Goal: Task Accomplishment & Management: Use online tool/utility

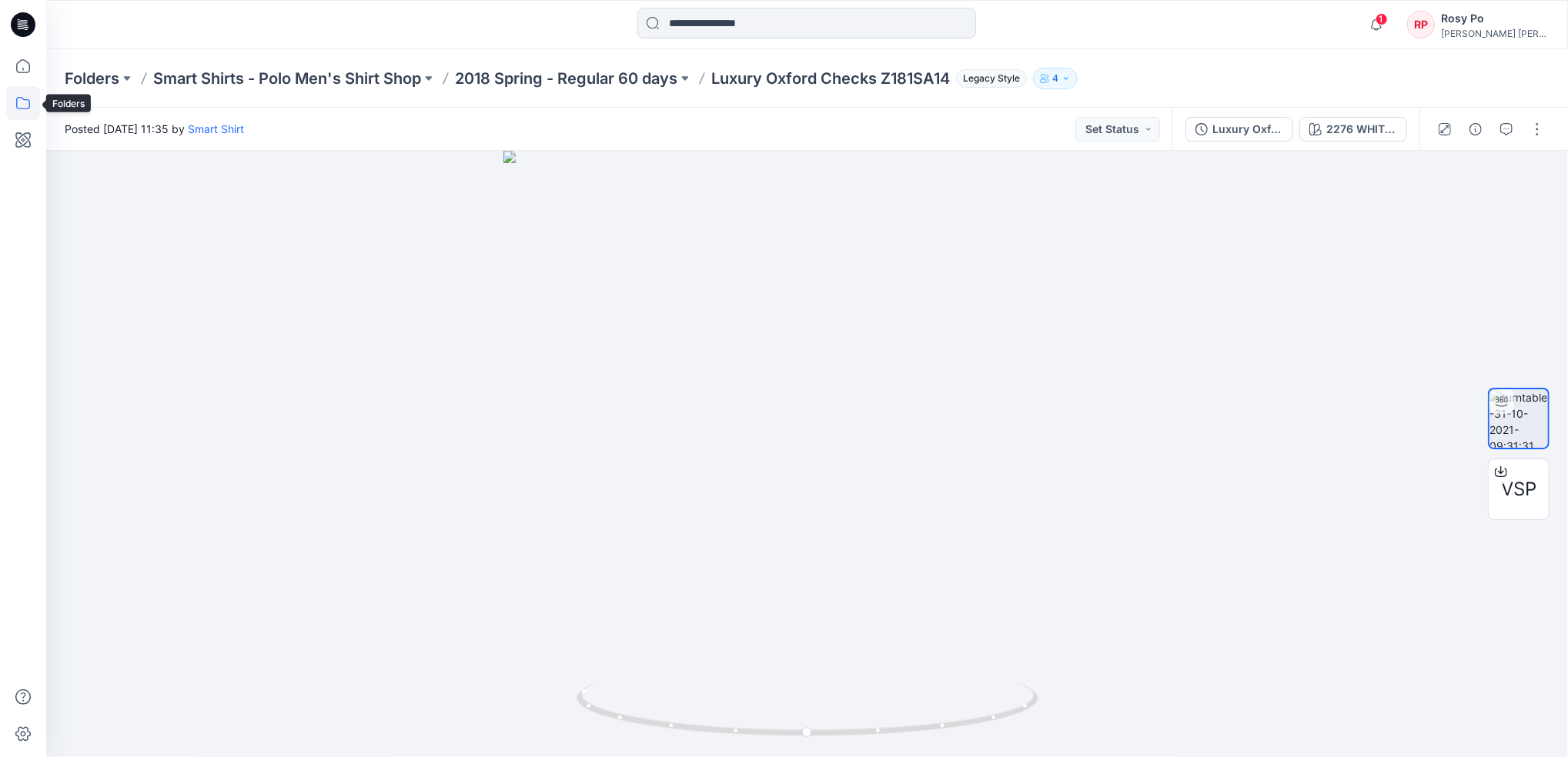
click at [31, 97] on icon at bounding box center [23, 103] width 34 height 34
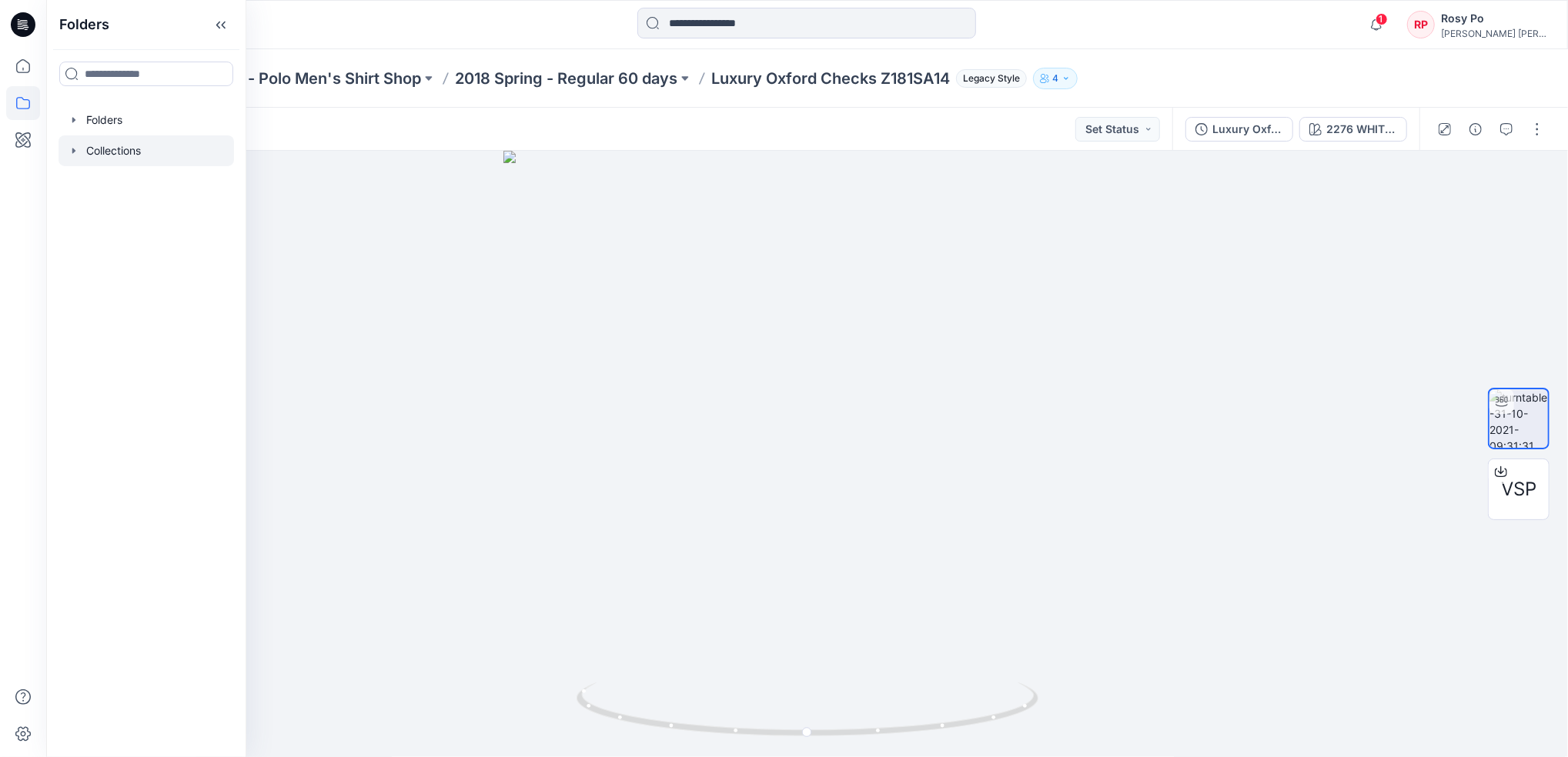
click at [140, 146] on div at bounding box center [145, 150] width 175 height 31
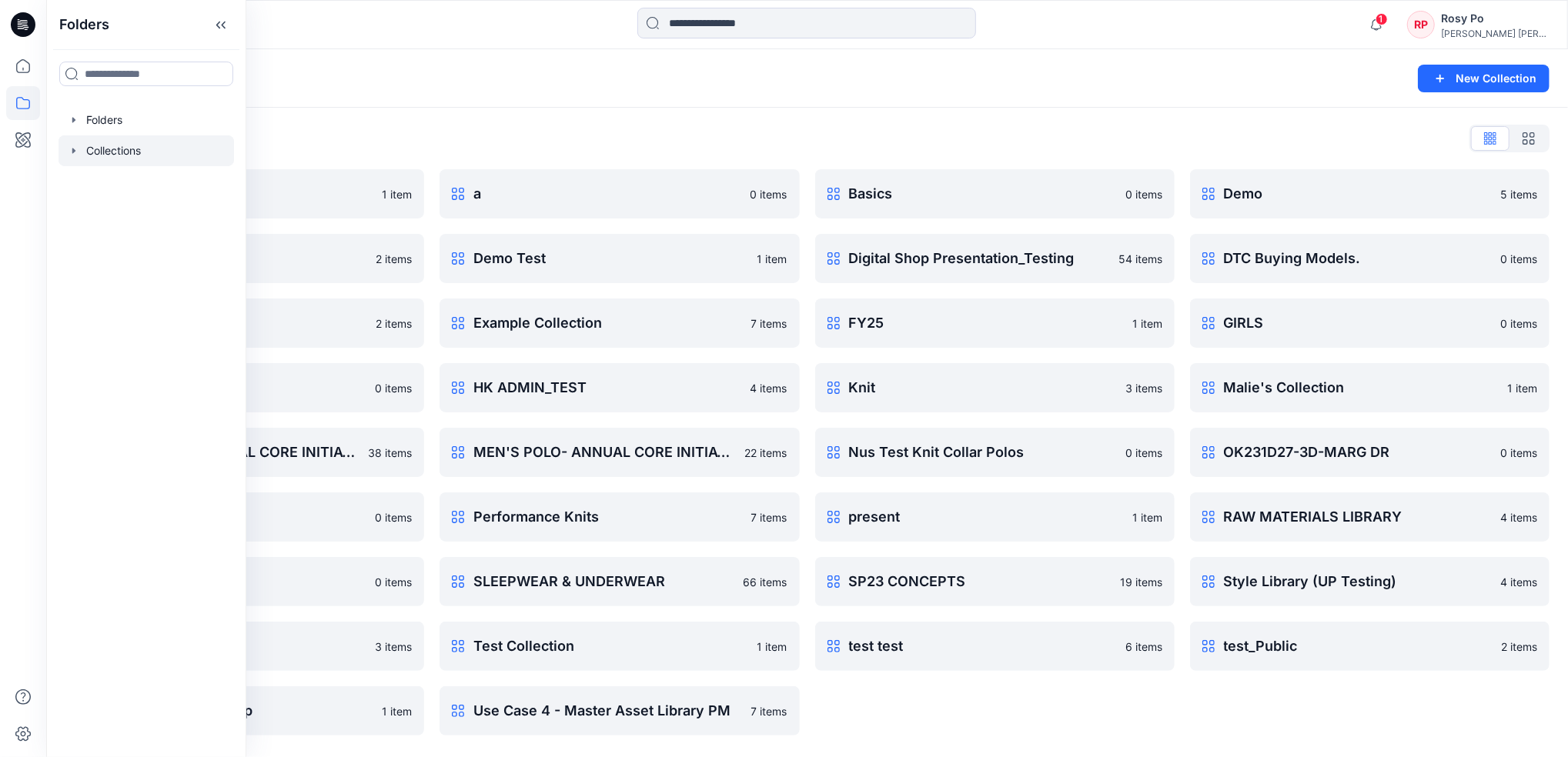
click at [908, 82] on div "Collections" at bounding box center [747, 78] width 1365 height 21
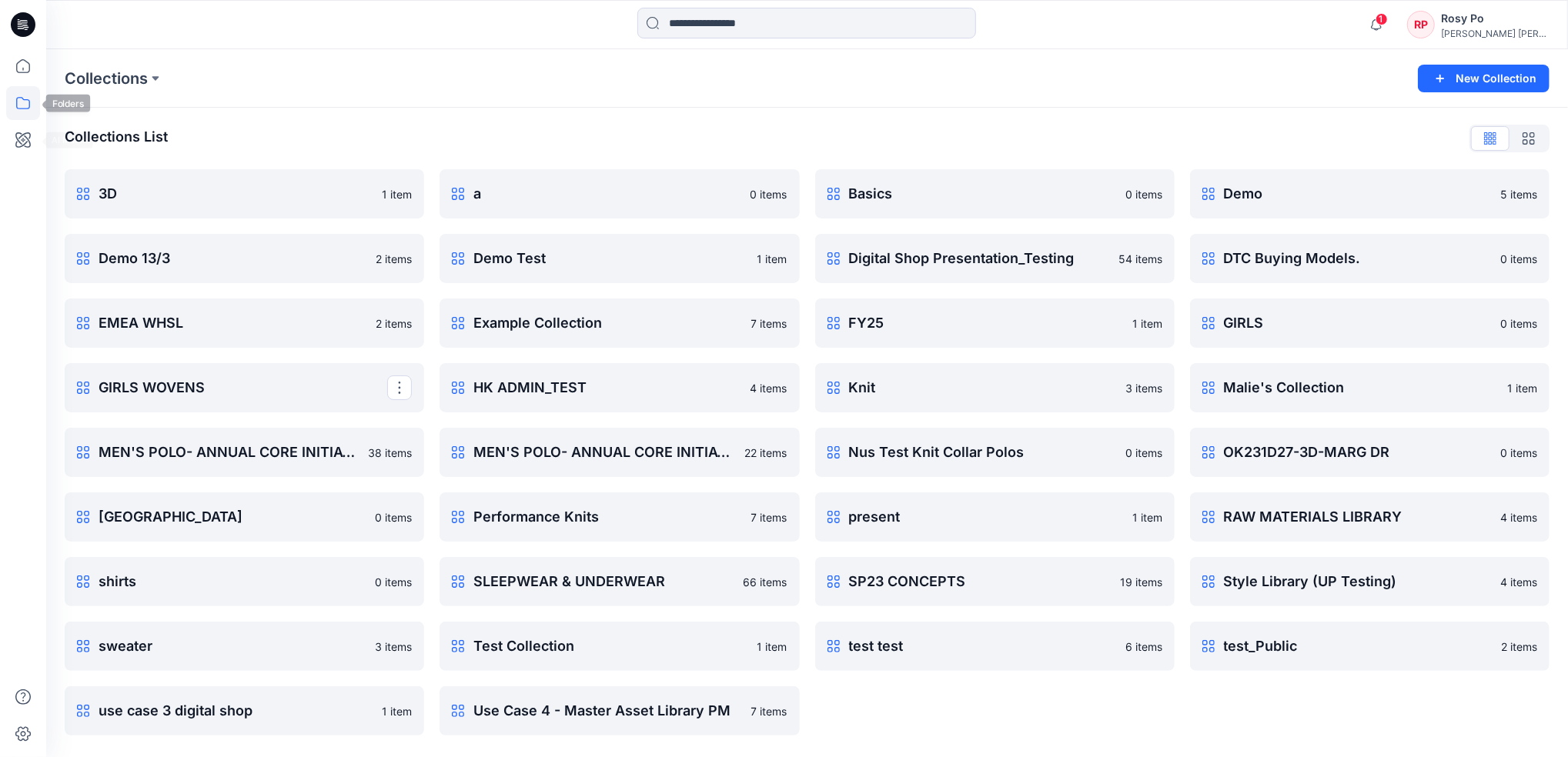
click at [28, 109] on icon at bounding box center [23, 103] width 34 height 34
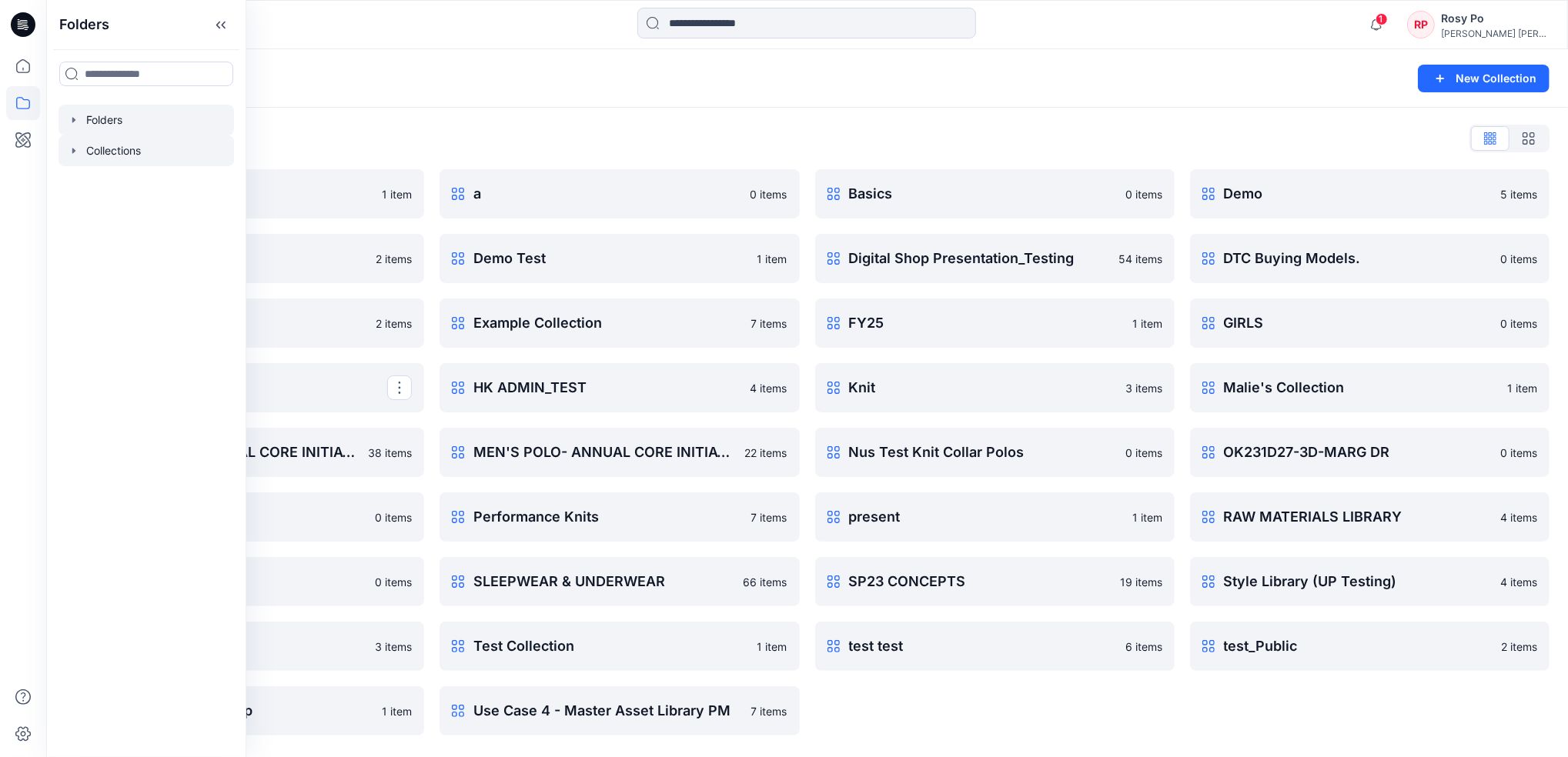
click at [123, 114] on div at bounding box center [145, 120] width 175 height 31
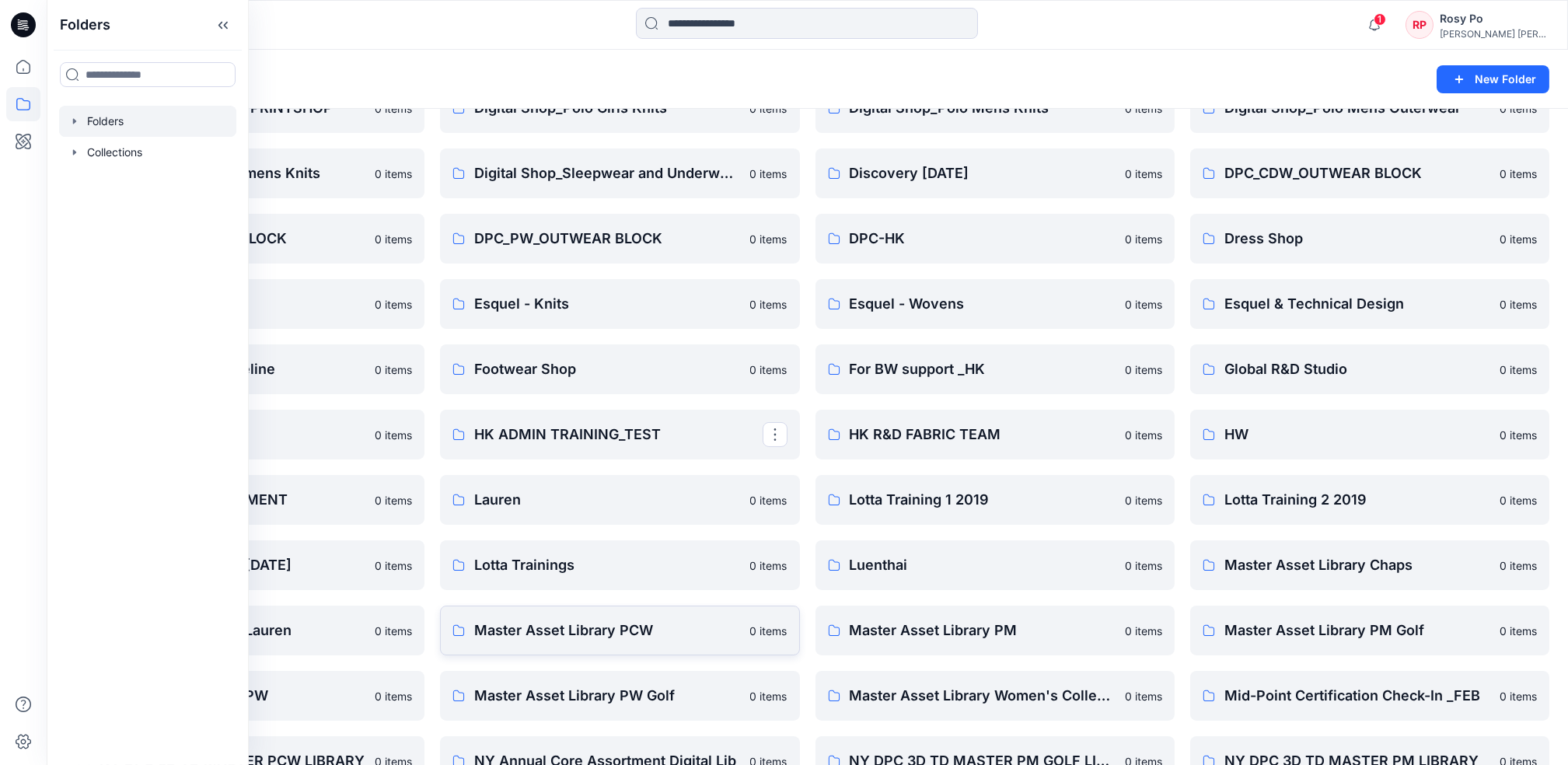
scroll to position [622, 0]
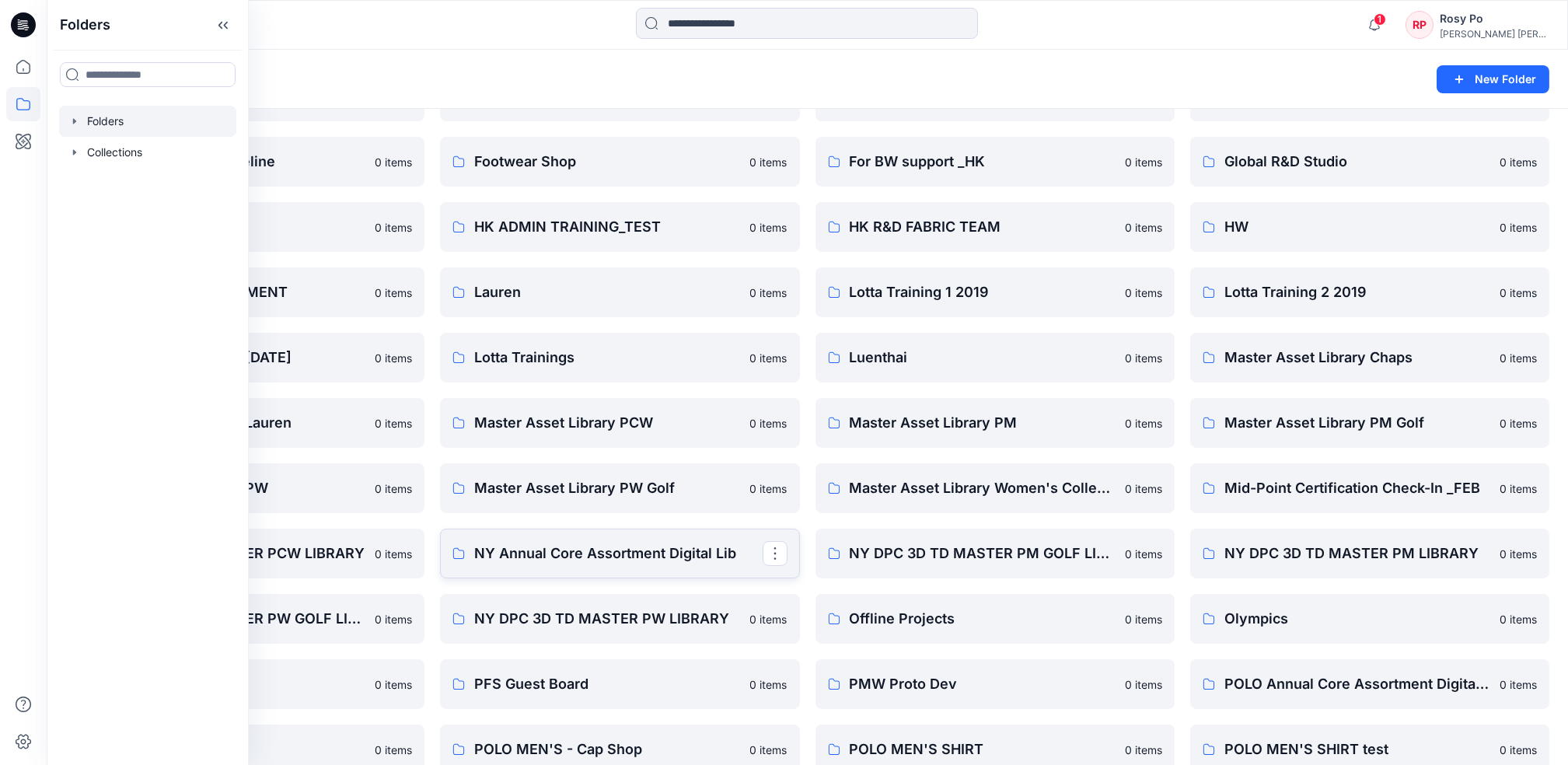
click at [657, 543] on p "NY Annual Core Assortment Digital Lib" at bounding box center [618, 553] width 287 height 22
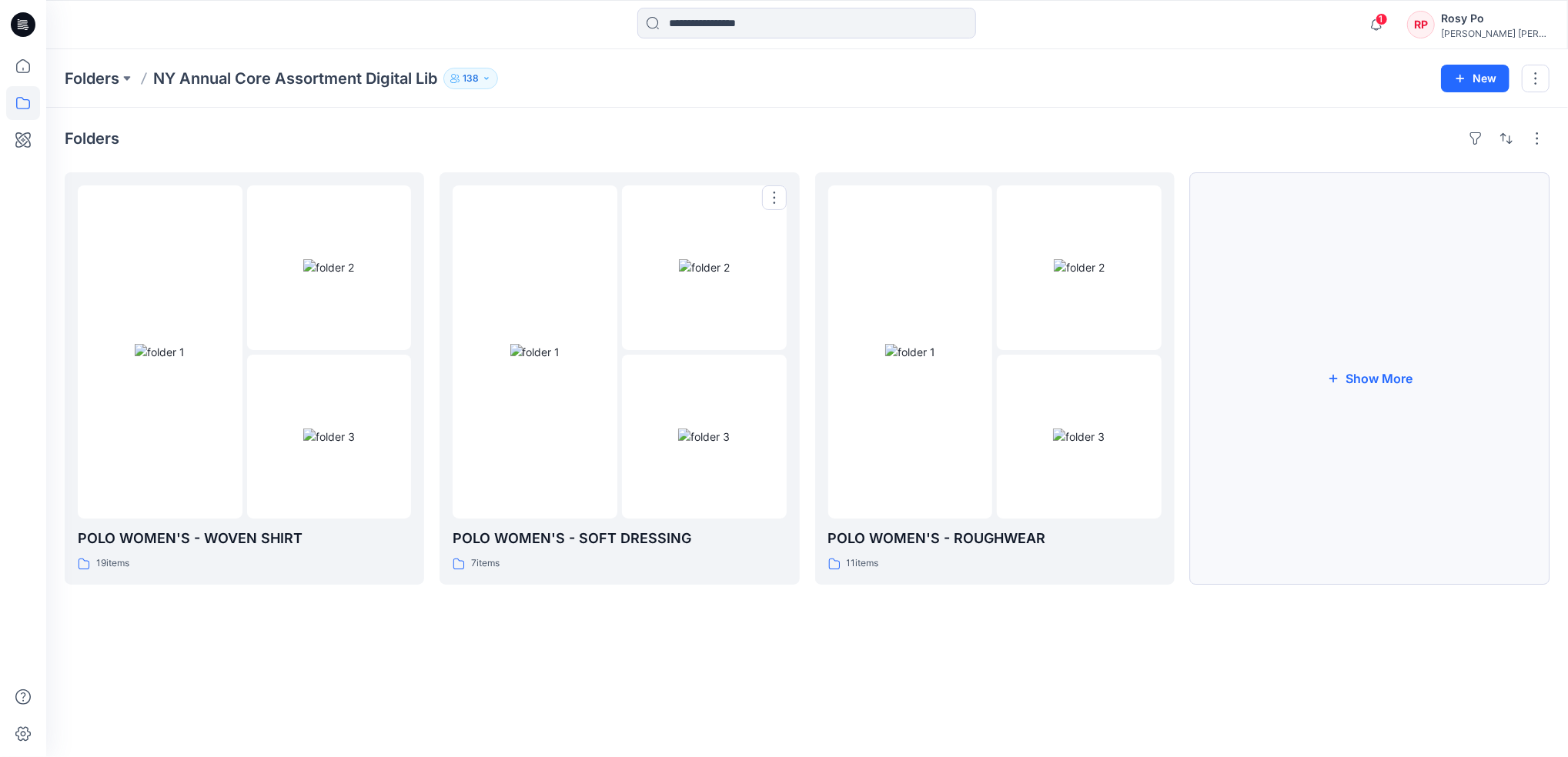
click at [1410, 374] on button "Show More" at bounding box center [1370, 378] width 360 height 412
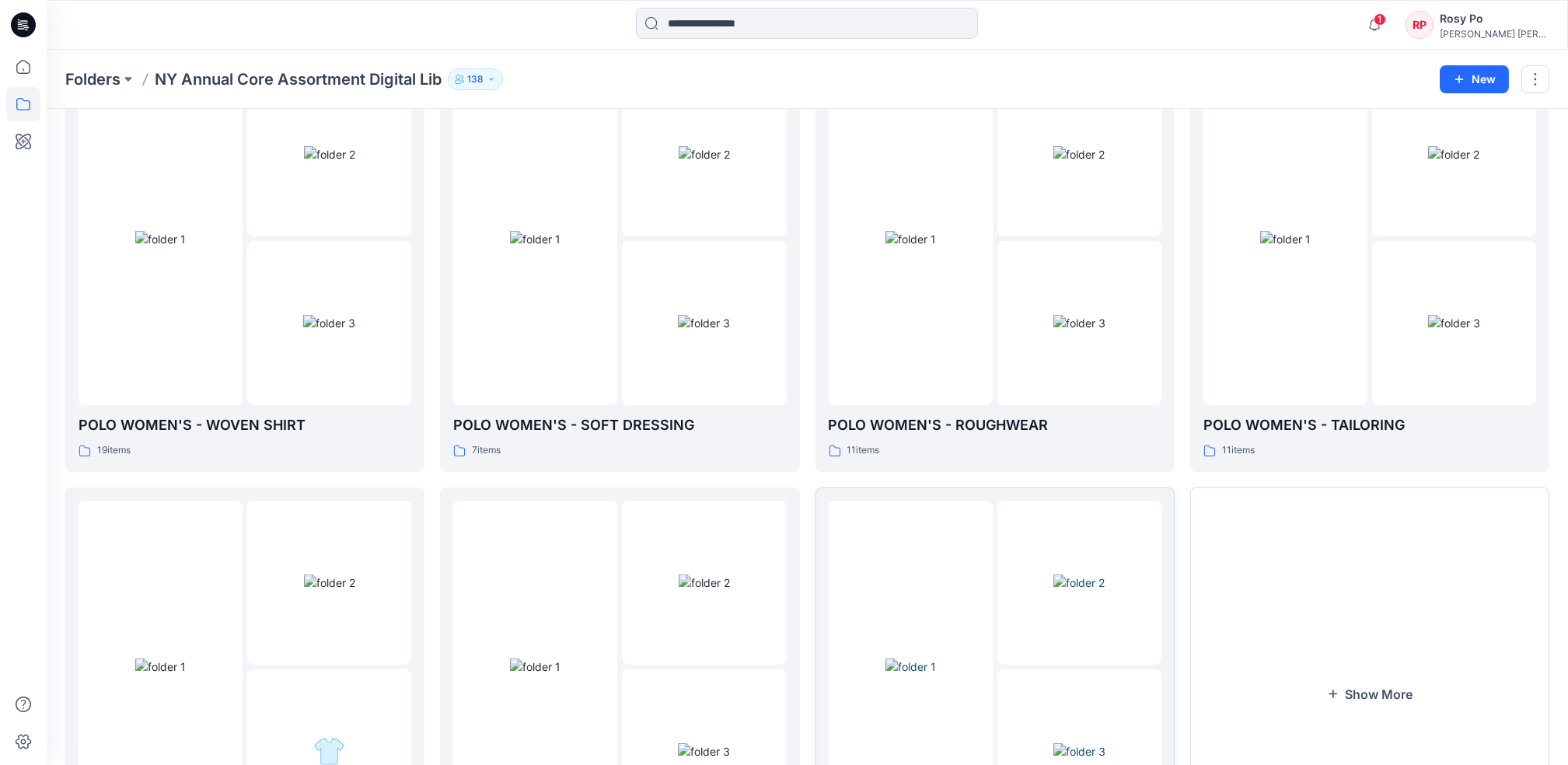
scroll to position [207, 0]
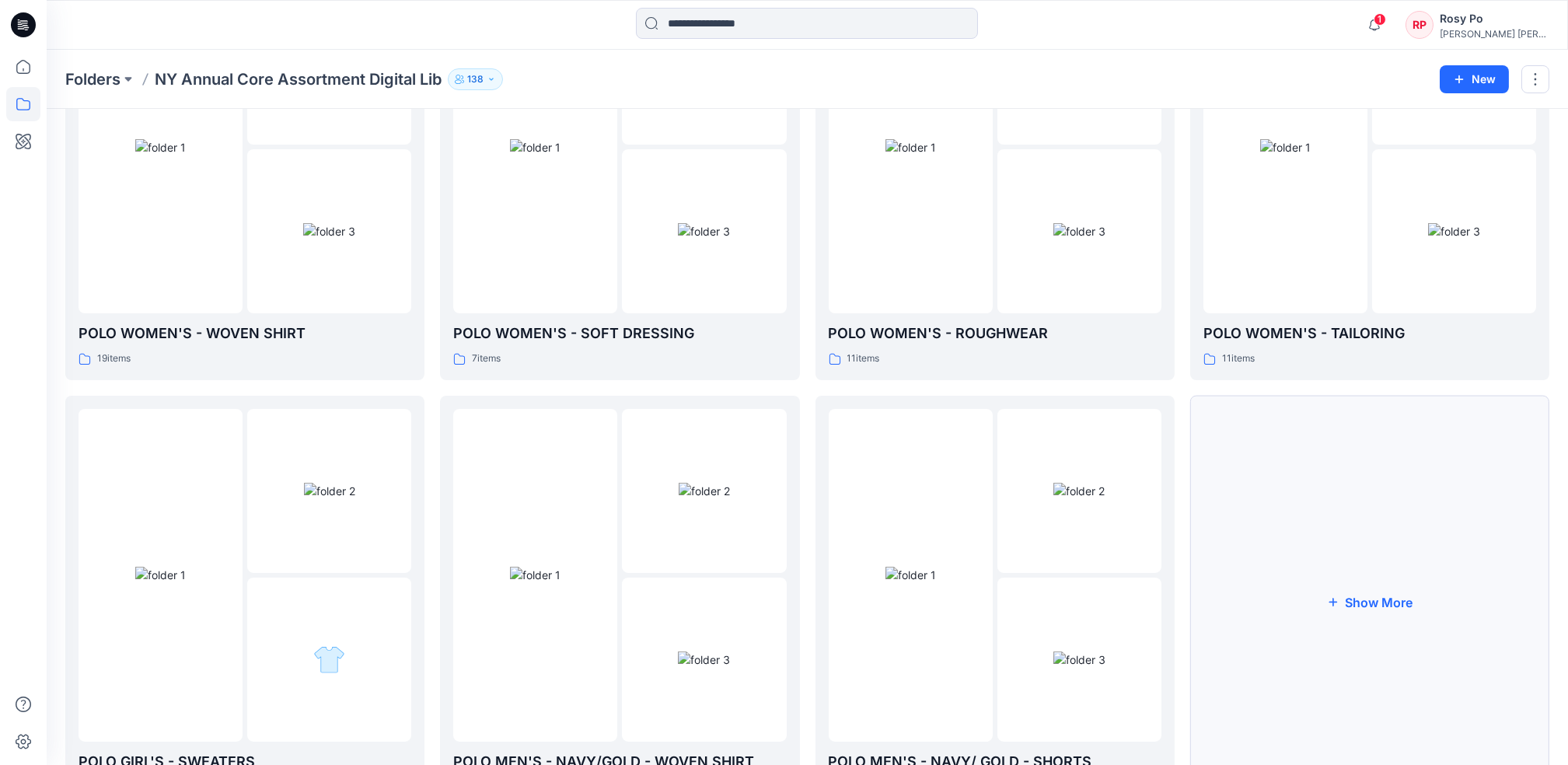
click at [1413, 566] on button "Show More" at bounding box center [1370, 602] width 359 height 413
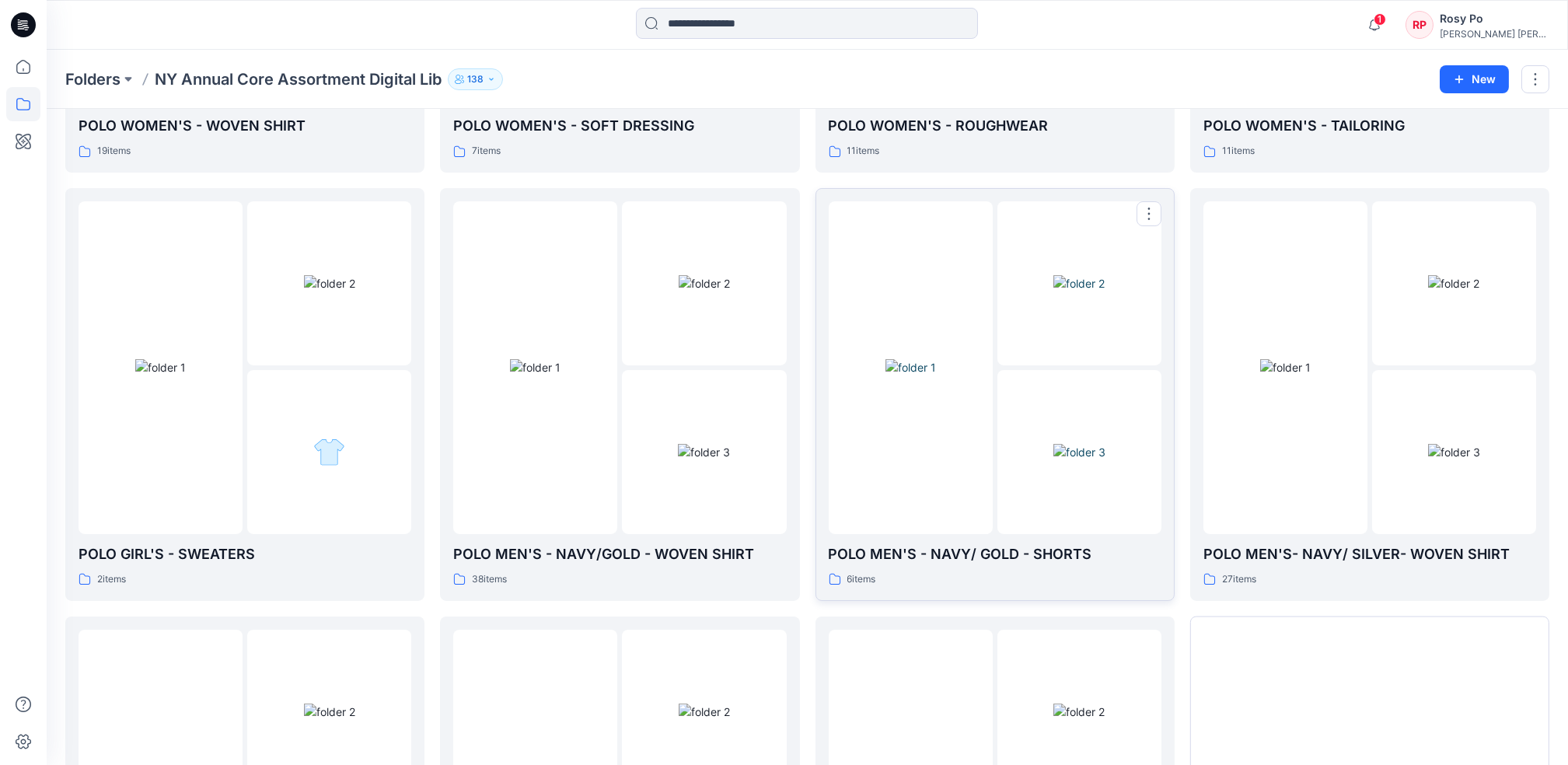
scroll to position [722, 0]
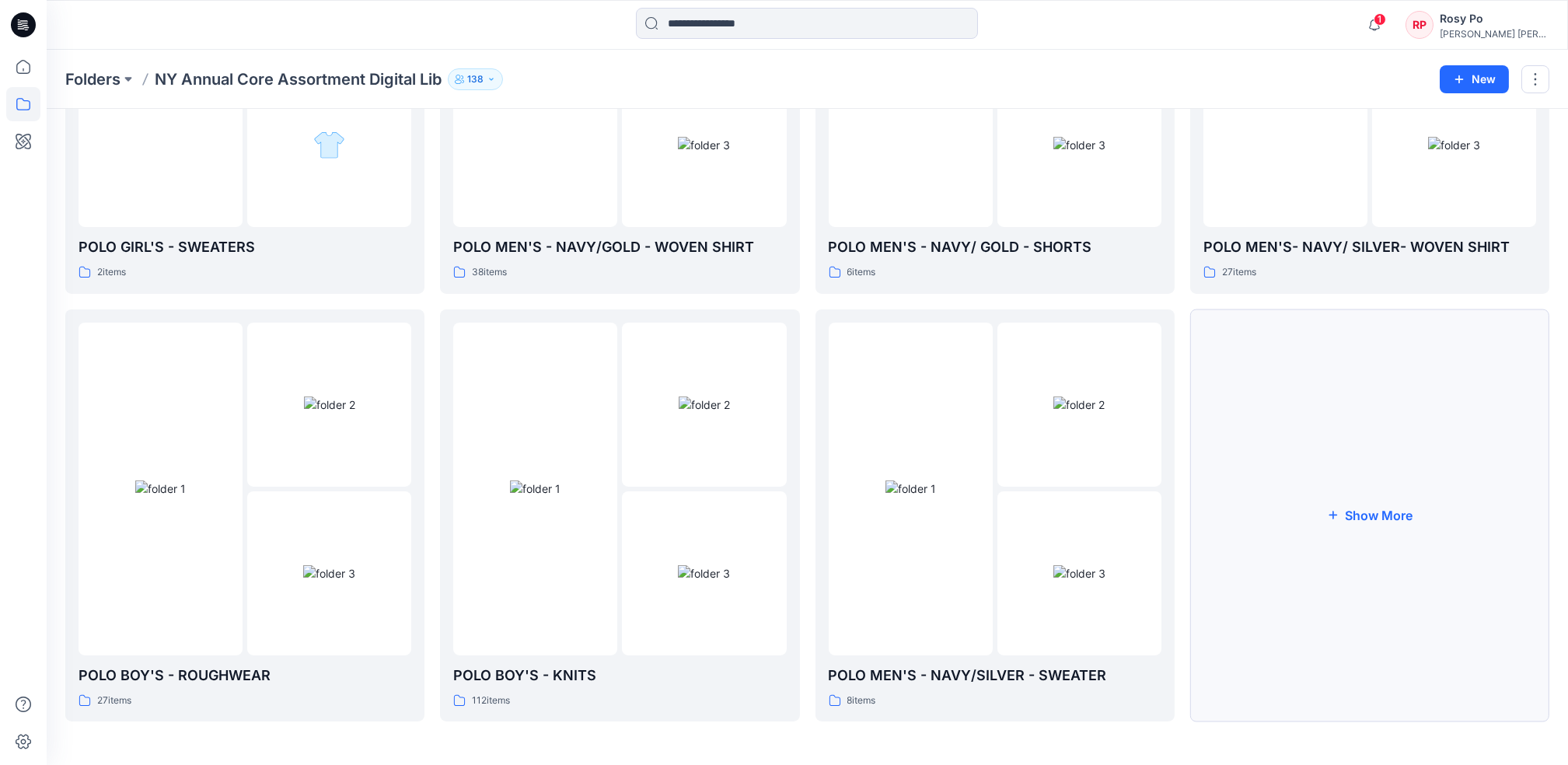
click at [1406, 493] on button "Show More" at bounding box center [1370, 516] width 359 height 413
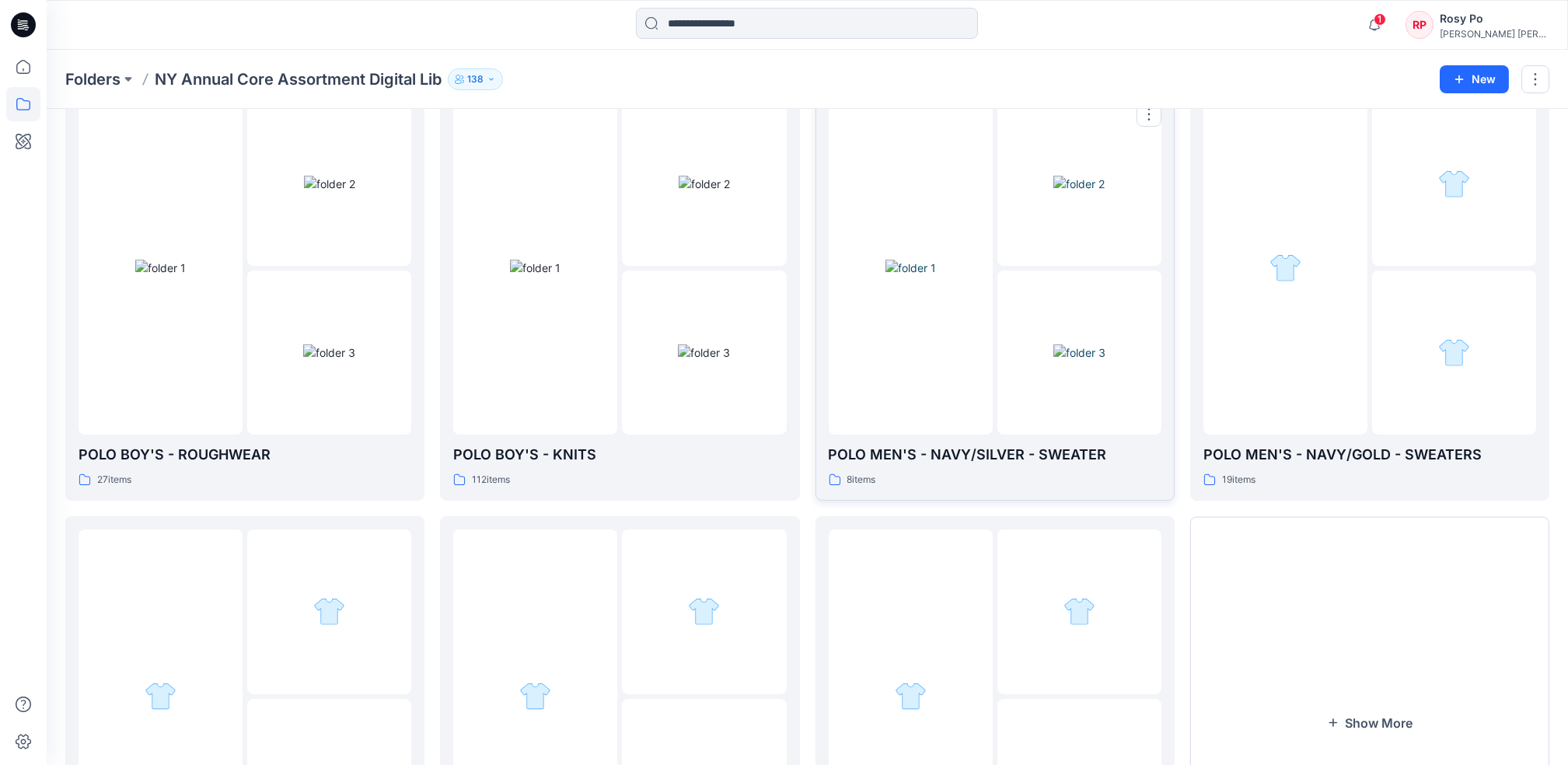
scroll to position [1033, 0]
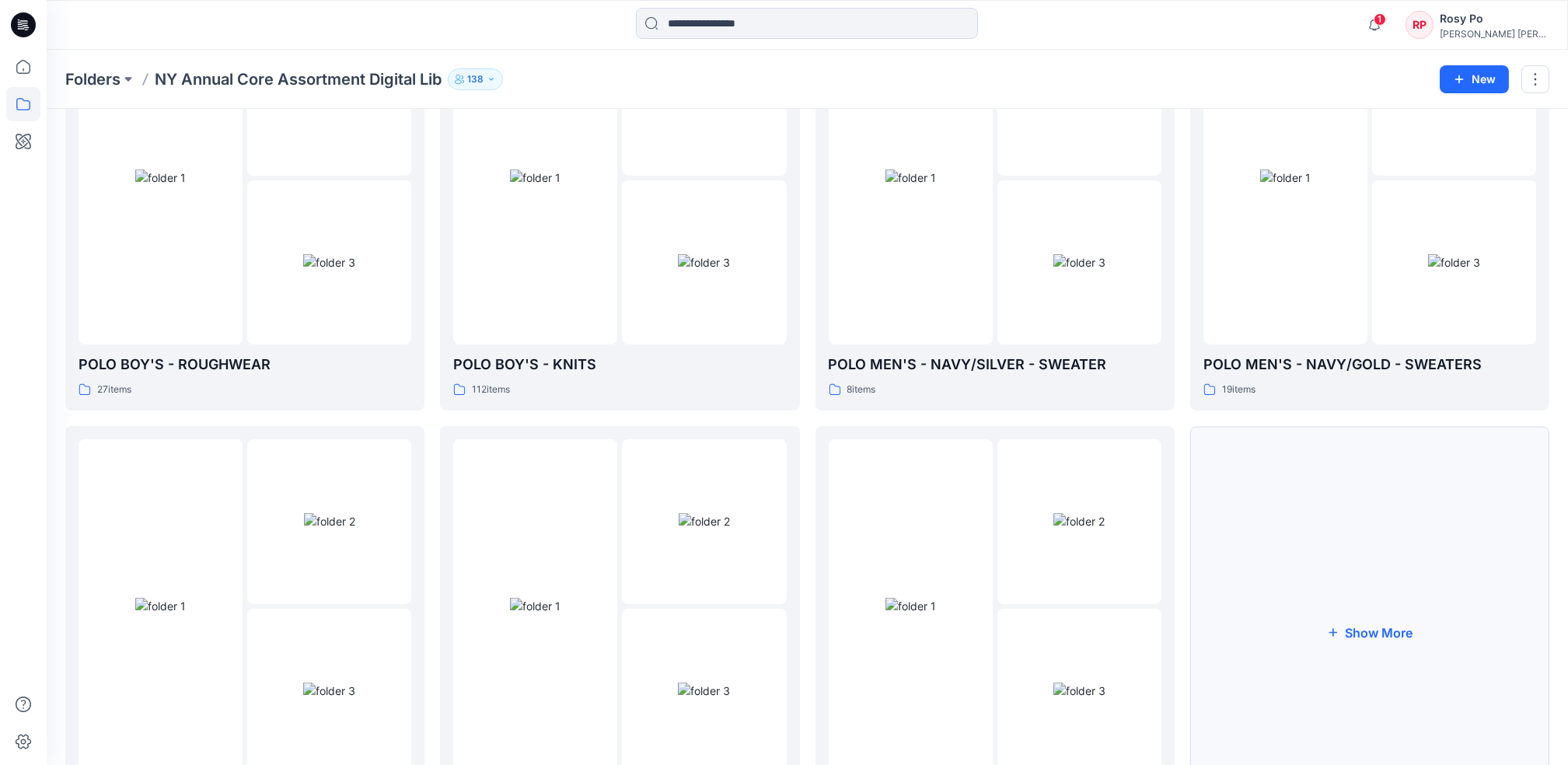
click at [1310, 525] on button "Show More" at bounding box center [1370, 632] width 359 height 413
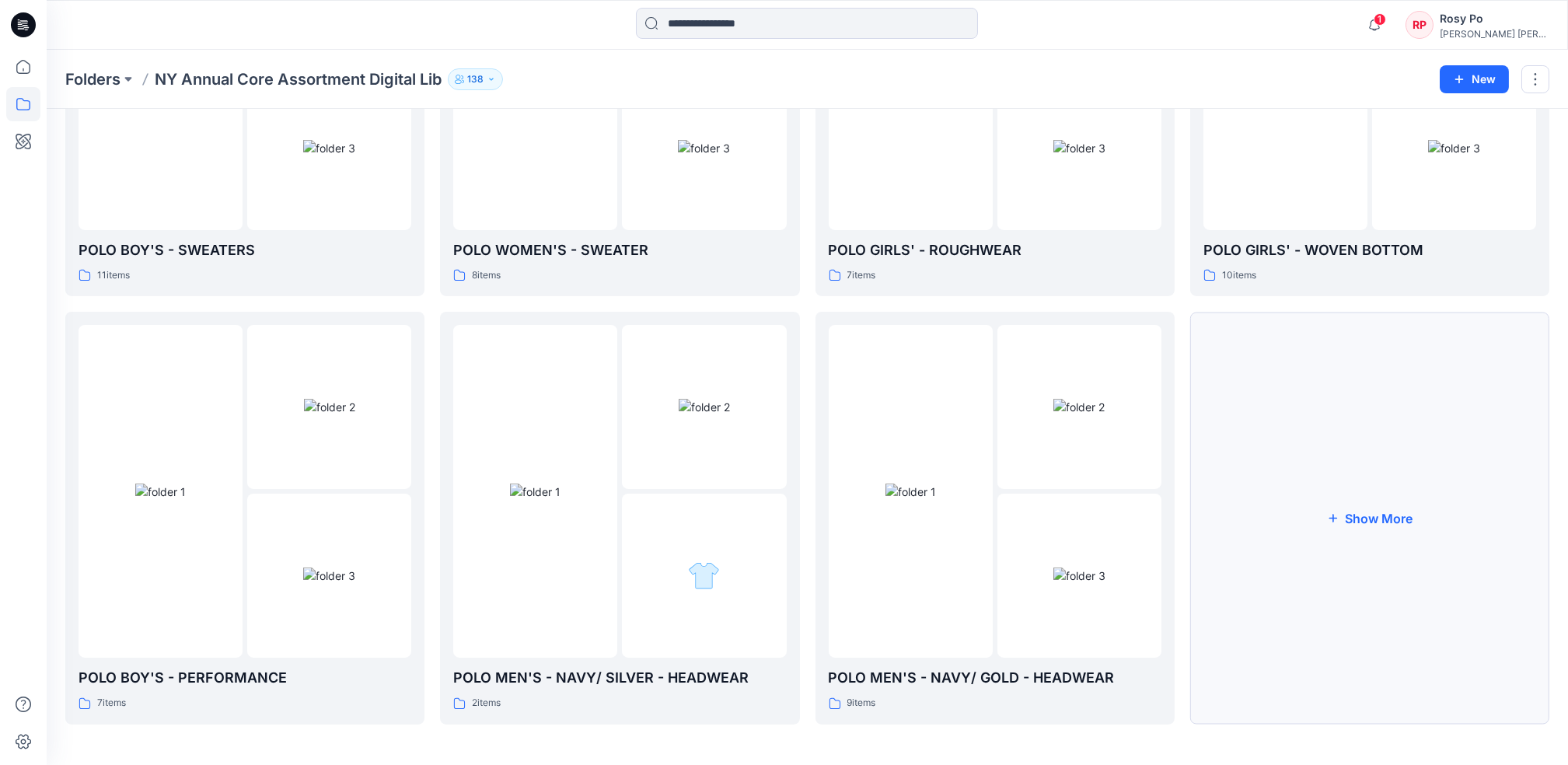
scroll to position [1578, 0]
click at [1341, 542] on button "Show More" at bounding box center [1370, 516] width 359 height 413
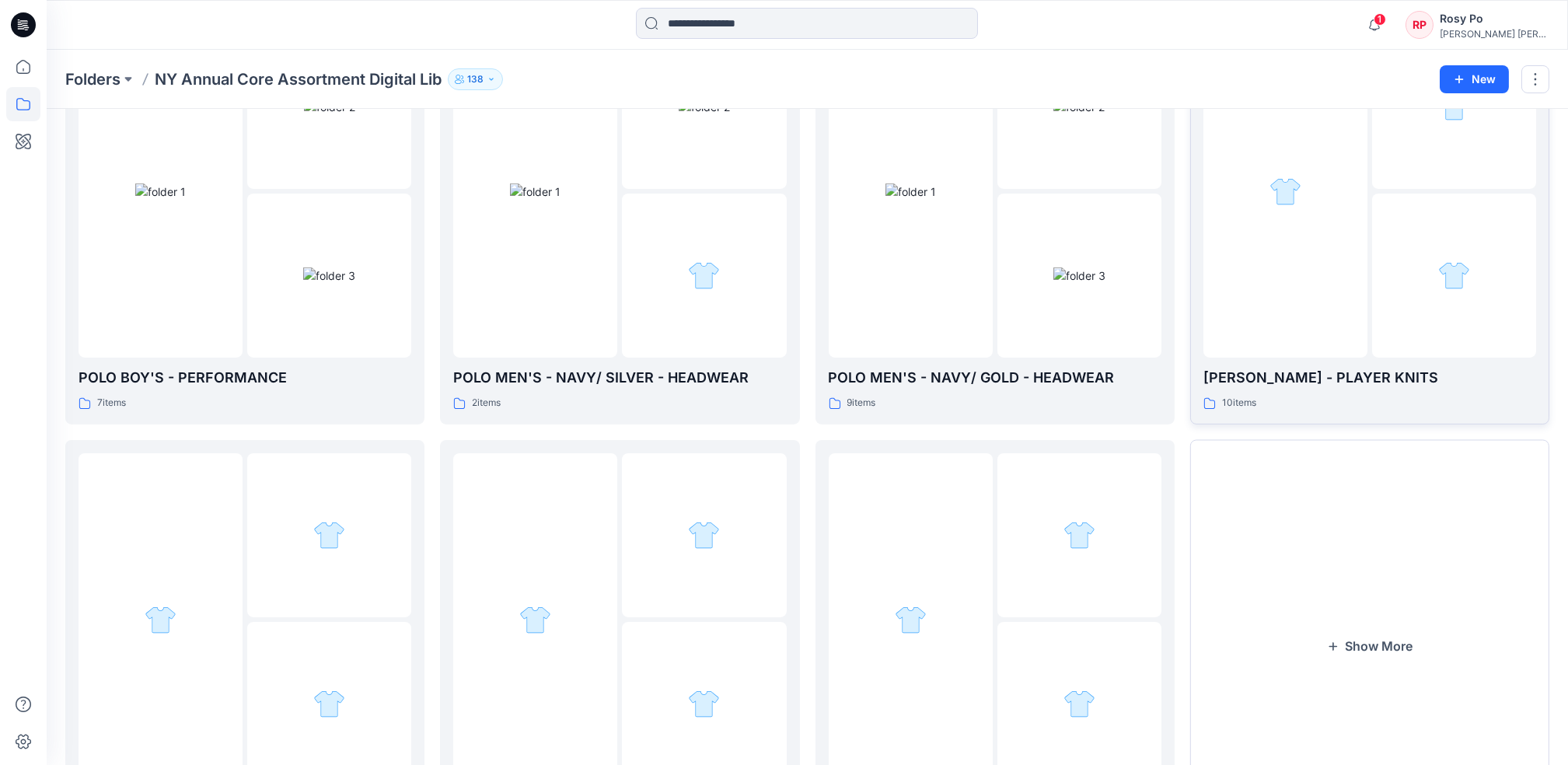
scroll to position [1993, 0]
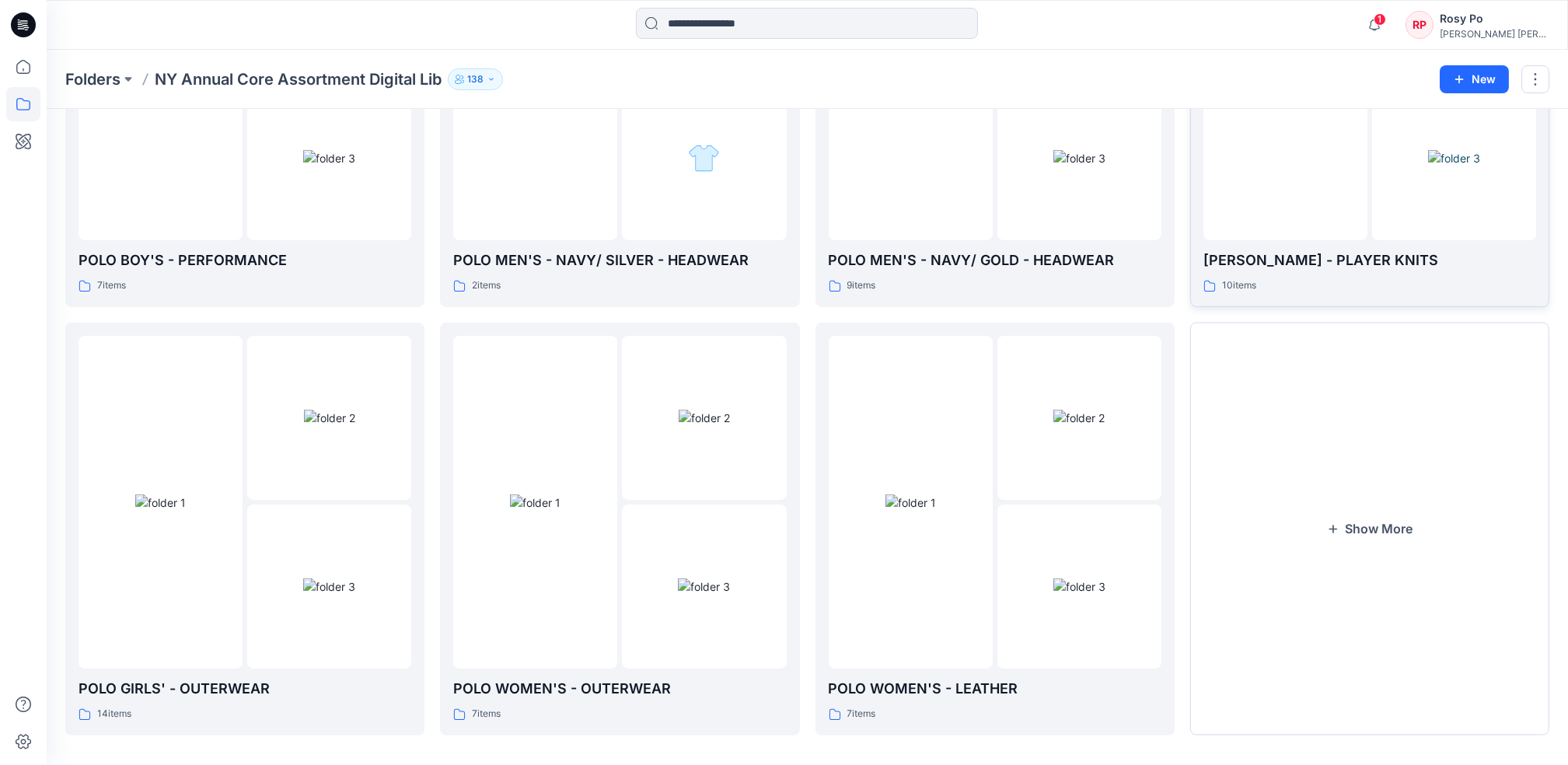
click at [1340, 542] on button "Show More" at bounding box center [1370, 529] width 359 height 413
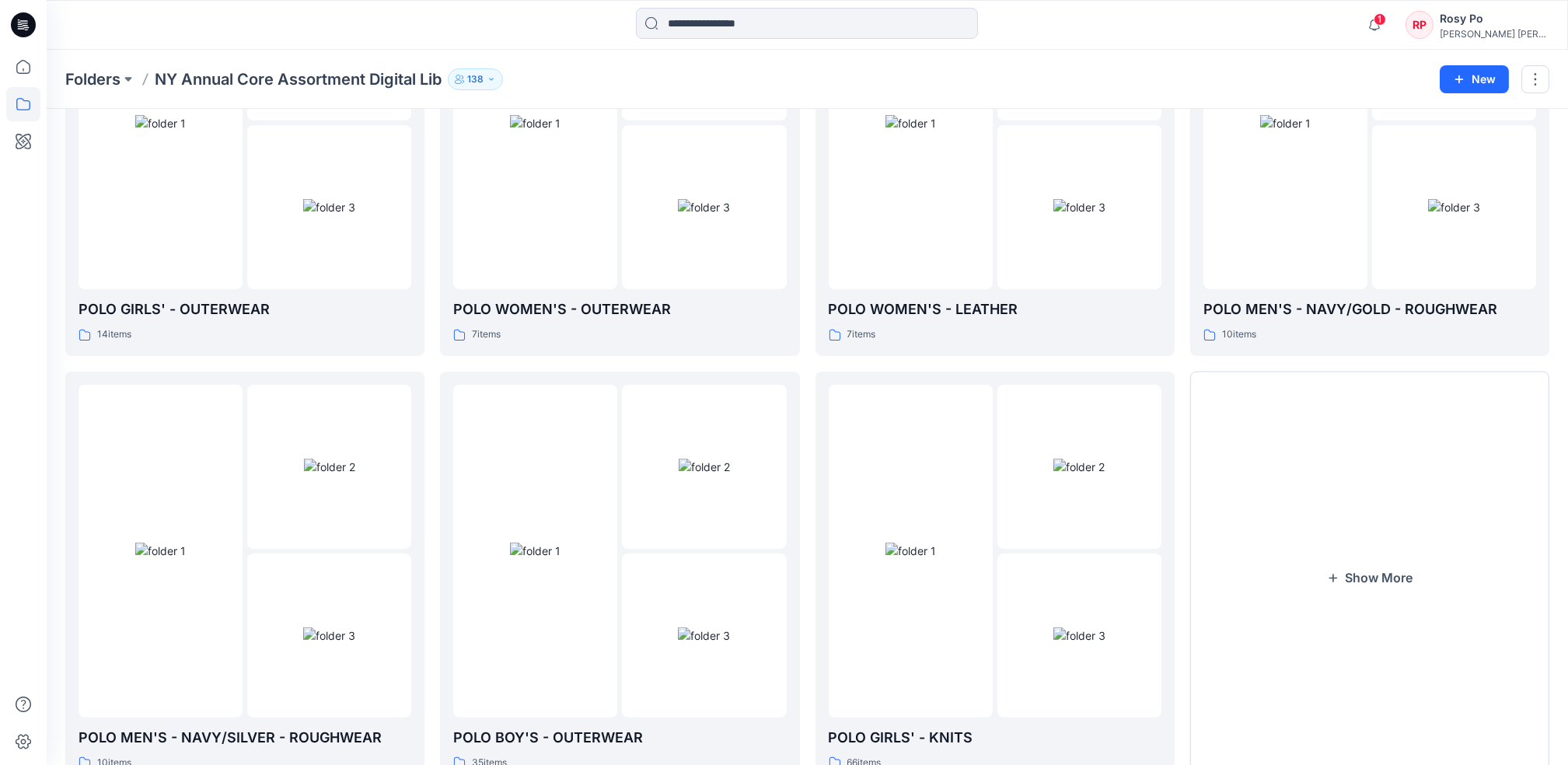
scroll to position [2435, 0]
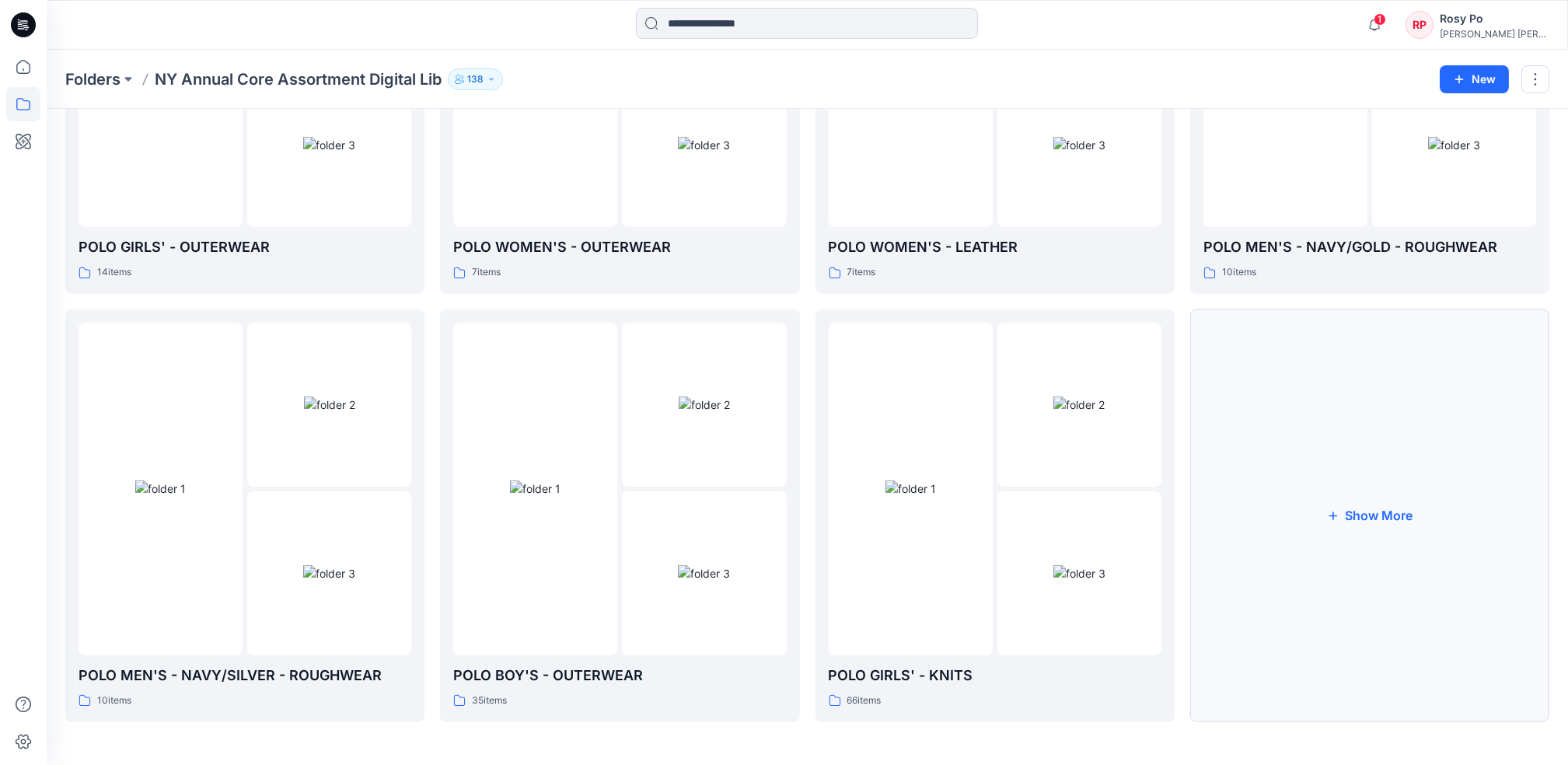
click at [1333, 509] on icon "button" at bounding box center [1332, 515] width 12 height 12
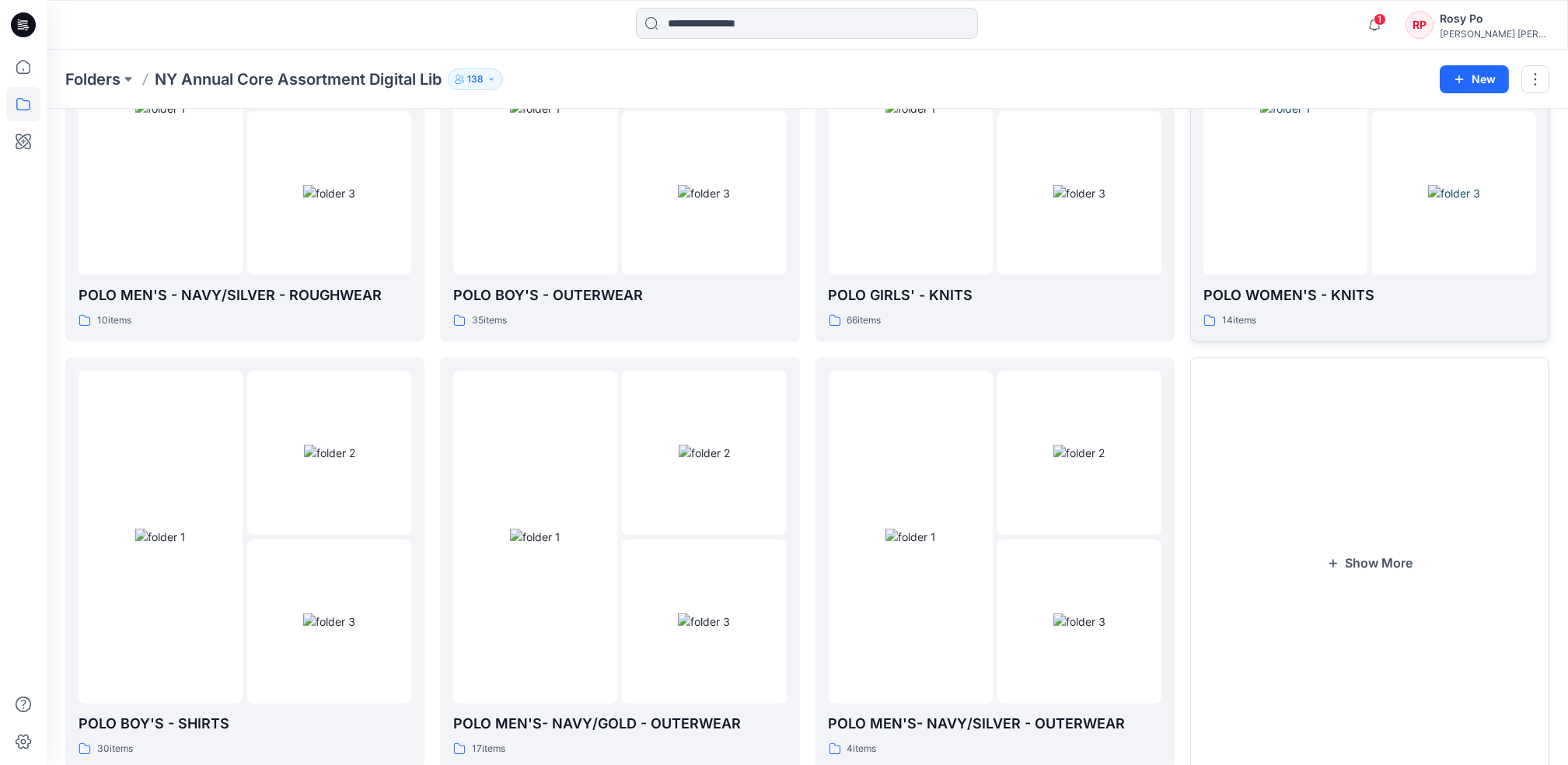
scroll to position [2850, 0]
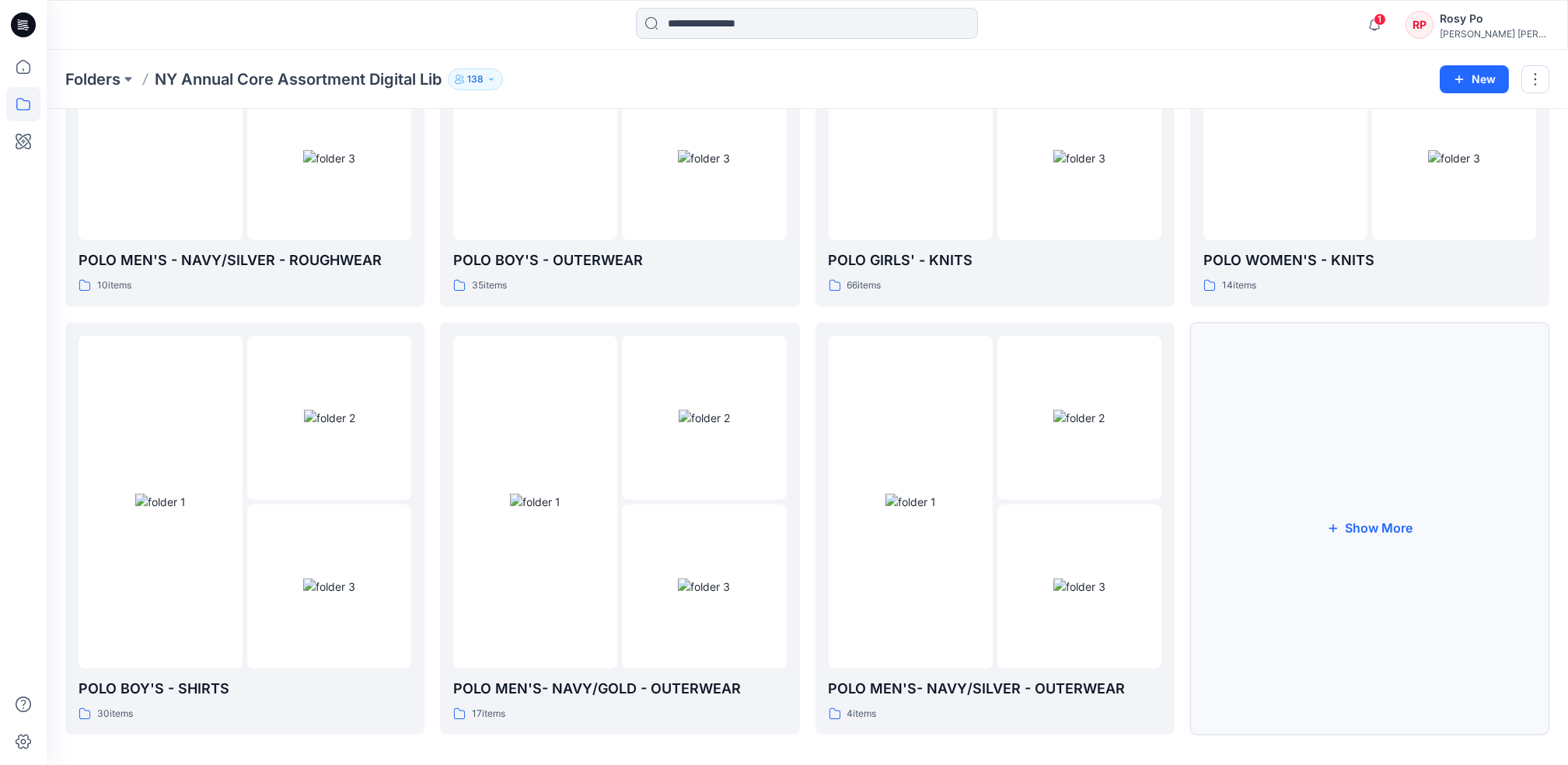
click at [1392, 472] on button "Show More" at bounding box center [1370, 529] width 359 height 413
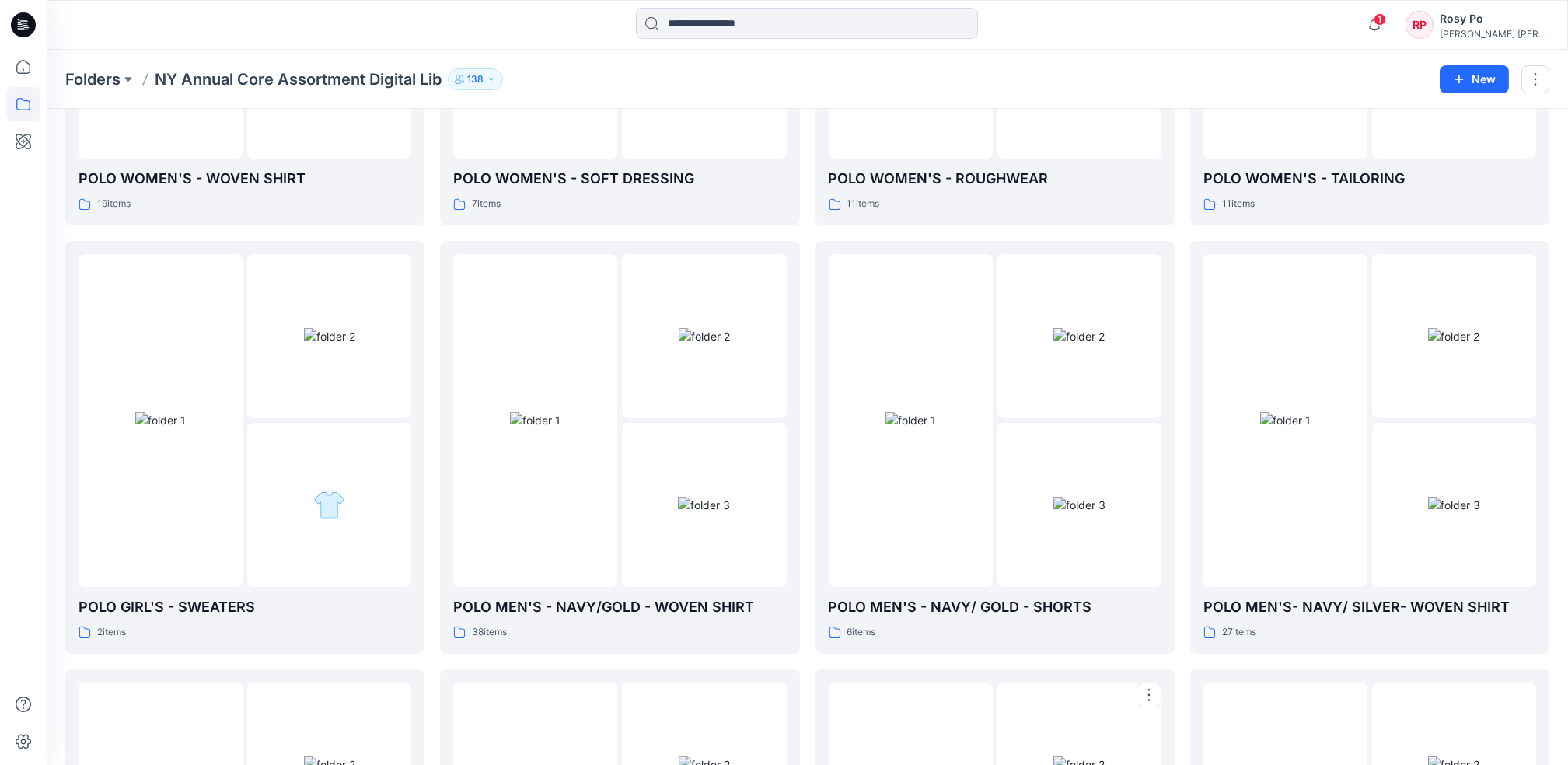
scroll to position [51, 0]
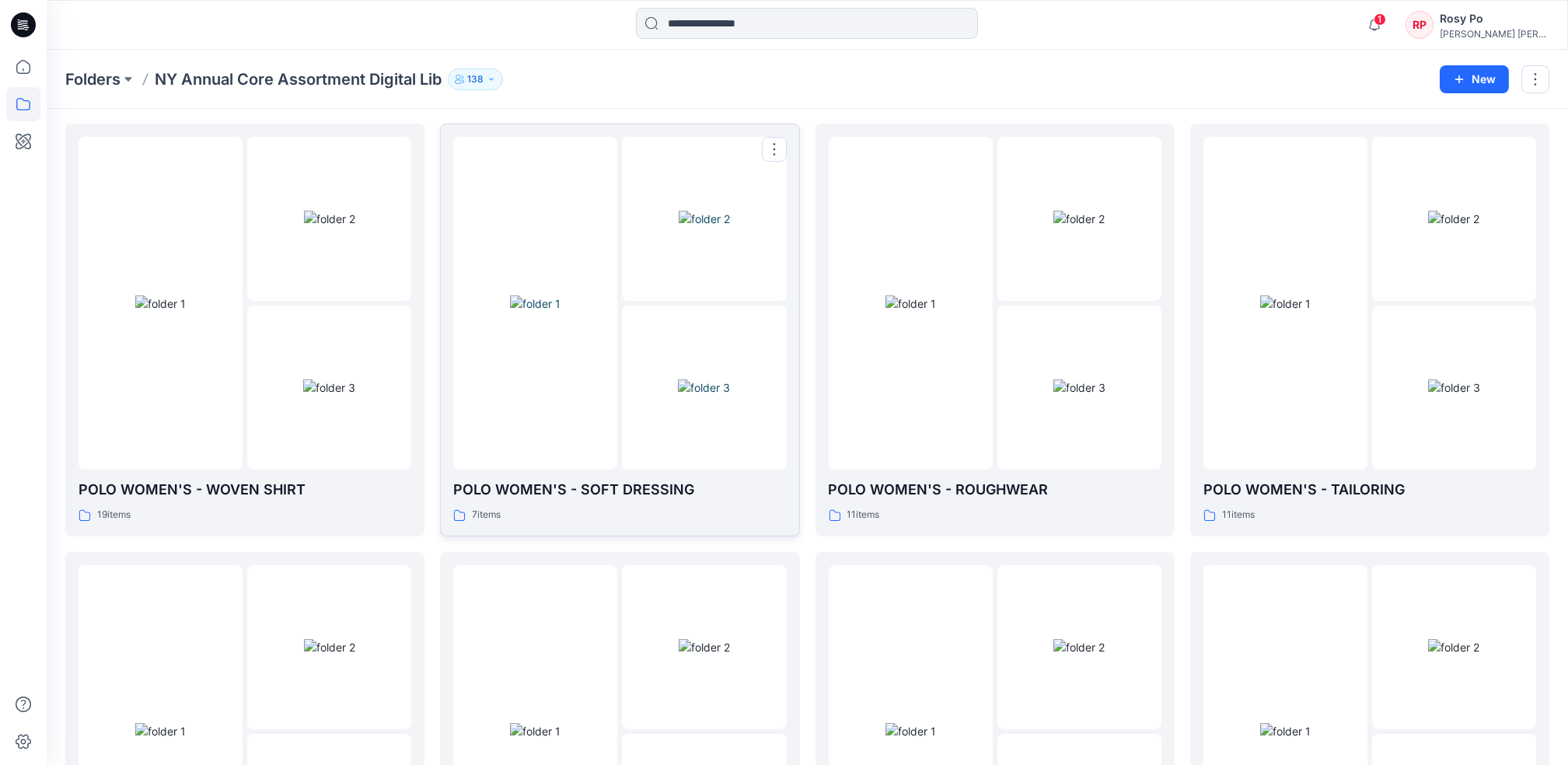
click at [561, 312] on img at bounding box center [535, 303] width 51 height 16
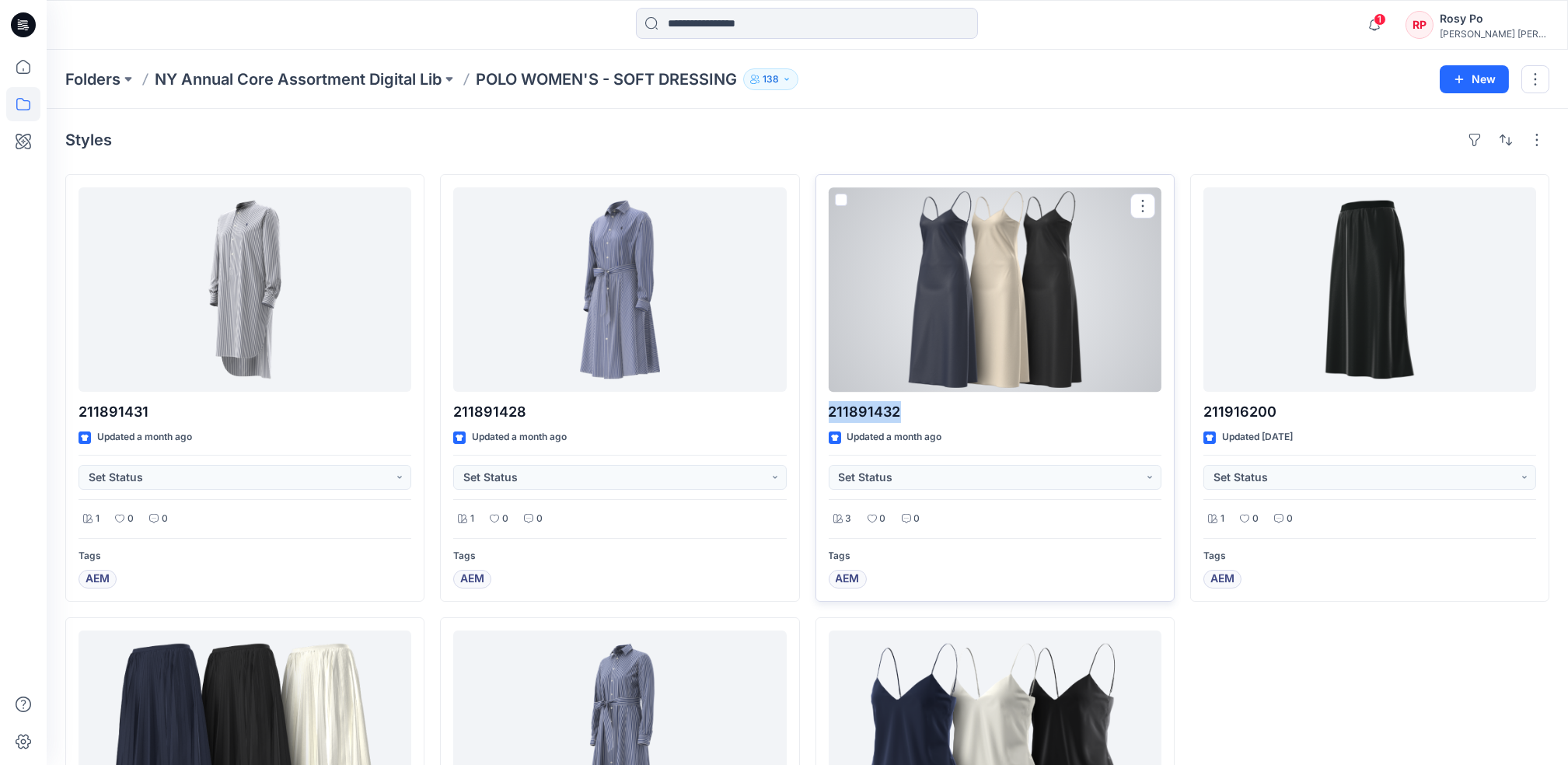
drag, startPoint x: 904, startPoint y: 416, endPoint x: 816, endPoint y: 417, distance: 88.0
click at [816, 417] on div "211891432 Updated a month ago Set Status 3 0 0 Tags AEM" at bounding box center [995, 388] width 359 height 428
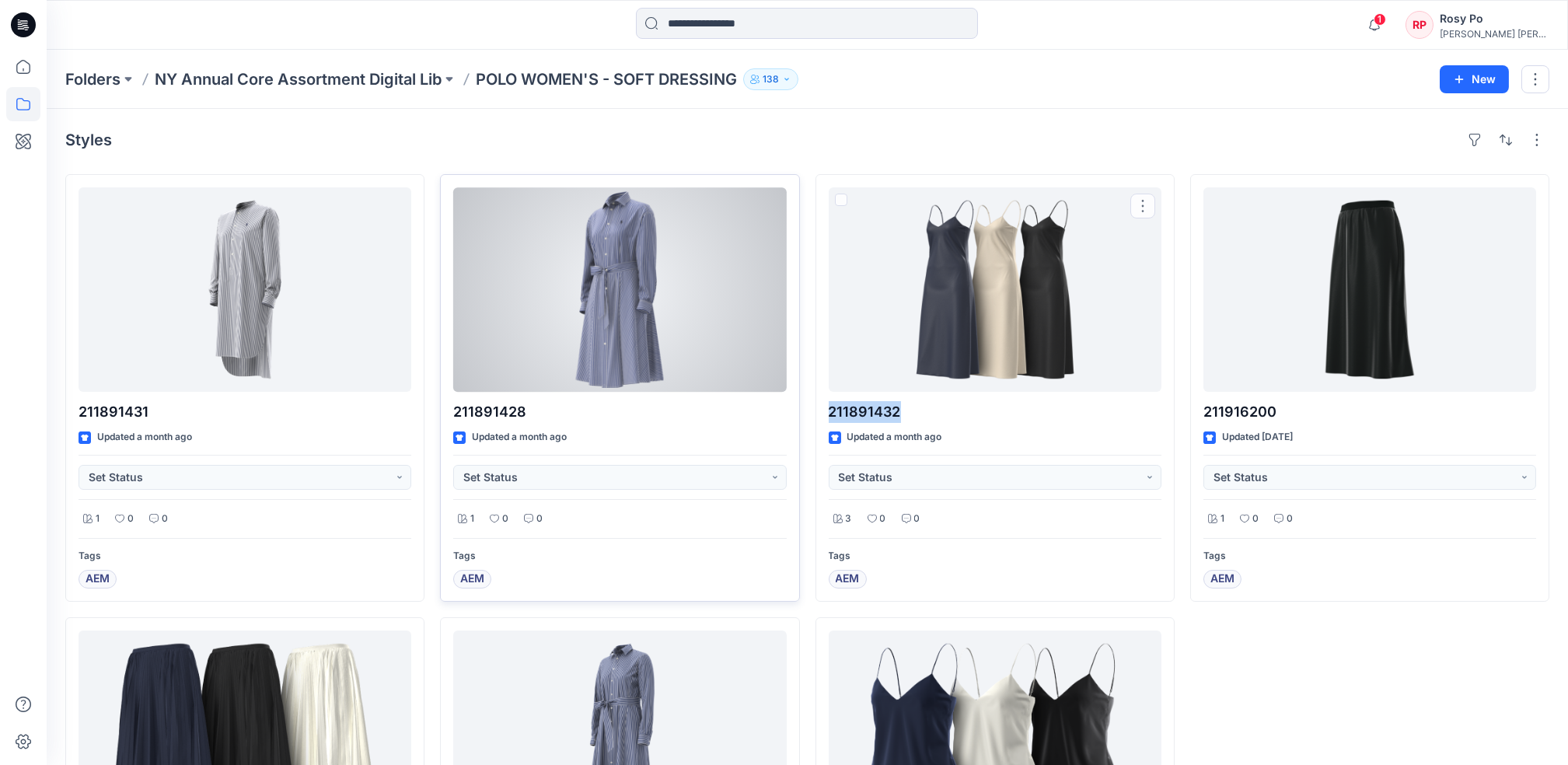
copy p "211891432"
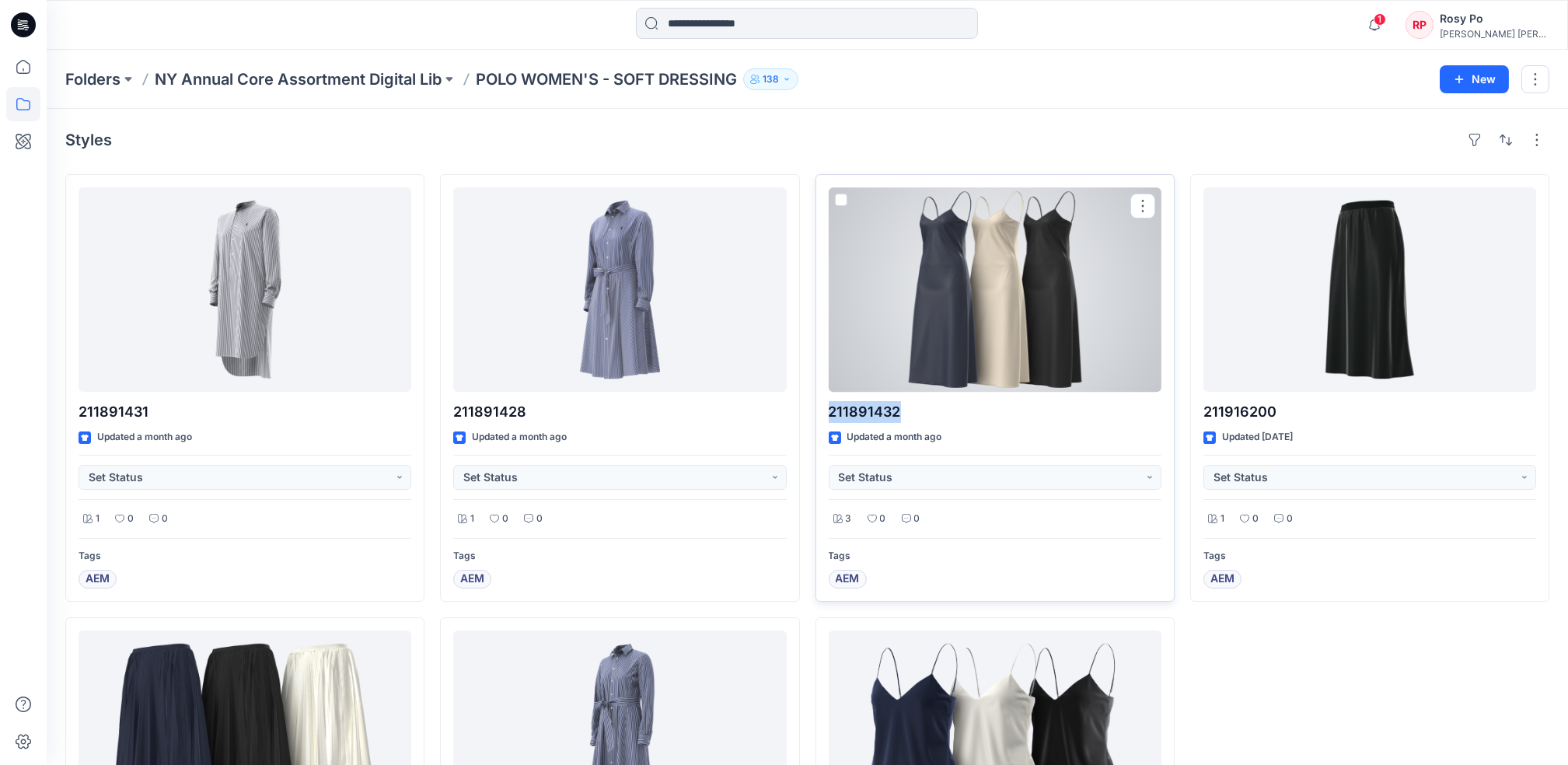
click at [1077, 284] on div at bounding box center [994, 289] width 332 height 204
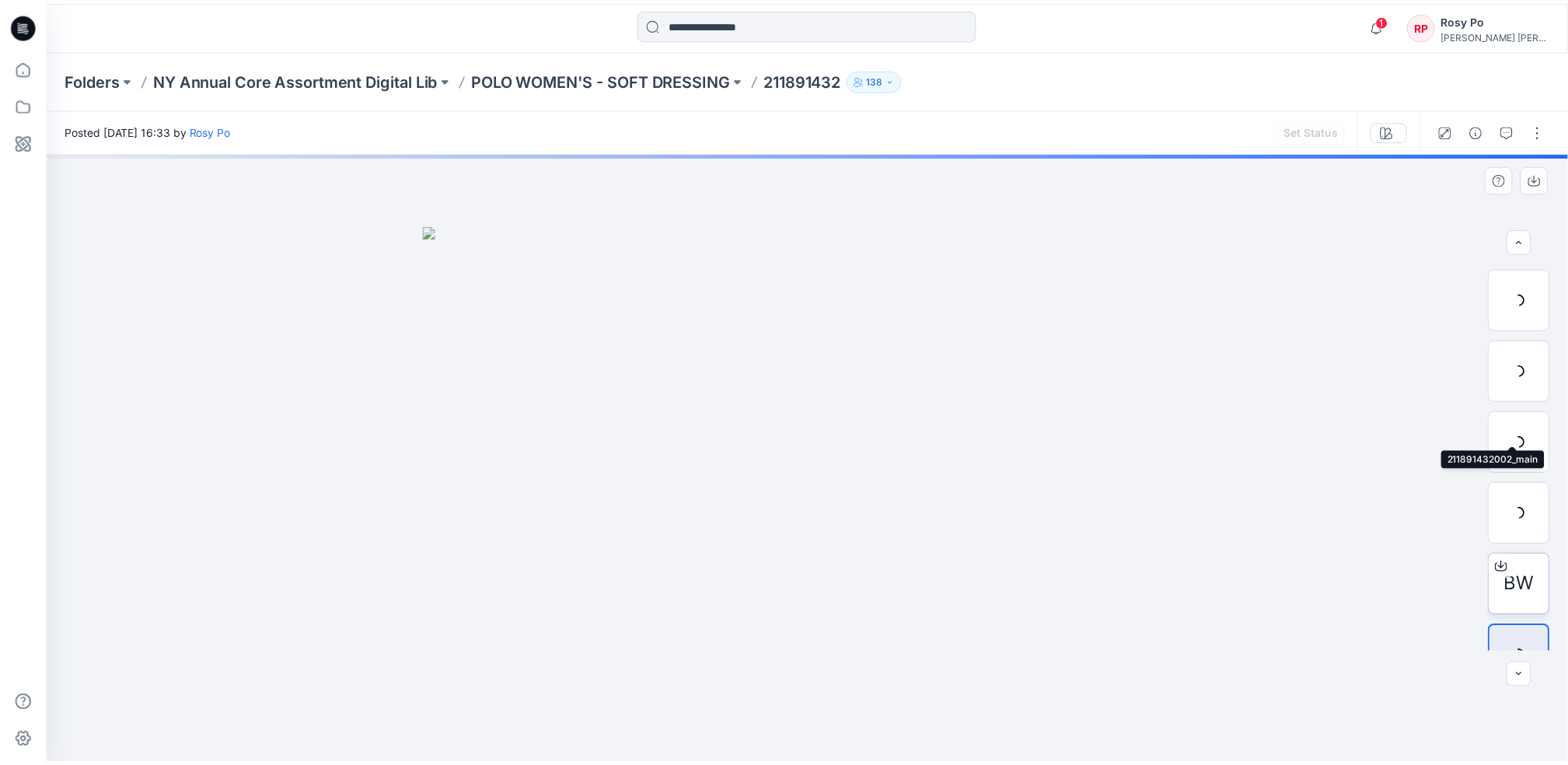
scroll to position [102, 0]
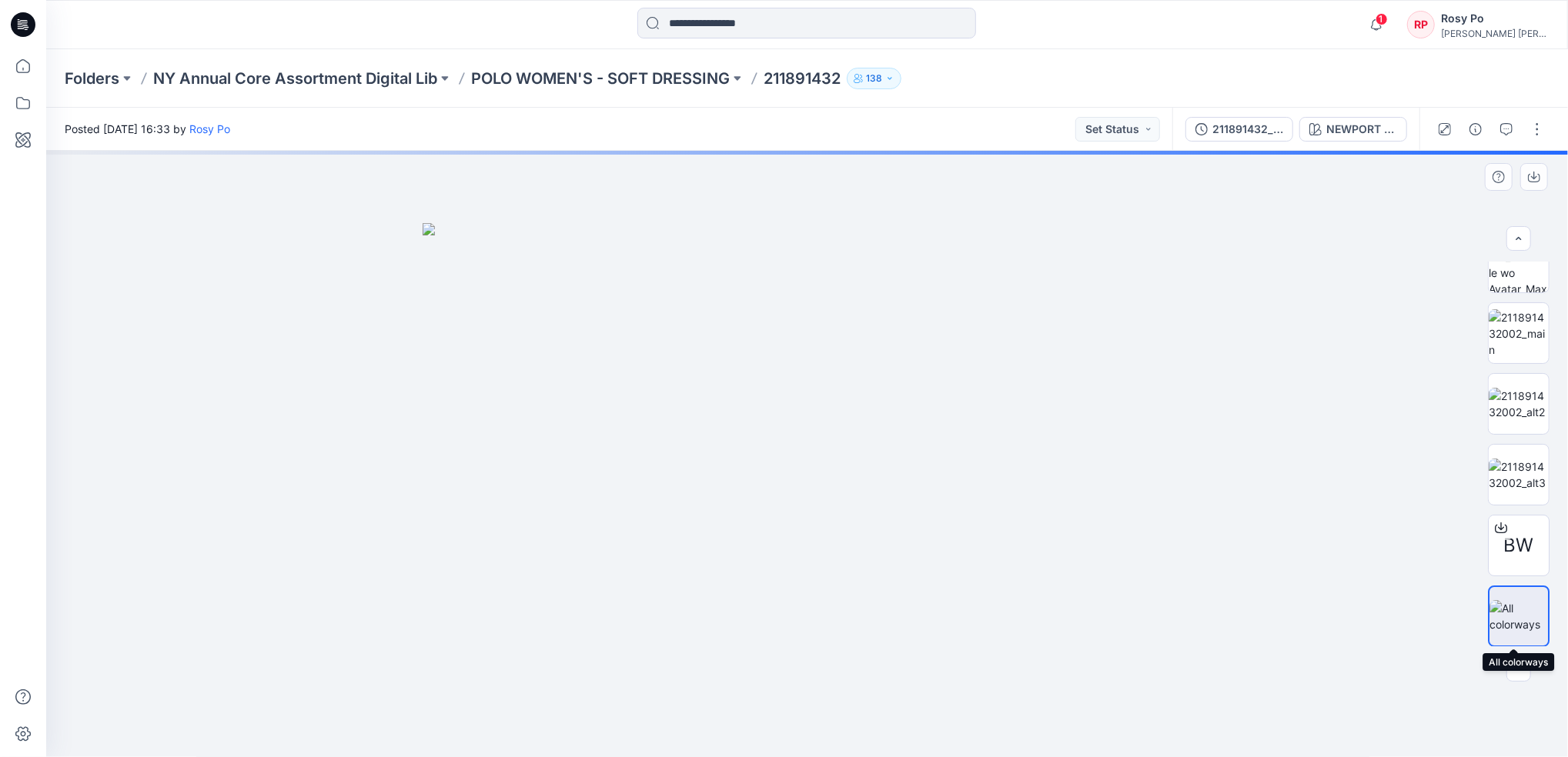
click at [1507, 607] on div at bounding box center [1519, 616] width 61 height 61
click at [1532, 171] on icon "button" at bounding box center [1534, 176] width 12 height 12
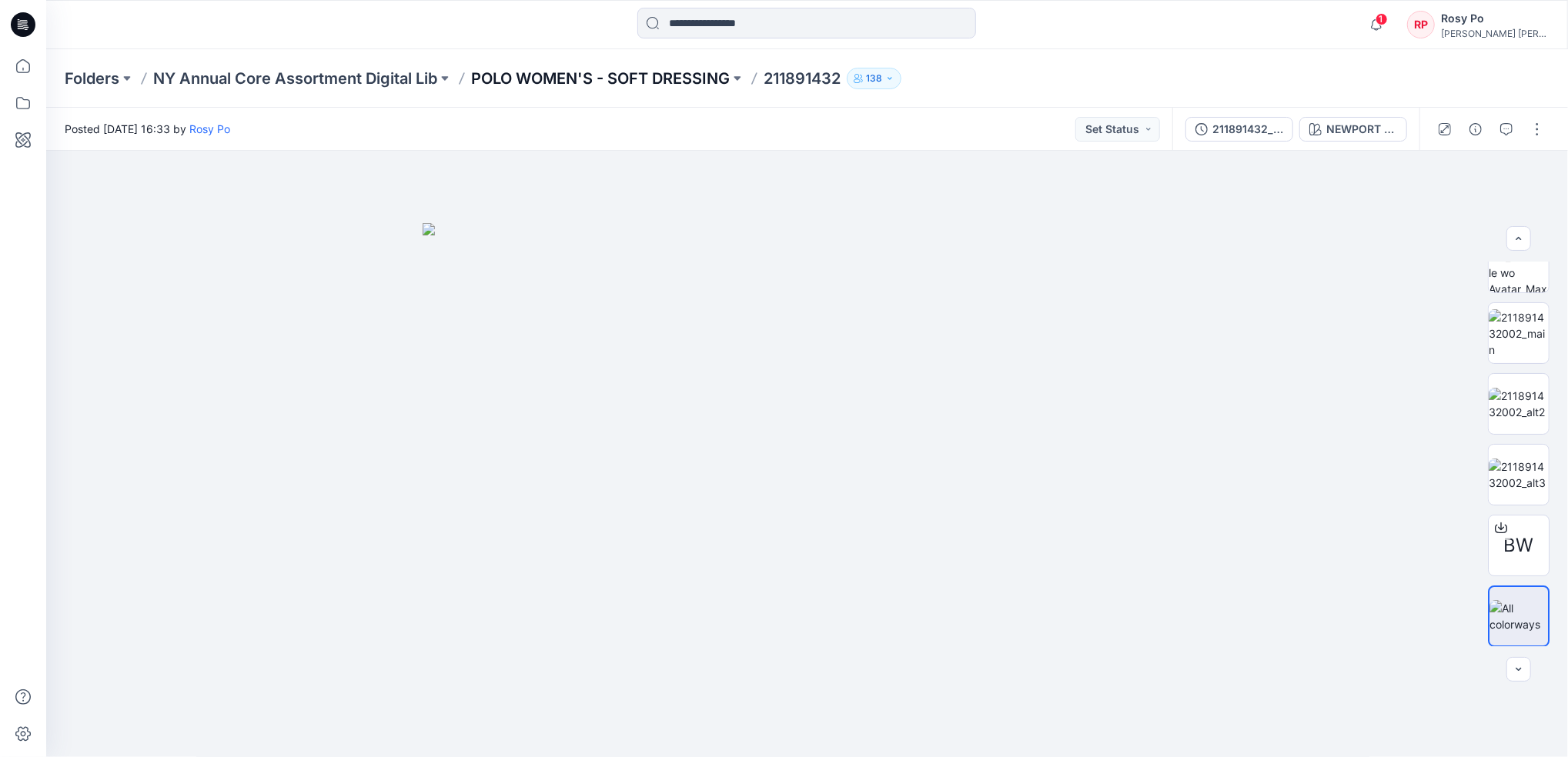
click at [639, 82] on p "POLO WOMEN'S - SOFT DRESSING" at bounding box center [600, 78] width 259 height 21
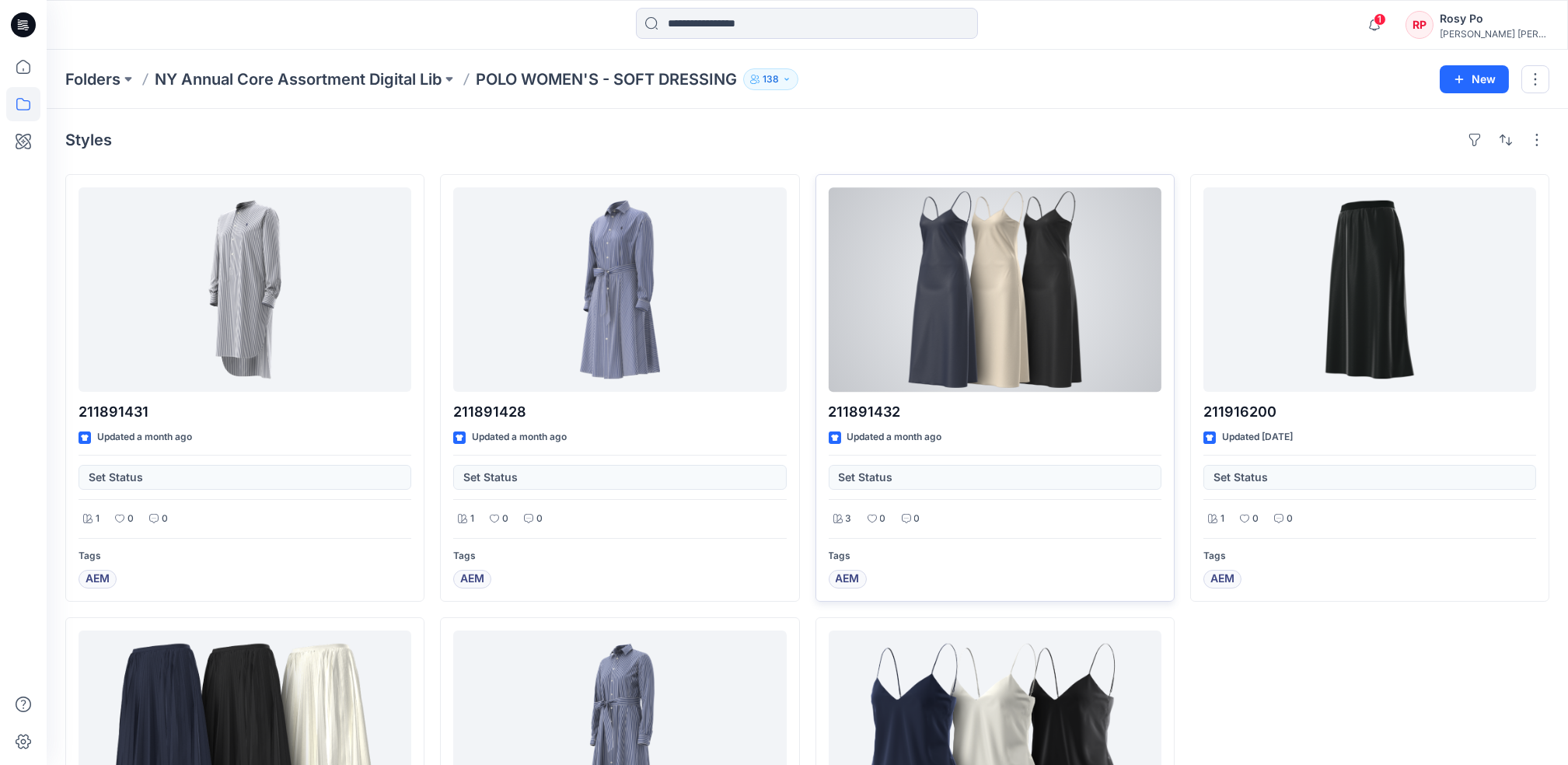
scroll to position [299, 0]
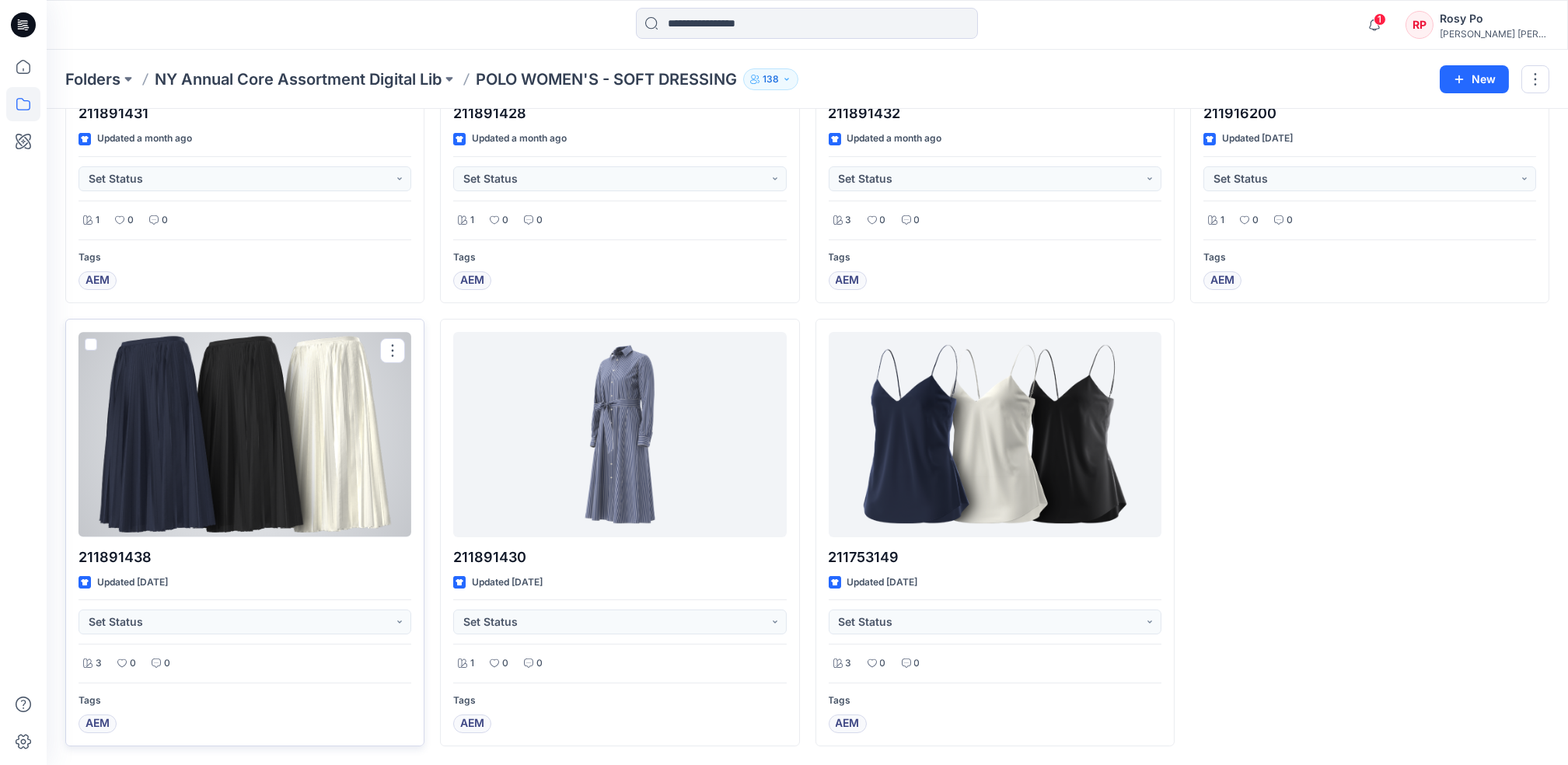
click at [357, 418] on div at bounding box center [244, 434] width 332 height 204
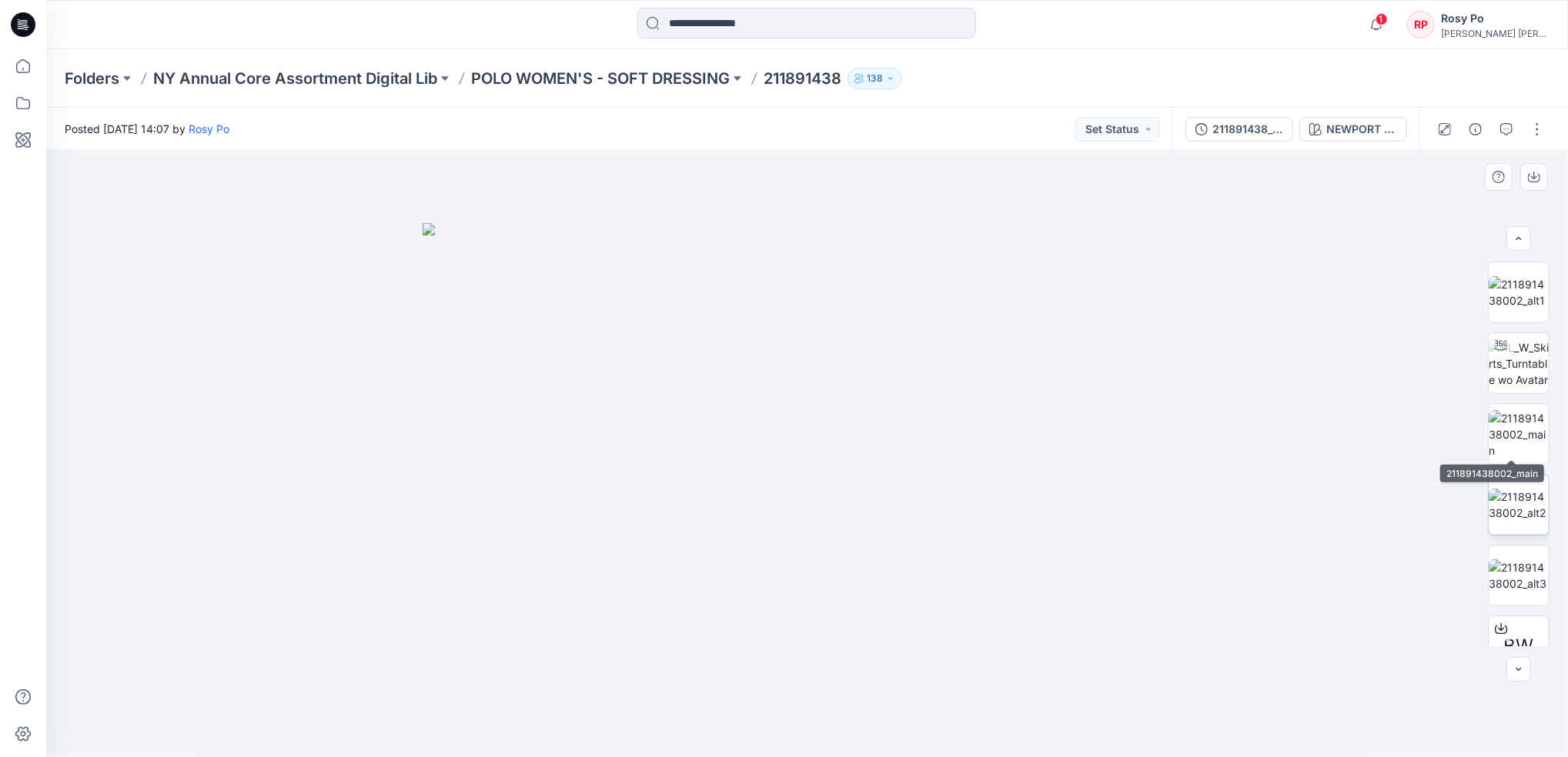
scroll to position [101, 0]
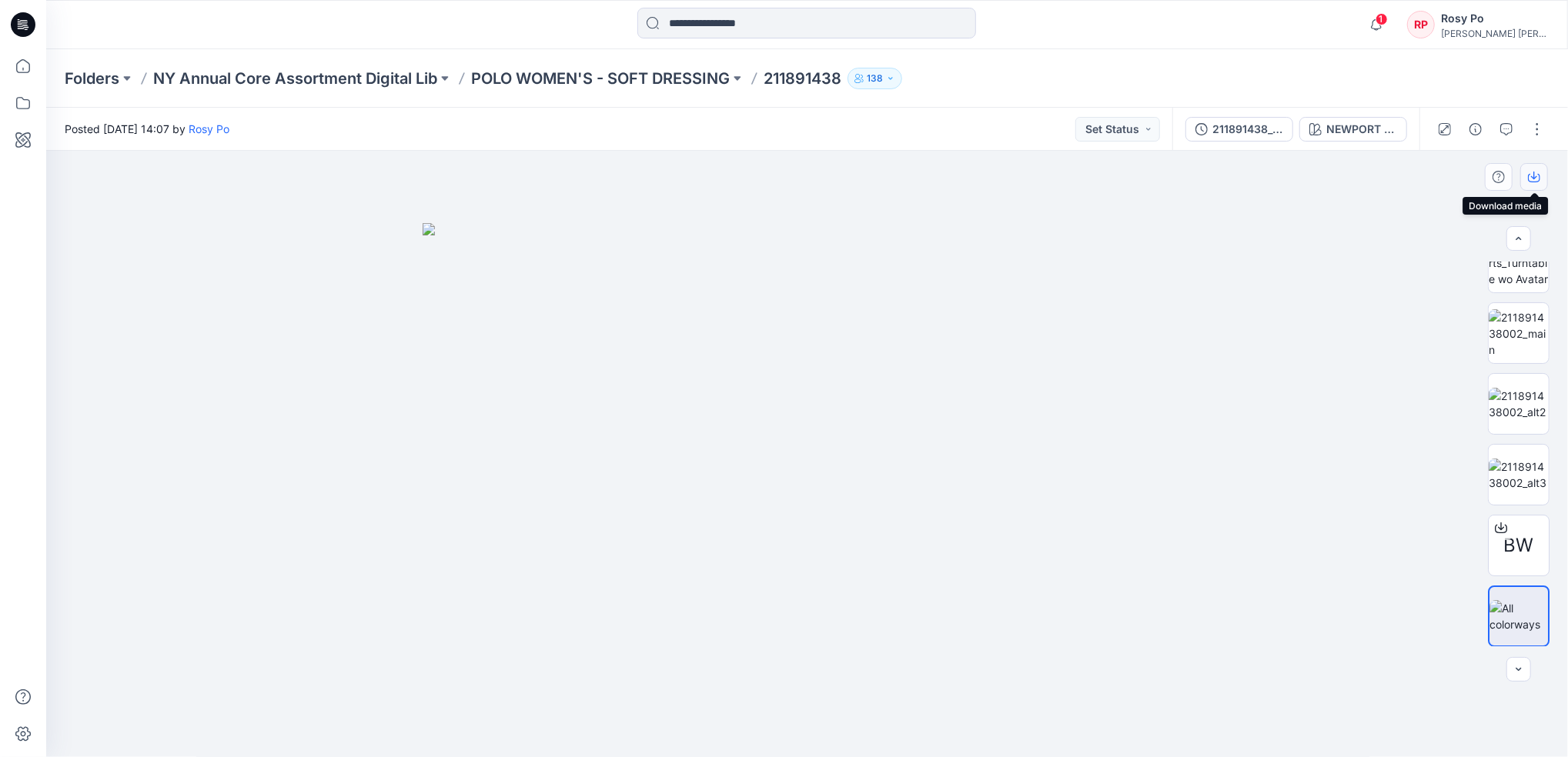
click at [1541, 176] on button "button" at bounding box center [1534, 177] width 28 height 28
click at [1475, 133] on icon "button" at bounding box center [1475, 129] width 12 height 12
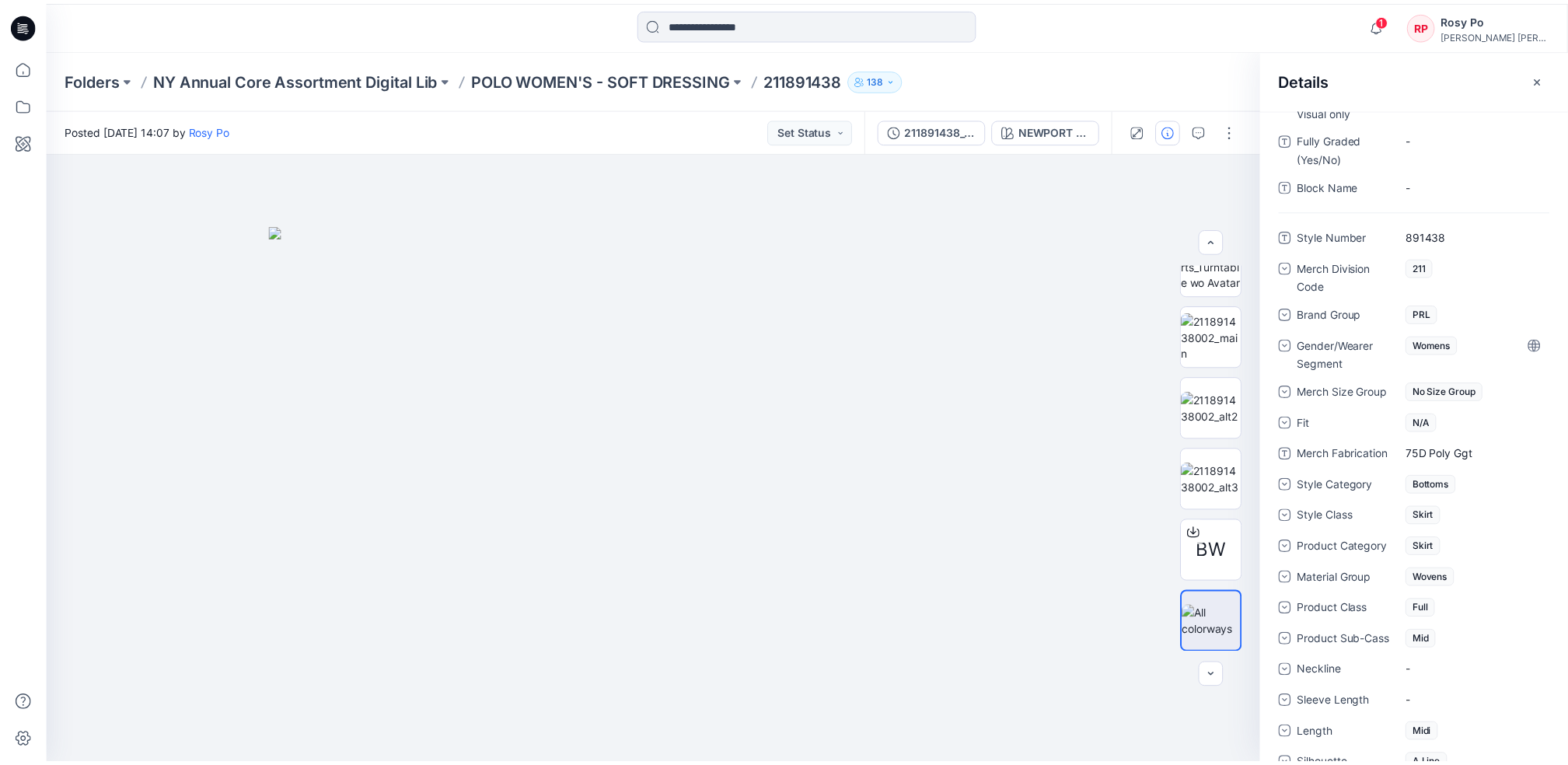
scroll to position [589, 0]
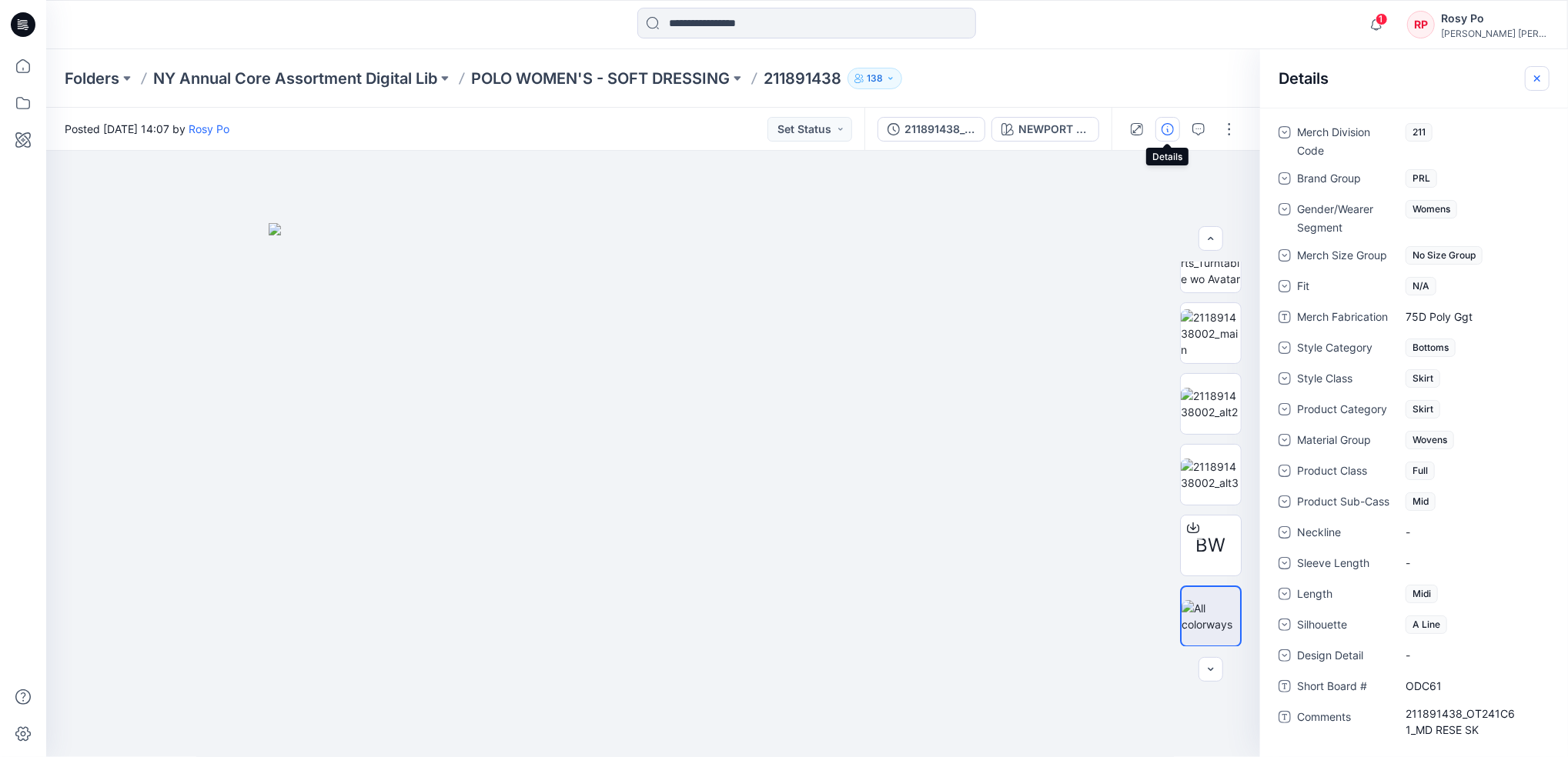
click at [1544, 80] on button "button" at bounding box center [1536, 78] width 25 height 25
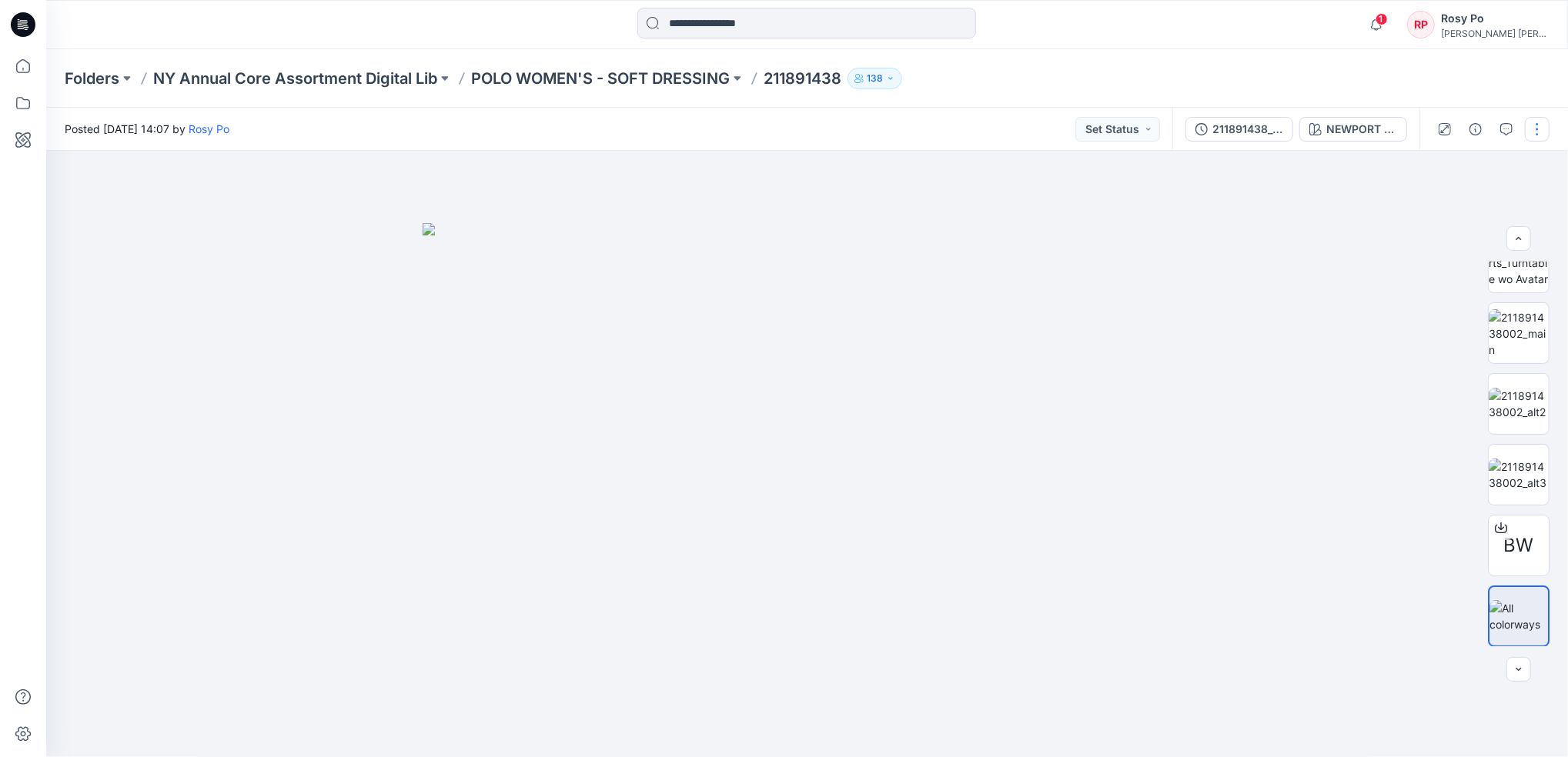
click at [1540, 133] on button "button" at bounding box center [1536, 129] width 25 height 25
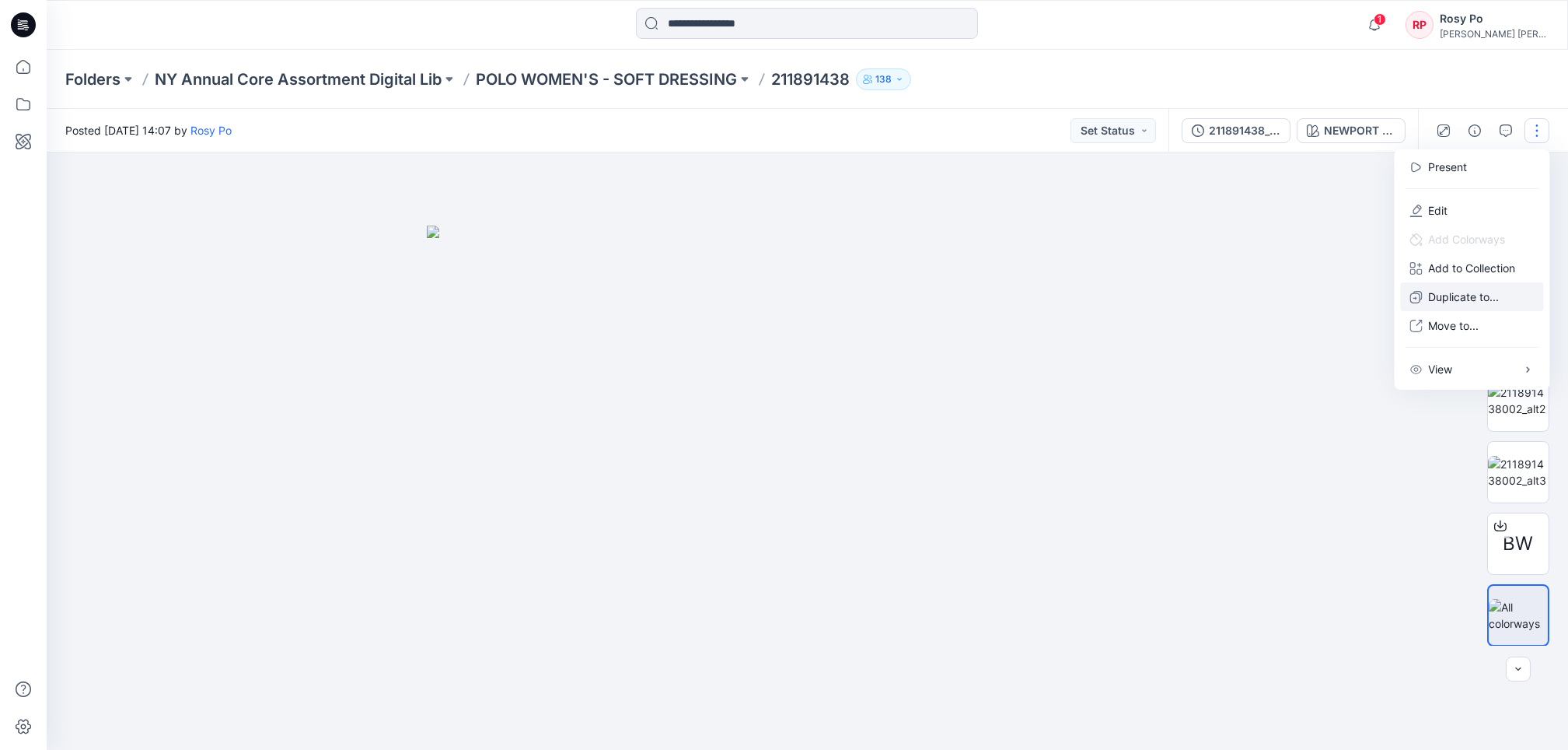
click at [1472, 294] on p "Duplicate to..." at bounding box center [1465, 296] width 71 height 16
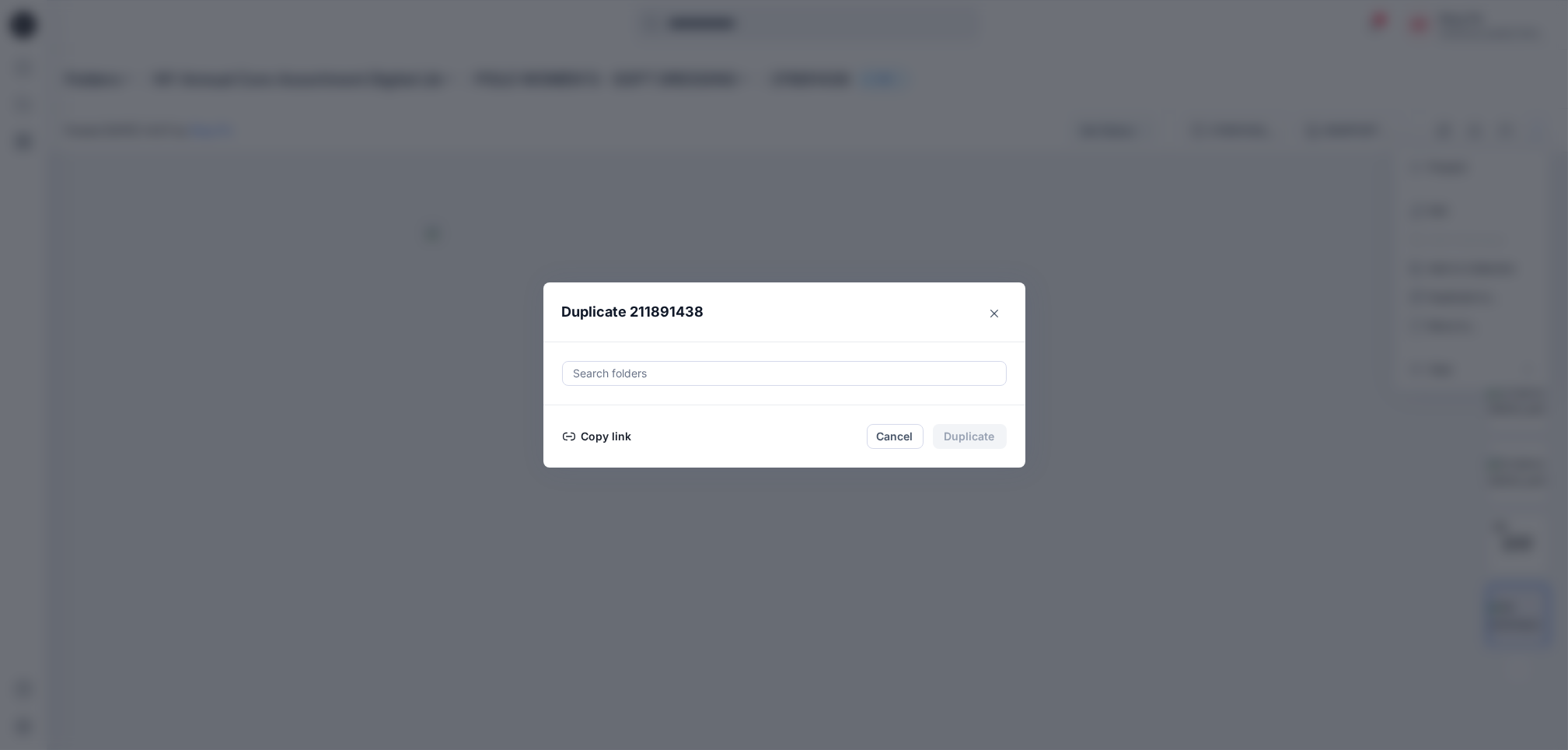
click at [725, 376] on div at bounding box center [784, 374] width 425 height 19
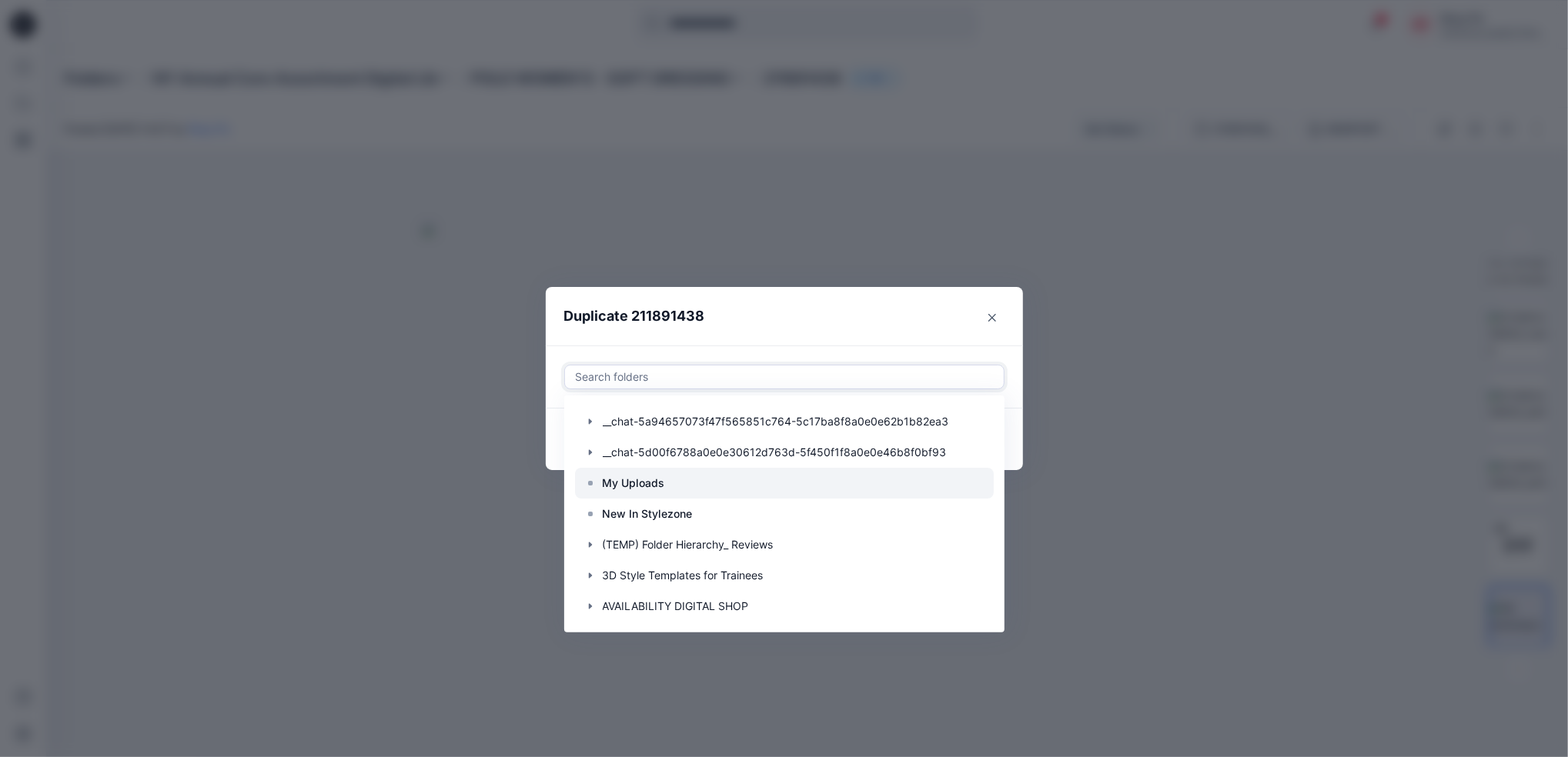
click at [679, 486] on div at bounding box center [784, 483] width 419 height 31
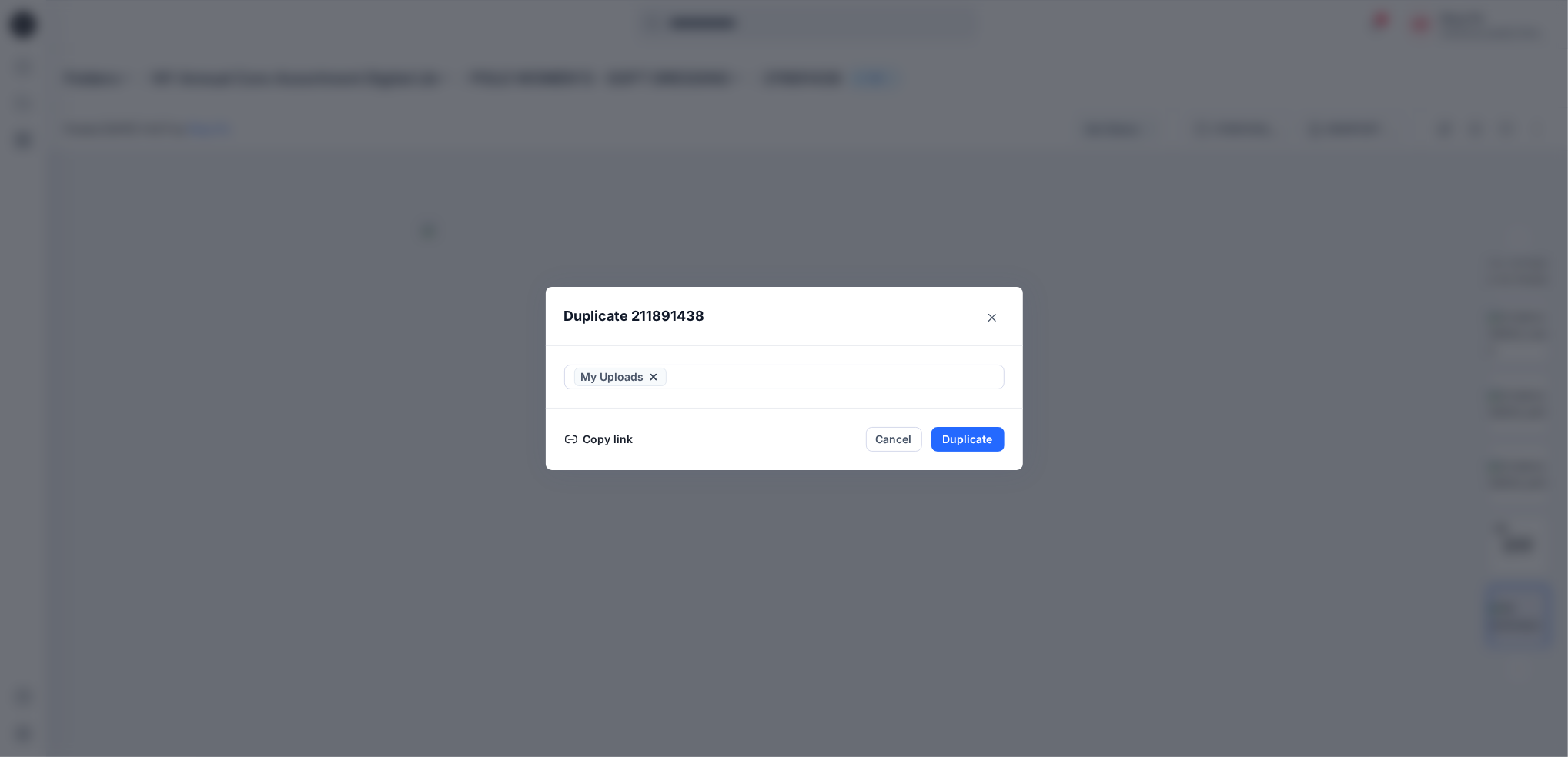
click at [1013, 435] on footer "Copy link Cancel Duplicate" at bounding box center [784, 439] width 477 height 61
click at [983, 438] on button "Duplicate" at bounding box center [967, 439] width 73 height 25
click at [983, 438] on button "Close" at bounding box center [980, 439] width 50 height 25
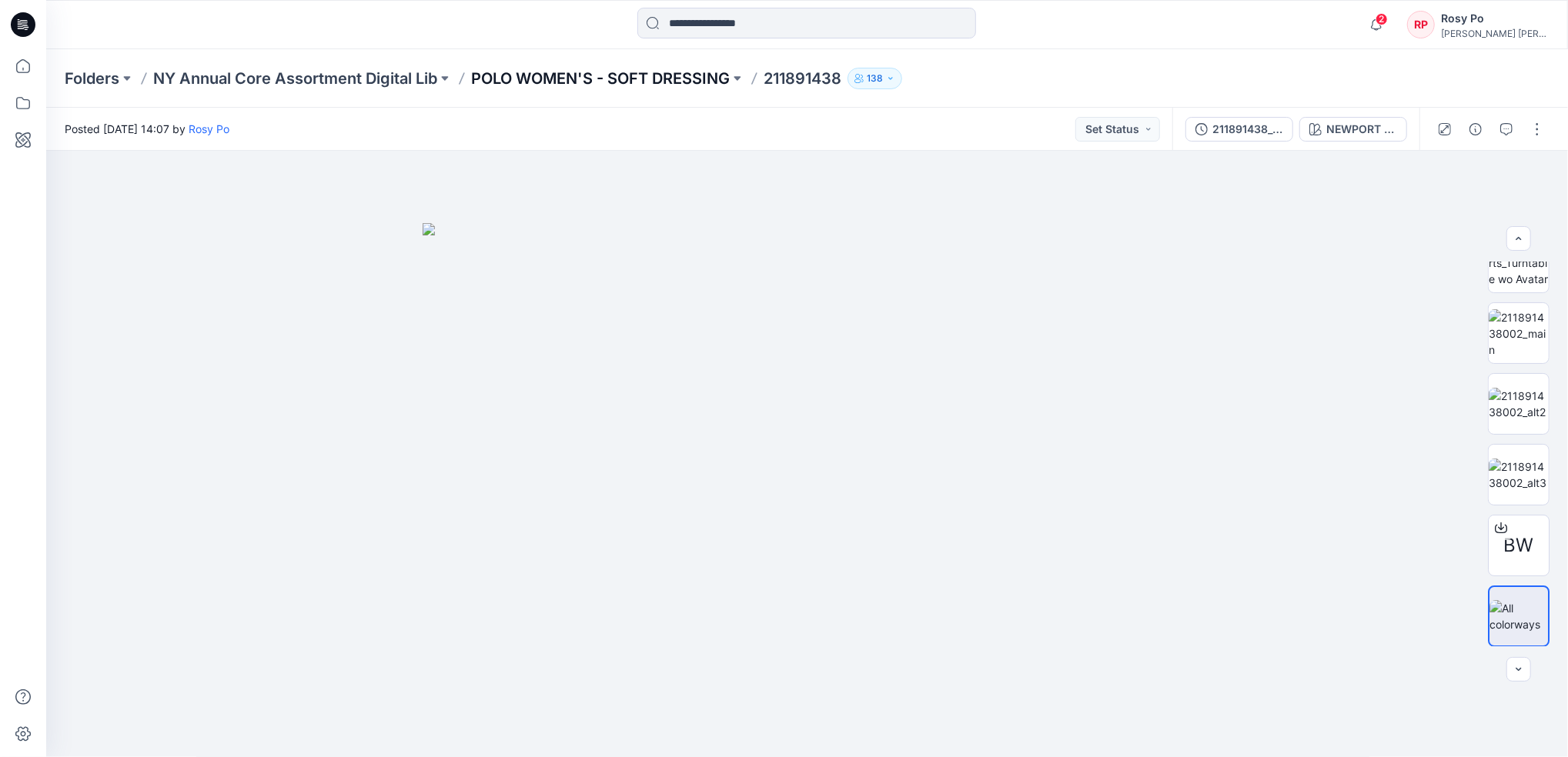
click at [545, 82] on p "POLO WOMEN'S - SOFT DRESSING" at bounding box center [600, 78] width 259 height 21
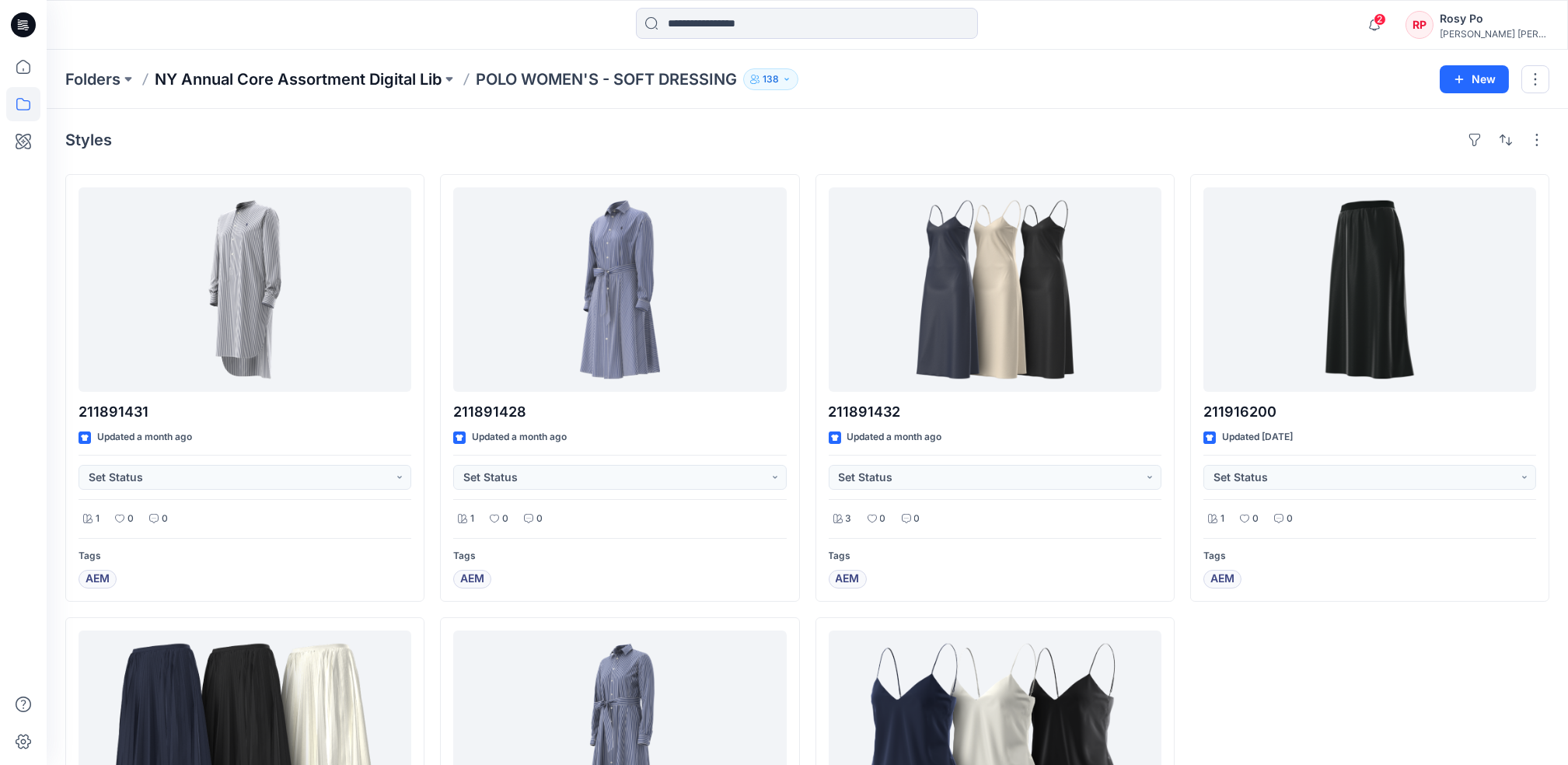
click at [414, 77] on p "NY Annual Core Assortment Digital Lib" at bounding box center [298, 79] width 286 height 22
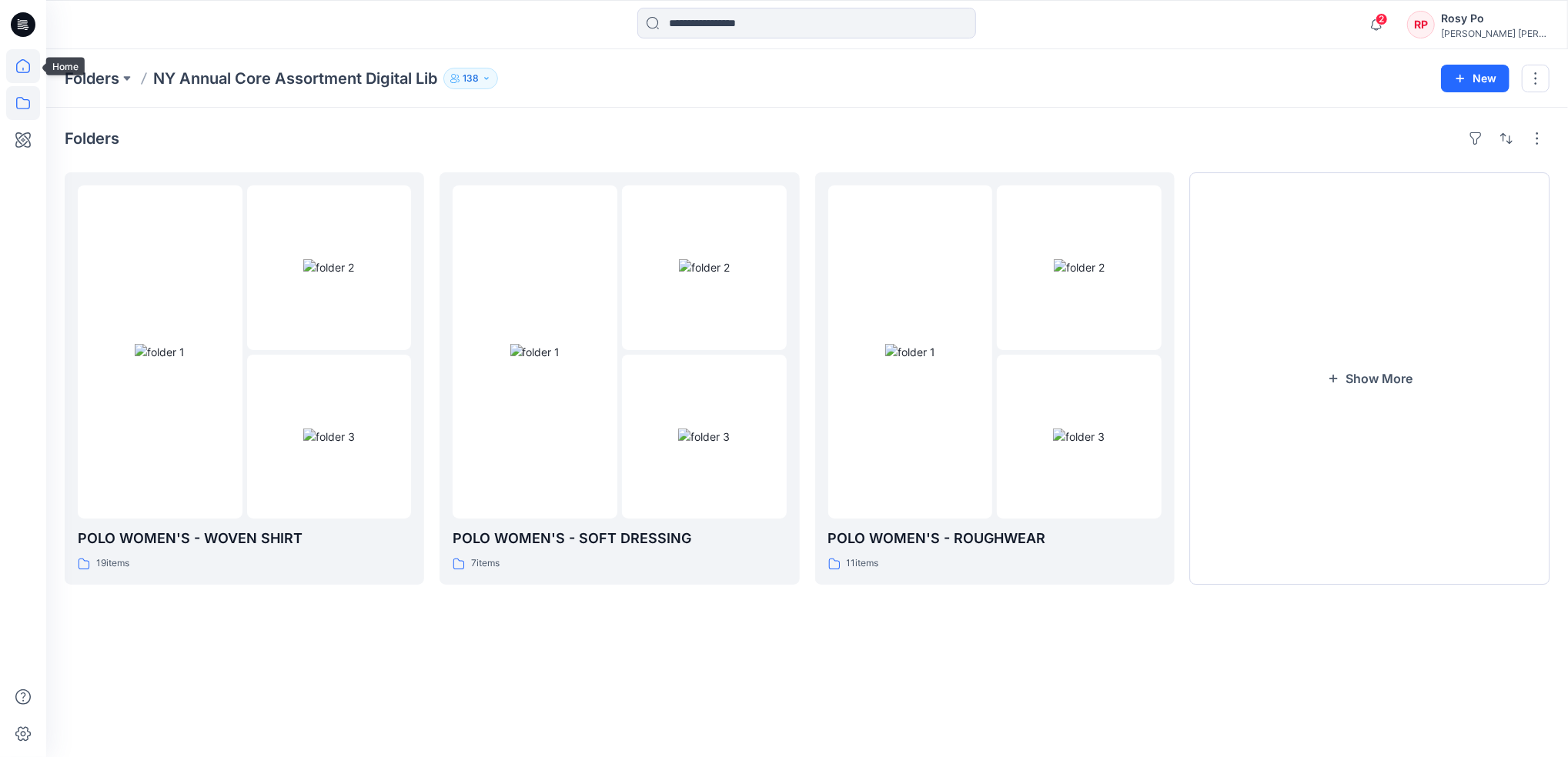
click at [17, 69] on icon at bounding box center [22, 66] width 14 height 14
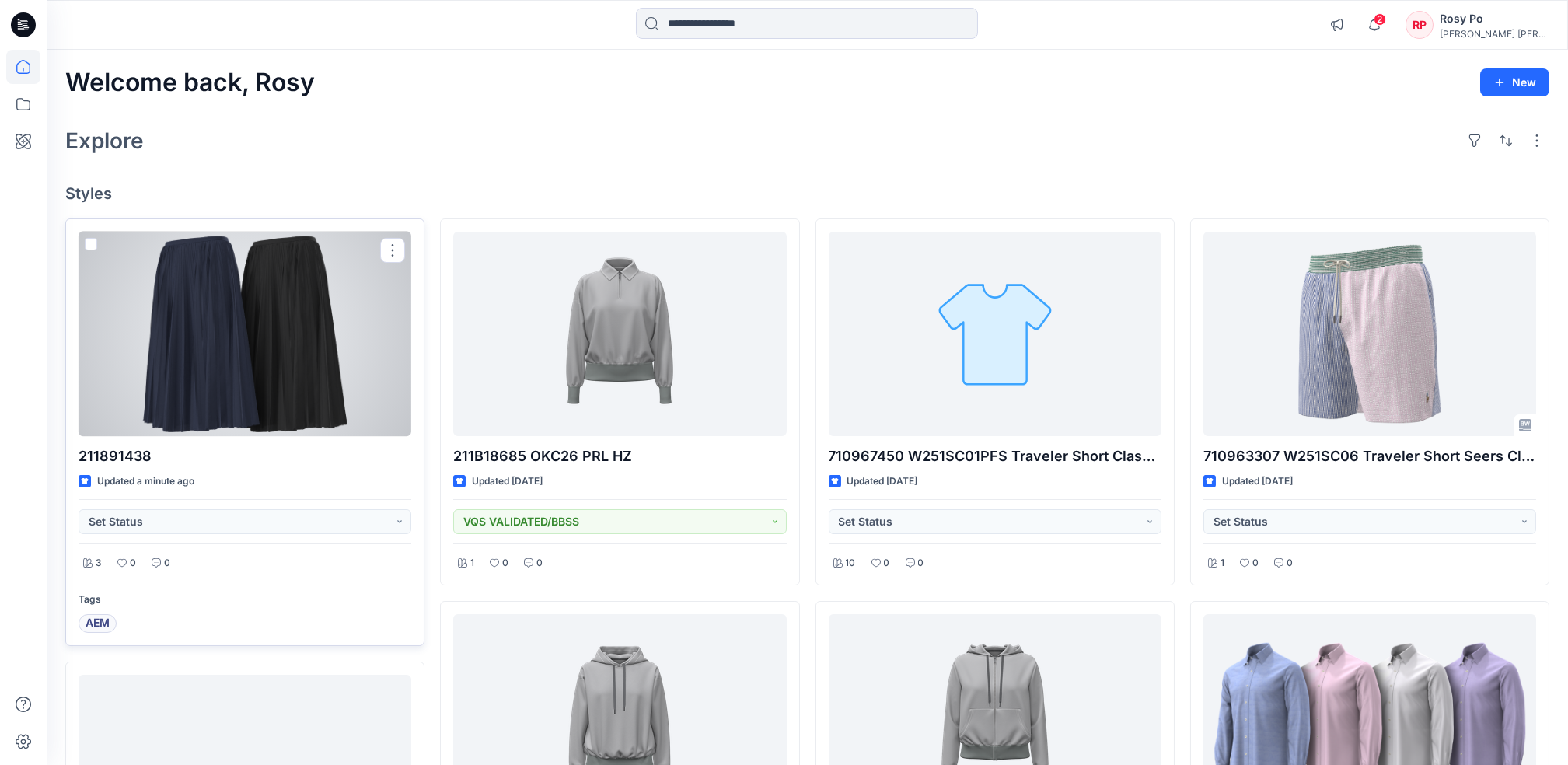
click at [202, 347] on div at bounding box center [244, 334] width 332 height 204
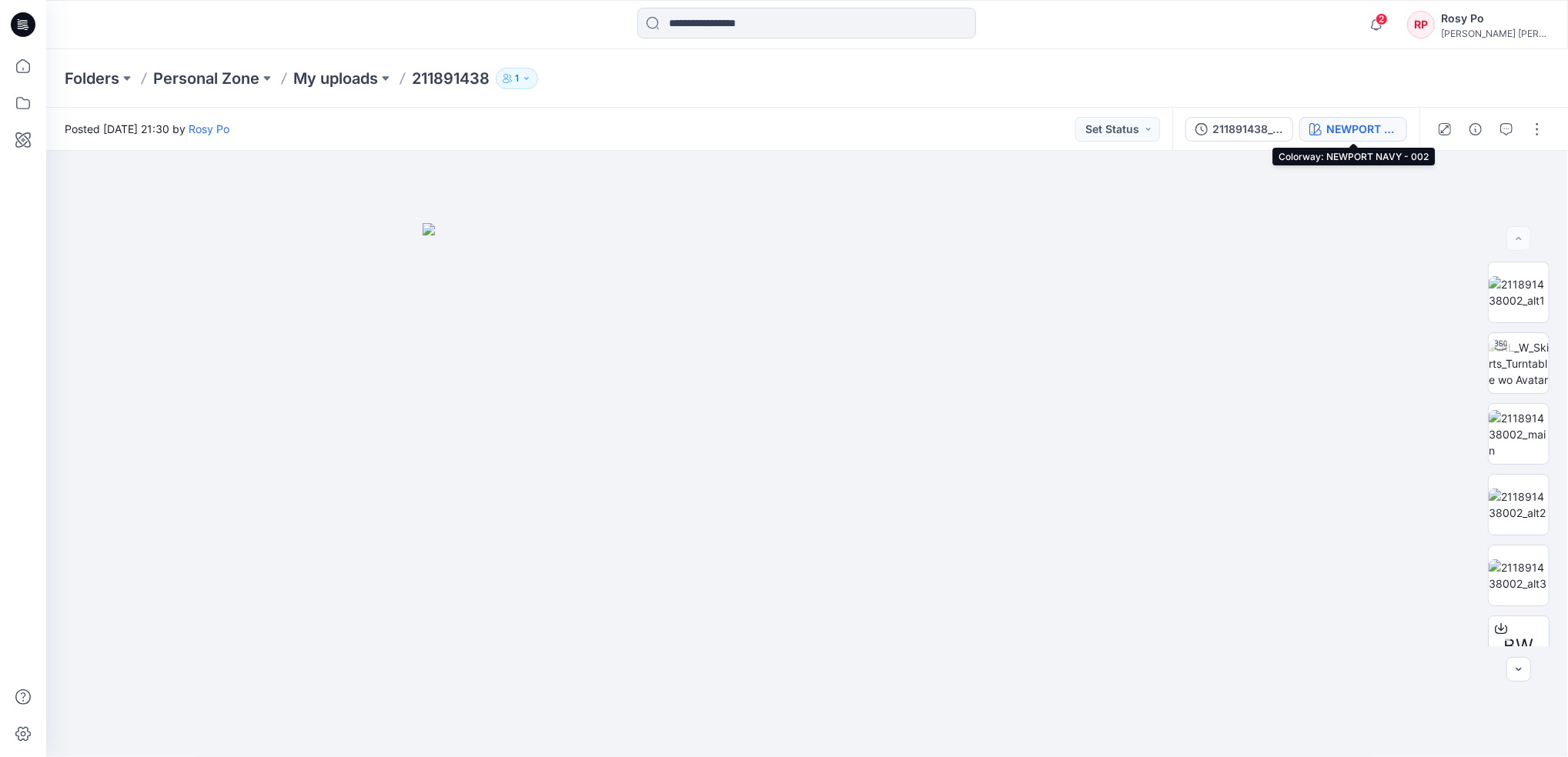
click at [1396, 130] on div "NEWPORT NAVY - 002" at bounding box center [1361, 129] width 70 height 17
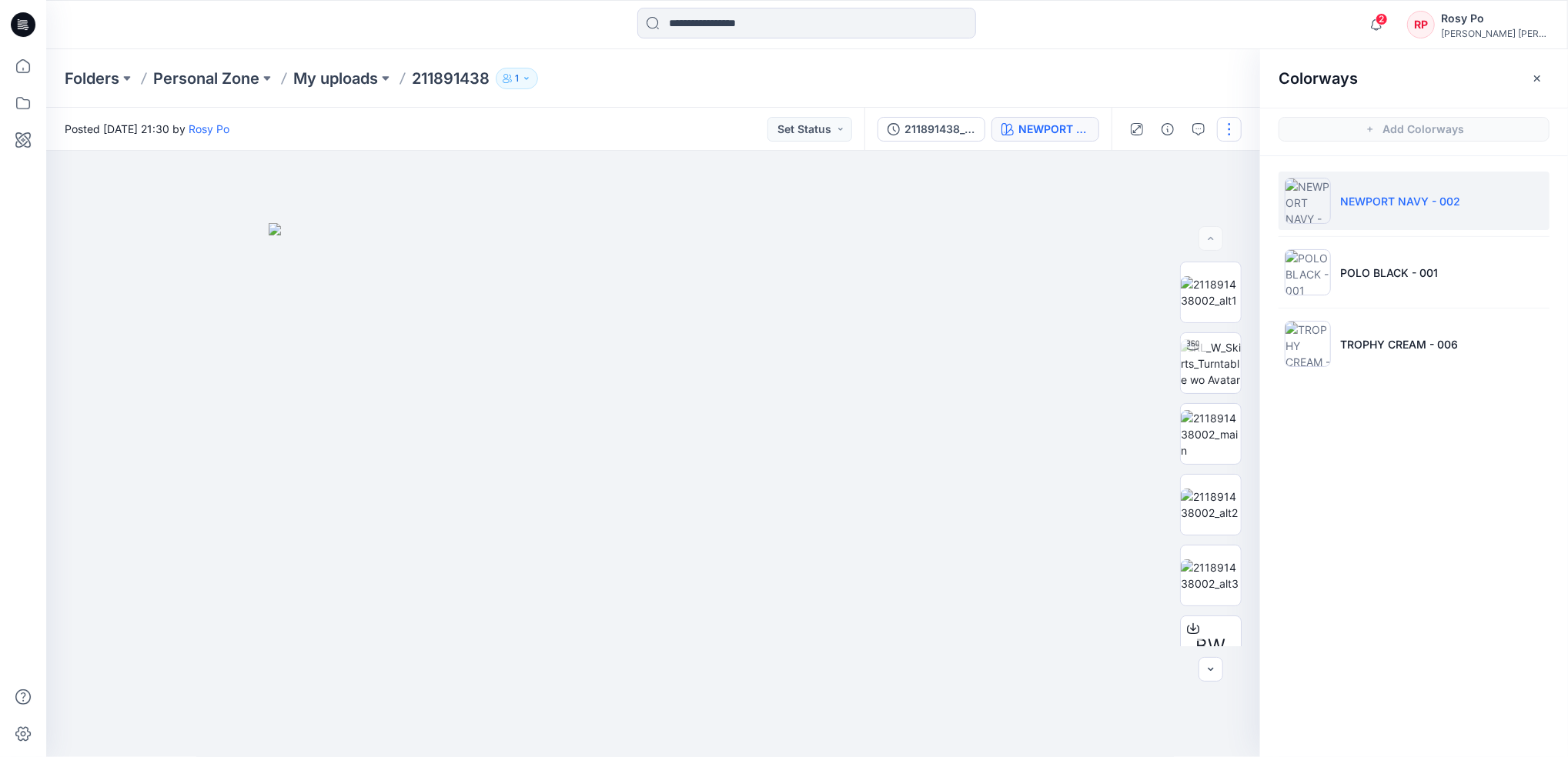
click at [1236, 133] on button "button" at bounding box center [1229, 129] width 25 height 25
click at [1191, 208] on button "Edit" at bounding box center [1165, 208] width 142 height 29
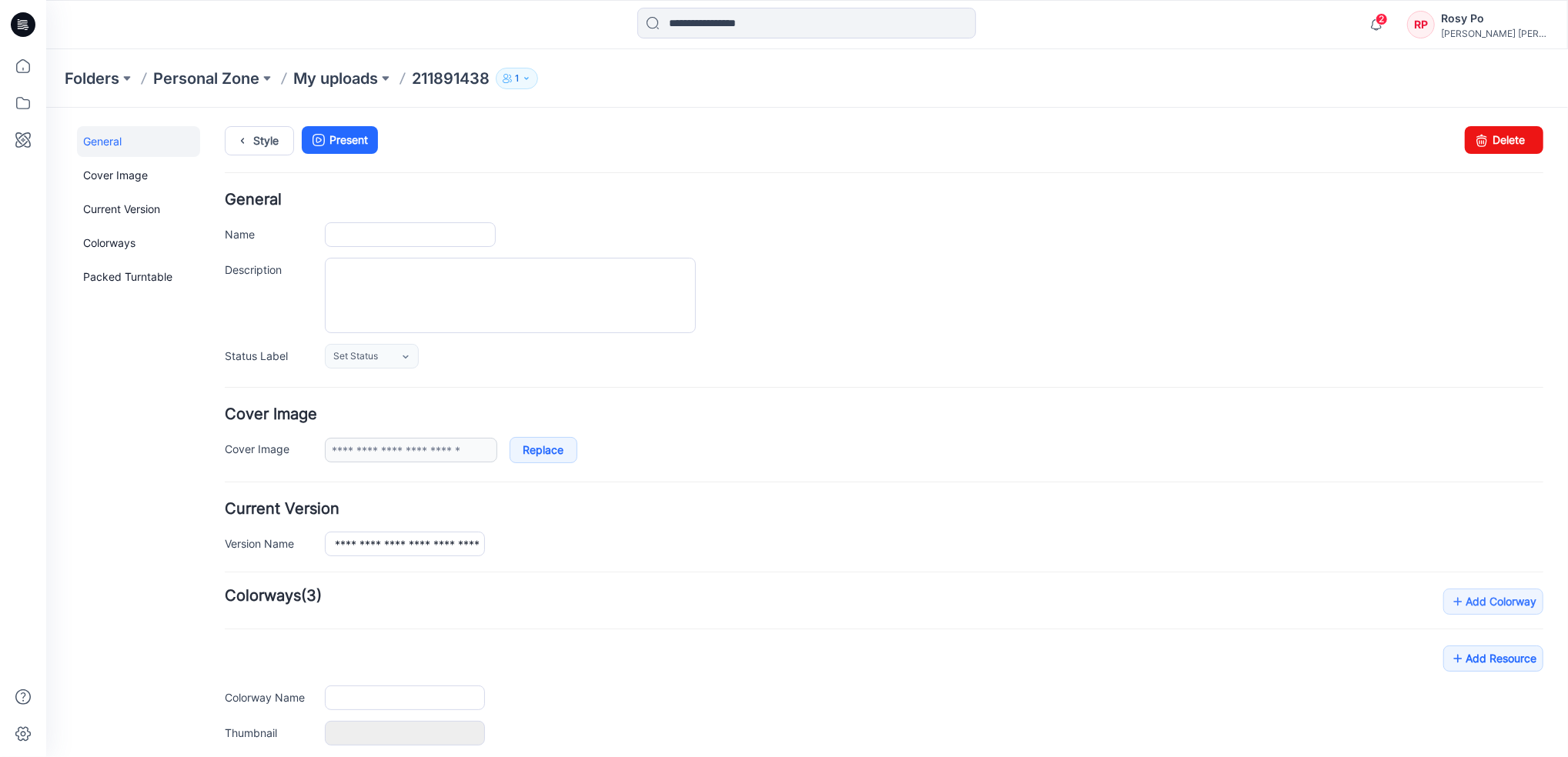
type input "*********"
type input "**********"
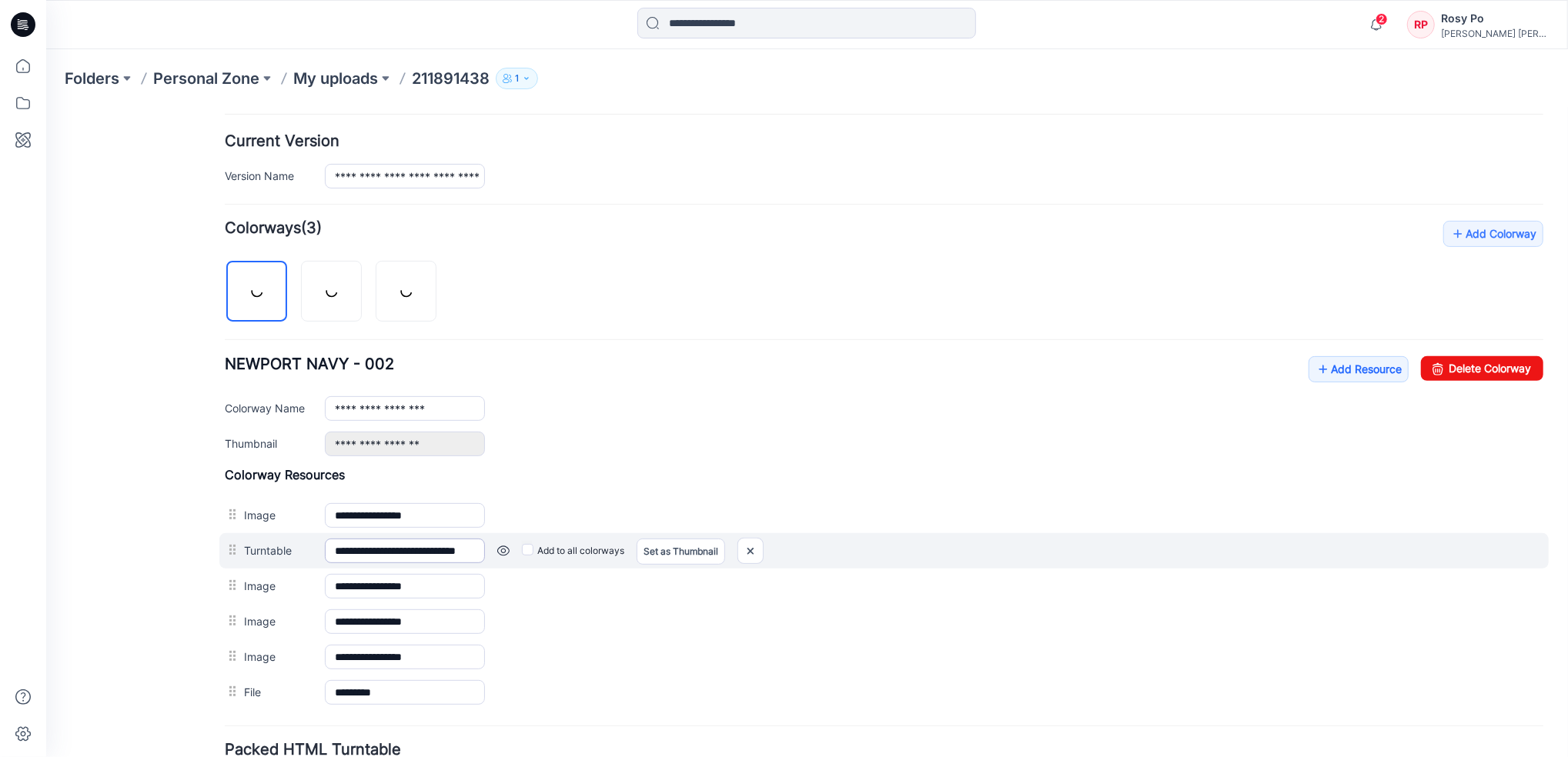
scroll to position [293, 0]
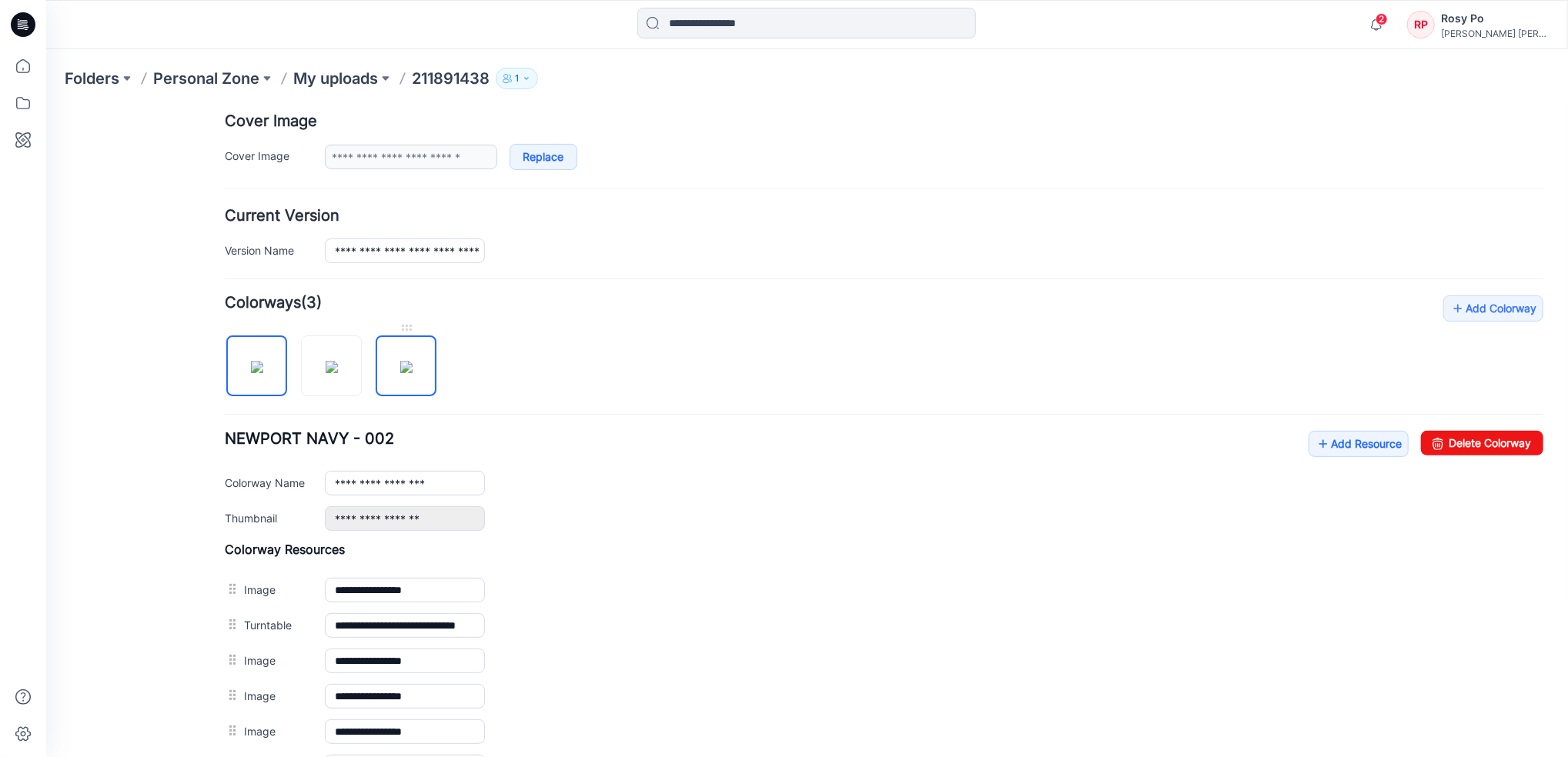
click at [411, 369] on img at bounding box center [405, 366] width 12 height 12
drag, startPoint x: 1509, startPoint y: 438, endPoint x: 895, endPoint y: 183, distance: 664.8
click at [1509, 438] on link "Delete Colorway" at bounding box center [1481, 442] width 122 height 25
type input "**********"
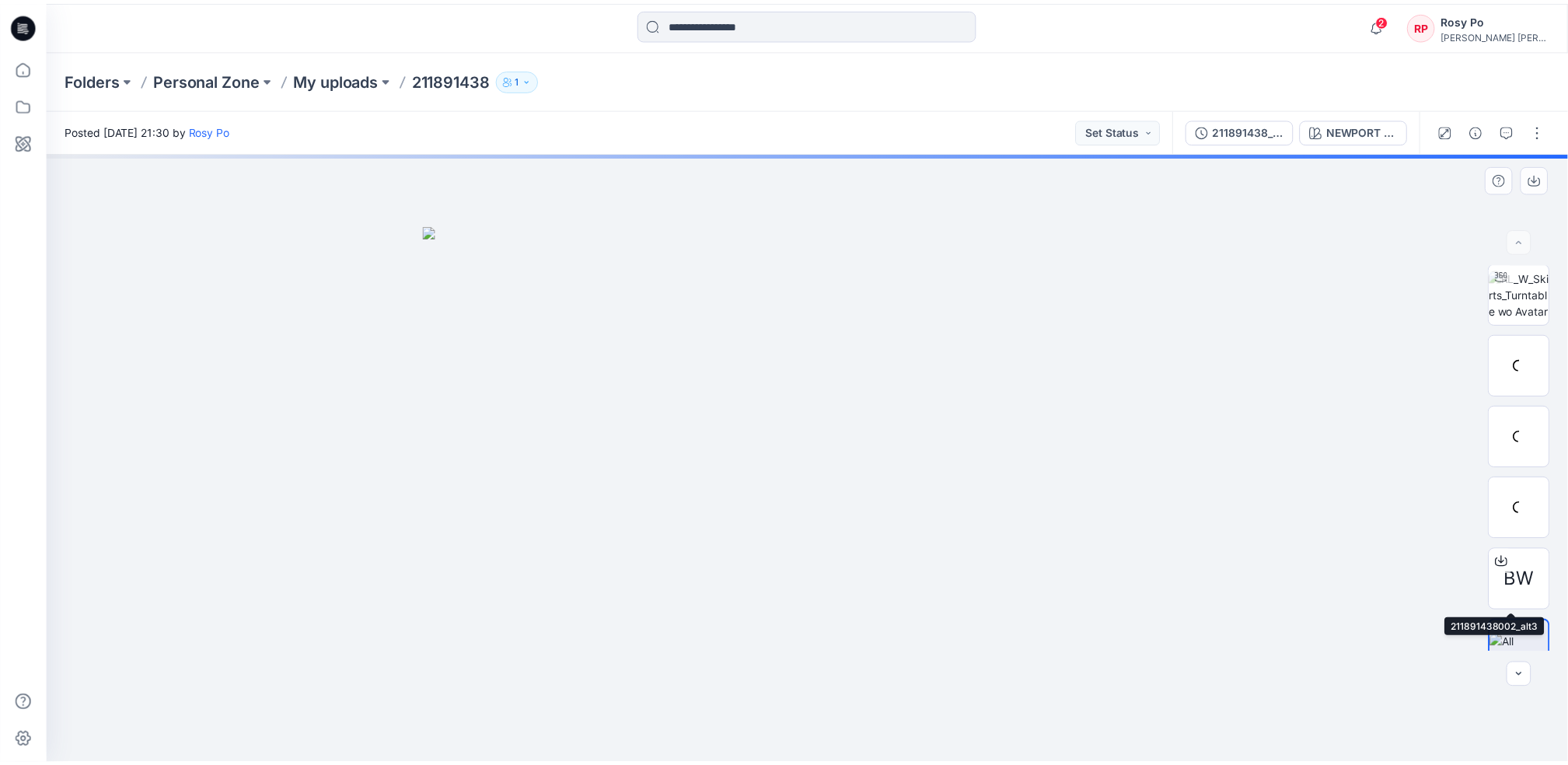
scroll to position [102, 0]
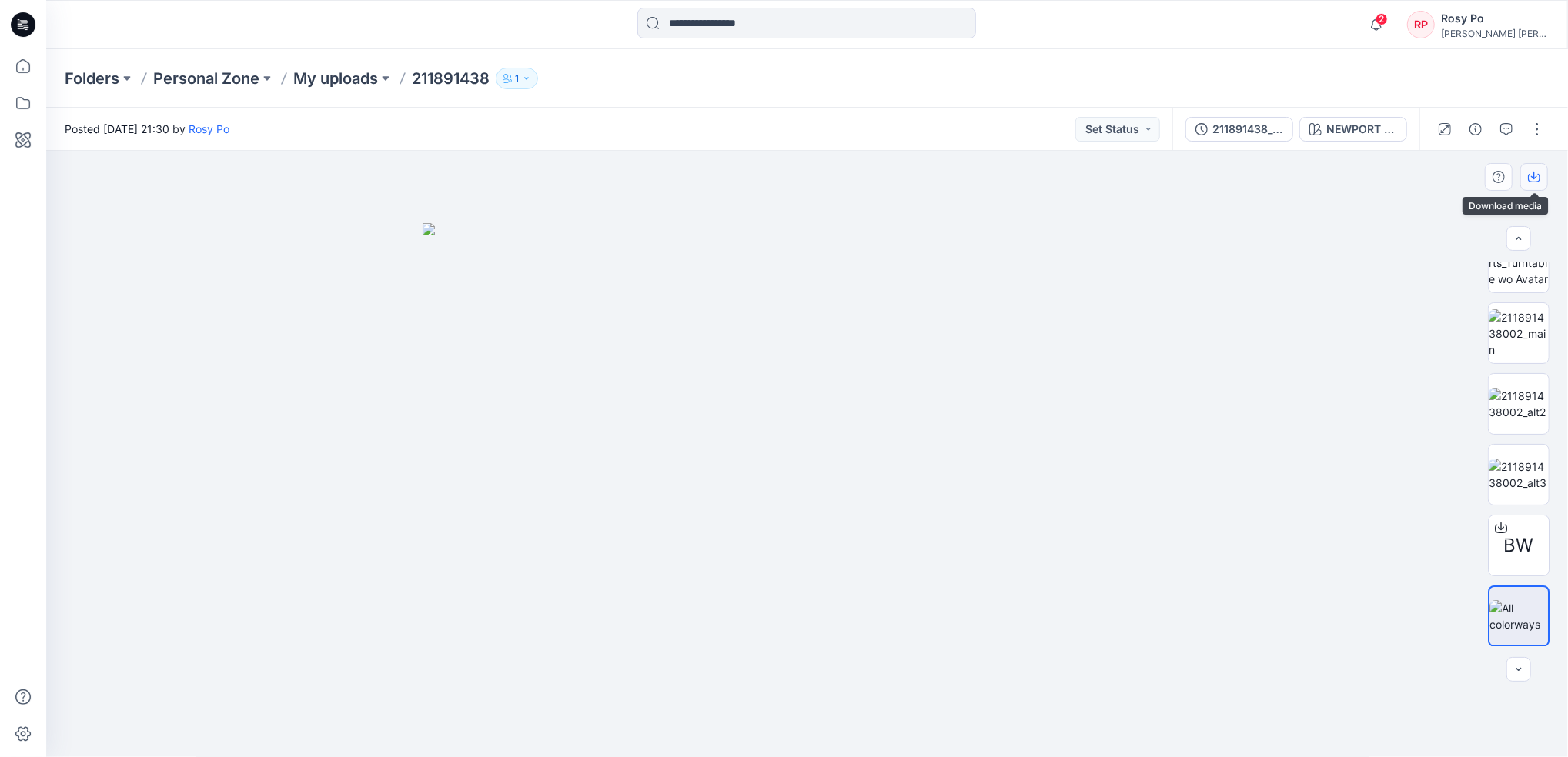
click at [1536, 181] on icon "button" at bounding box center [1534, 176] width 12 height 12
click at [23, 94] on icon at bounding box center [23, 103] width 34 height 34
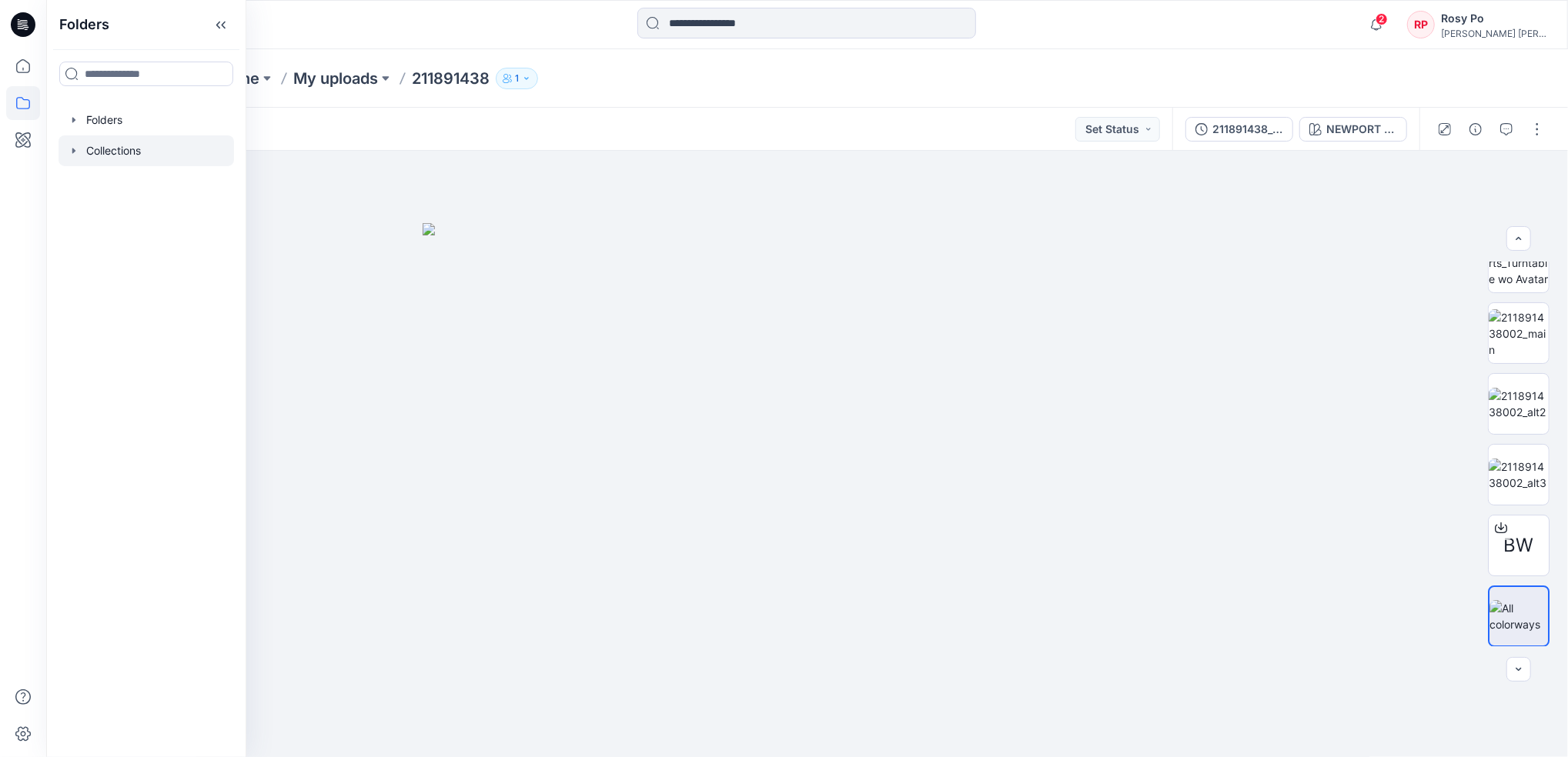
click at [125, 155] on div at bounding box center [145, 150] width 175 height 31
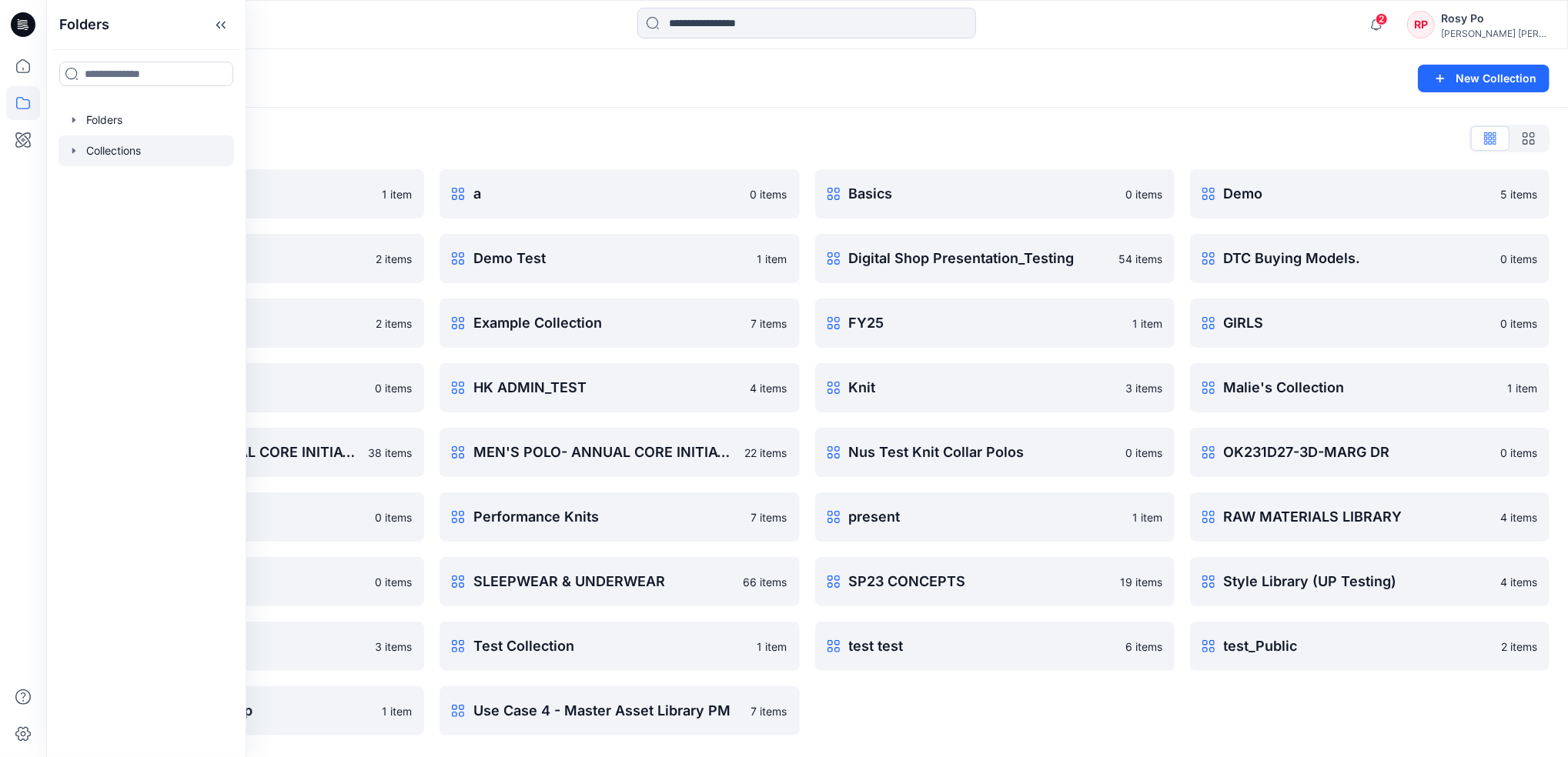
click at [929, 114] on div "Collections List 3D 1 item Demo 13/3 2 items EMEA WHSL 2 items GIRLS WOVENS 0 i…" at bounding box center [807, 431] width 1522 height 647
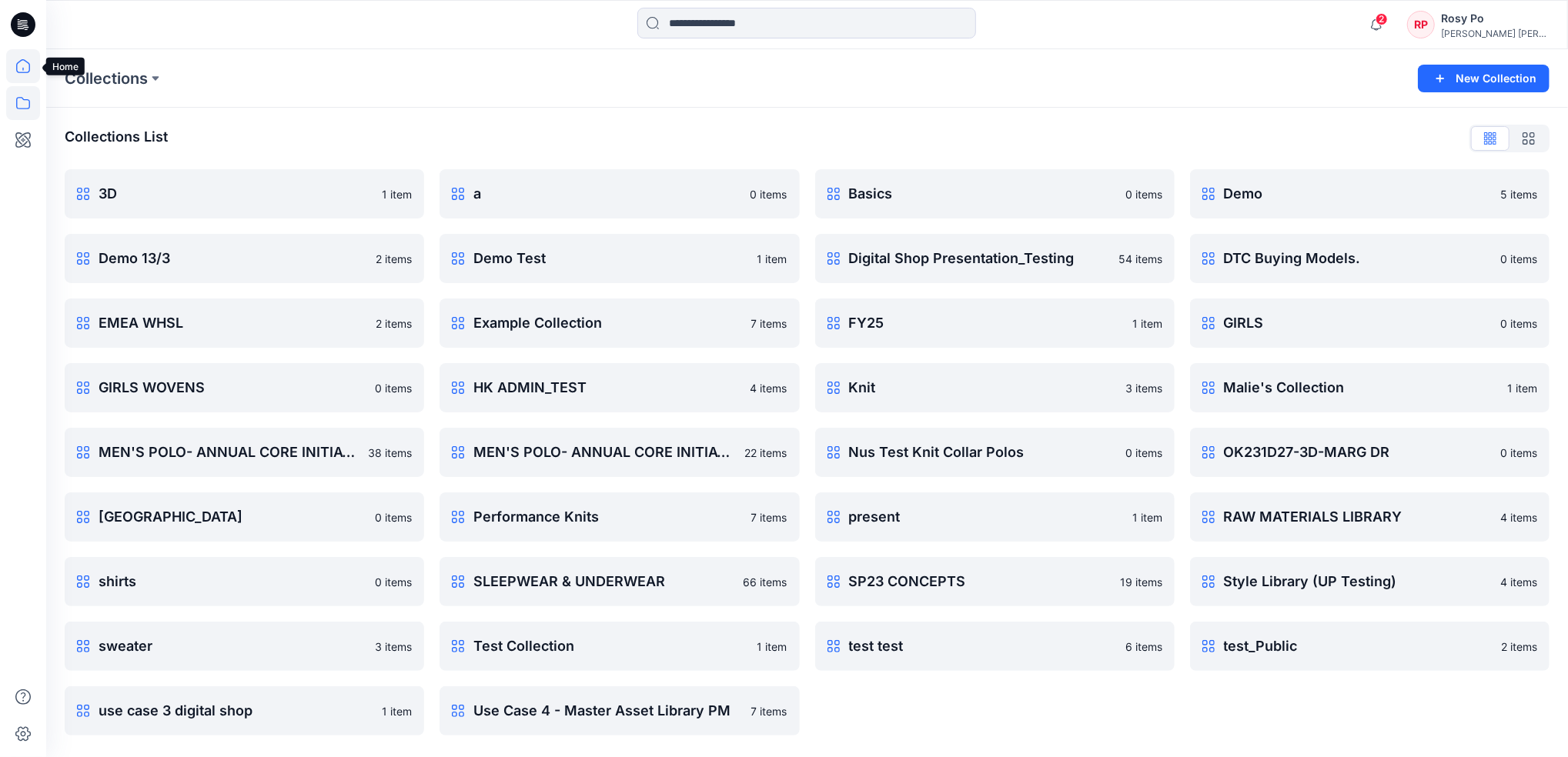
click at [30, 66] on icon at bounding box center [23, 66] width 34 height 34
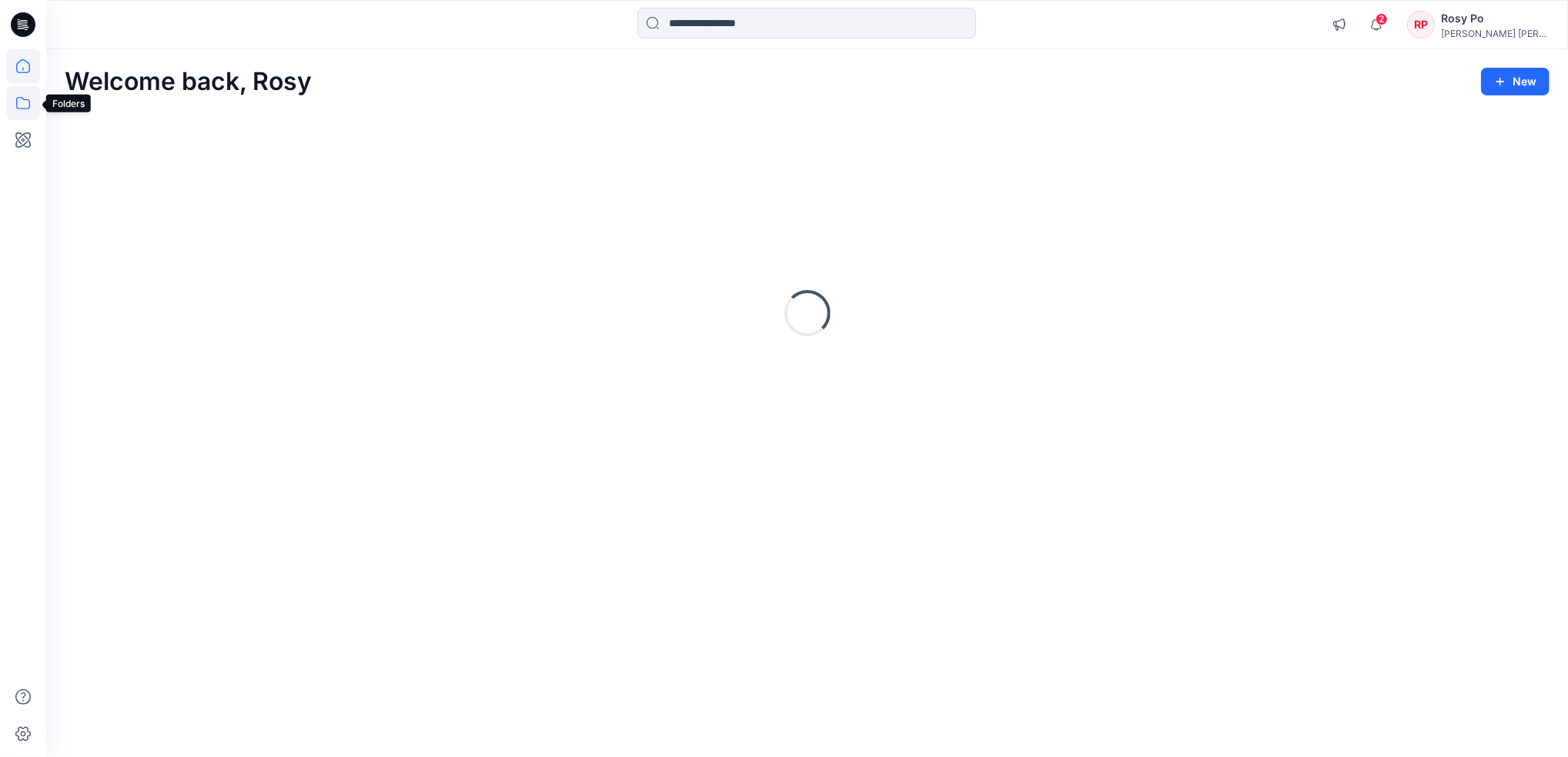
click at [21, 107] on icon at bounding box center [23, 103] width 34 height 34
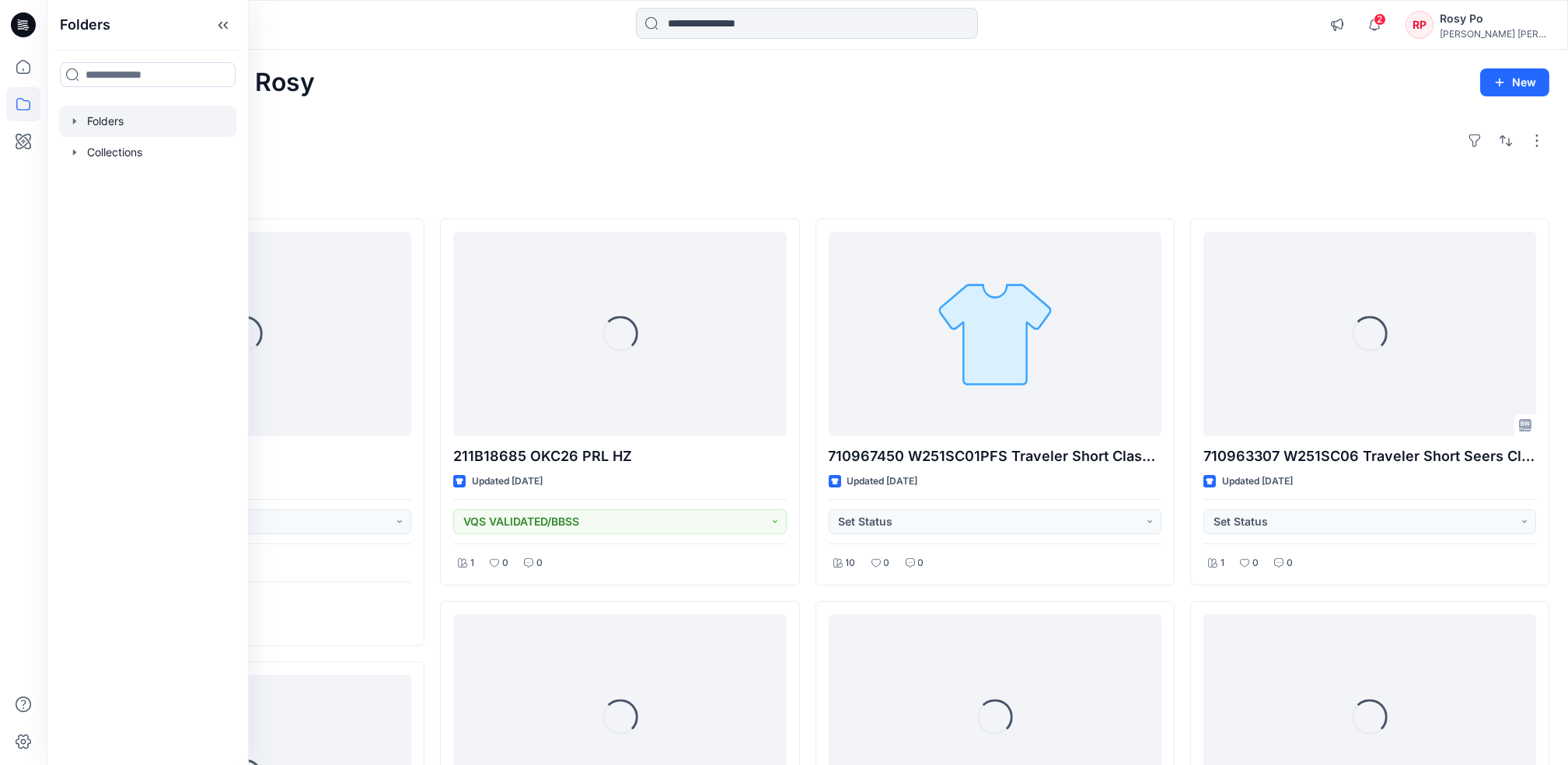
click at [104, 127] on div at bounding box center [147, 121] width 177 height 31
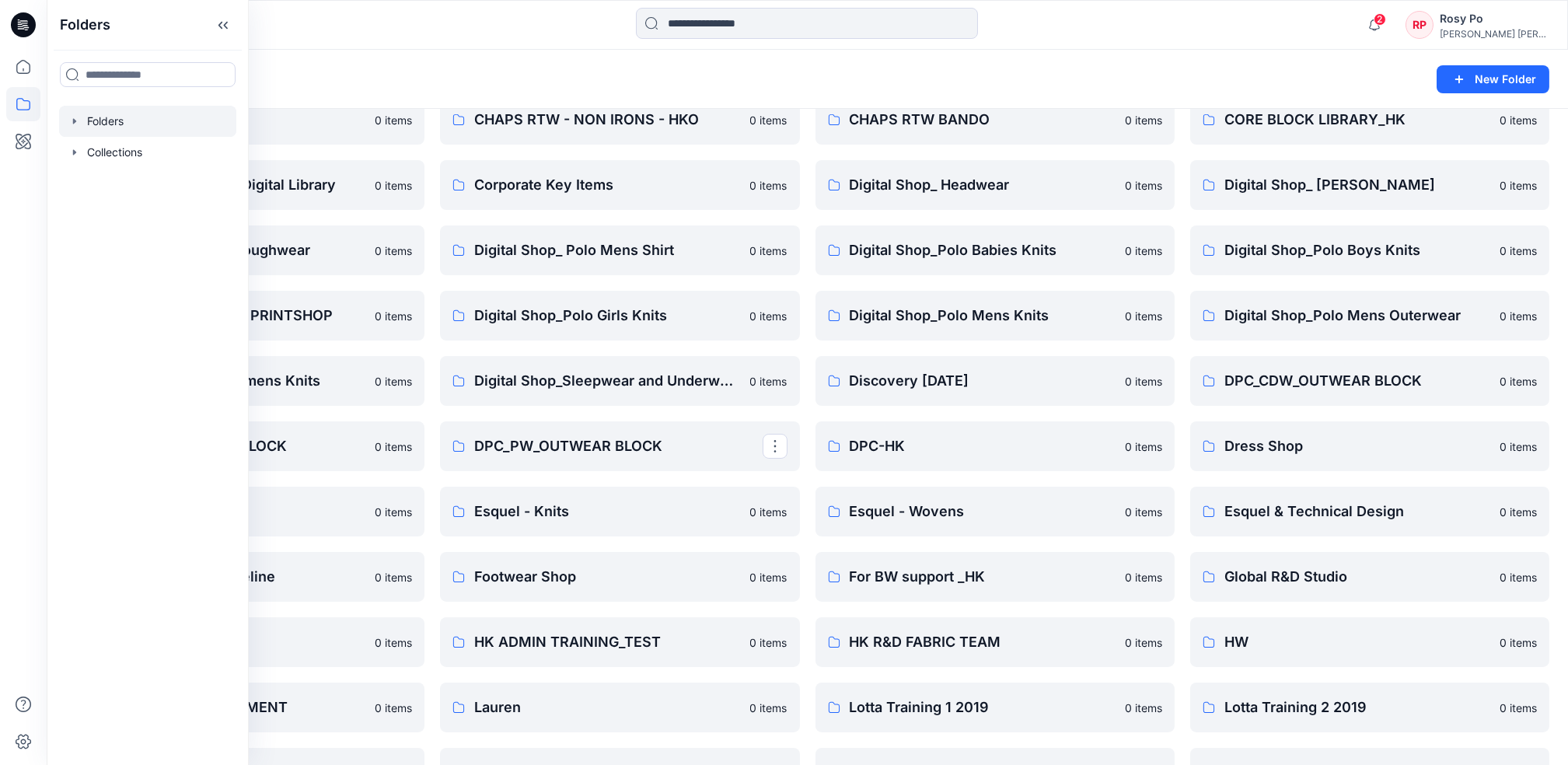
scroll to position [518, 0]
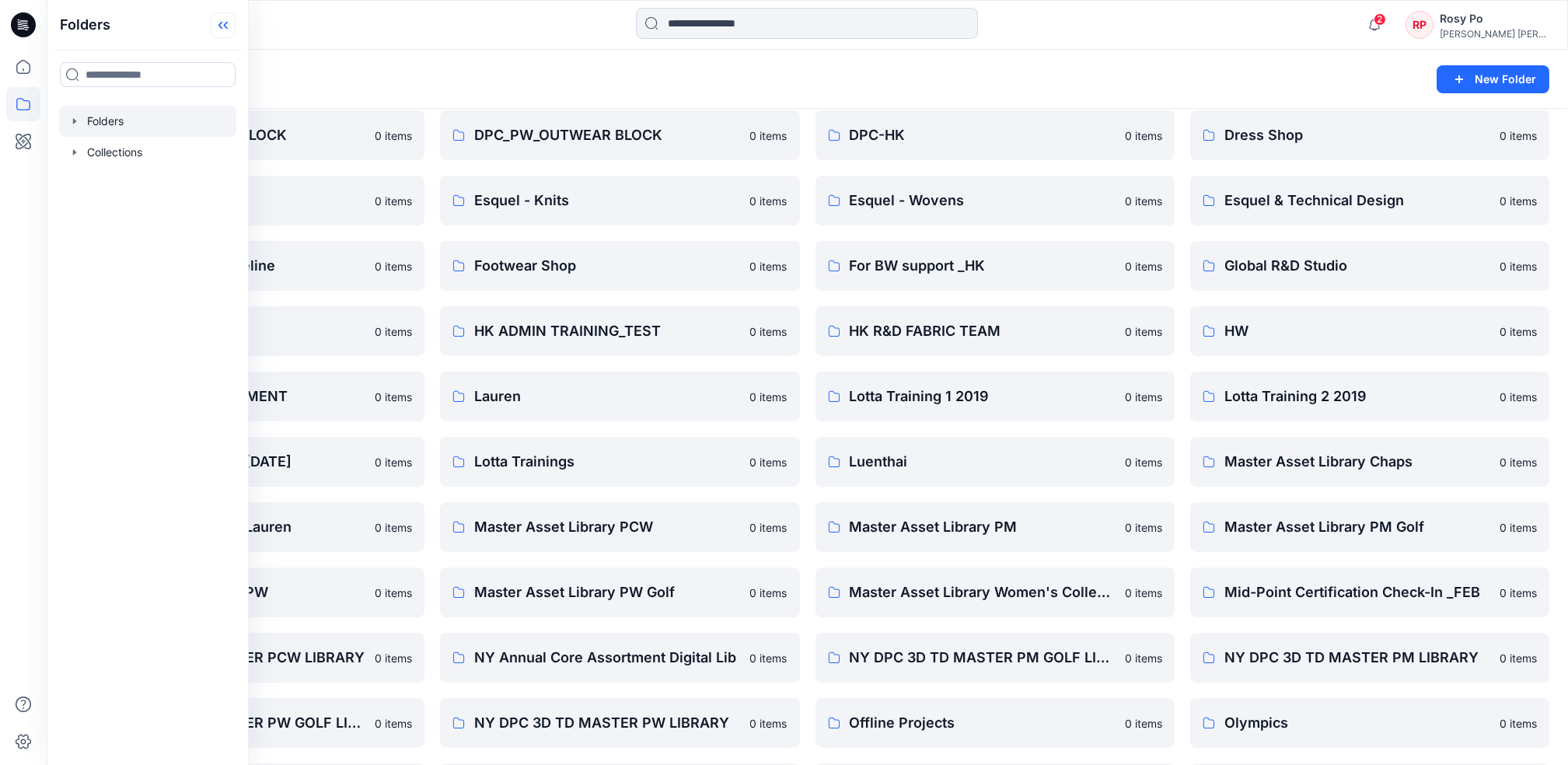
click at [226, 22] on icon at bounding box center [223, 24] width 25 height 25
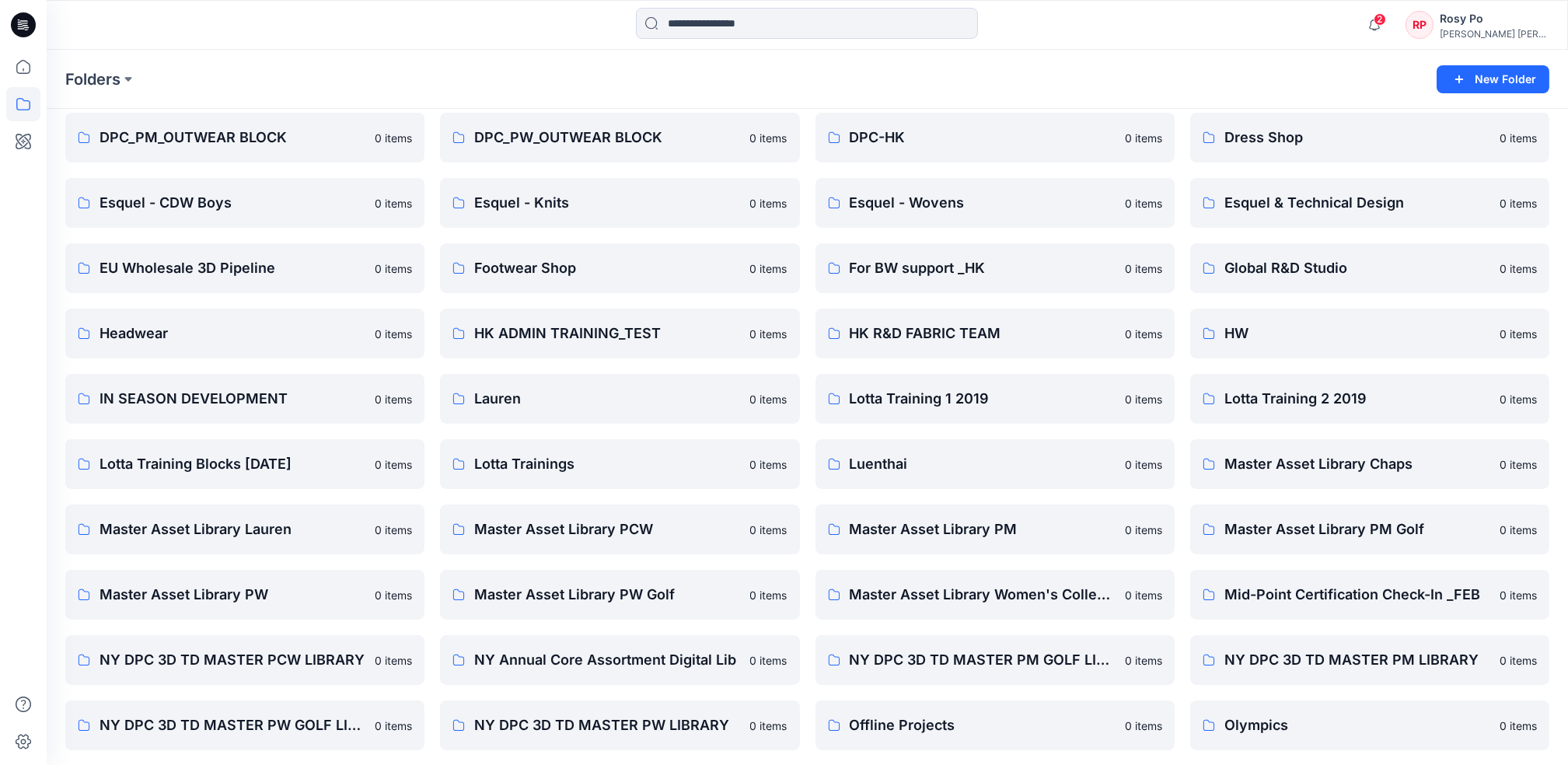
scroll to position [204, 0]
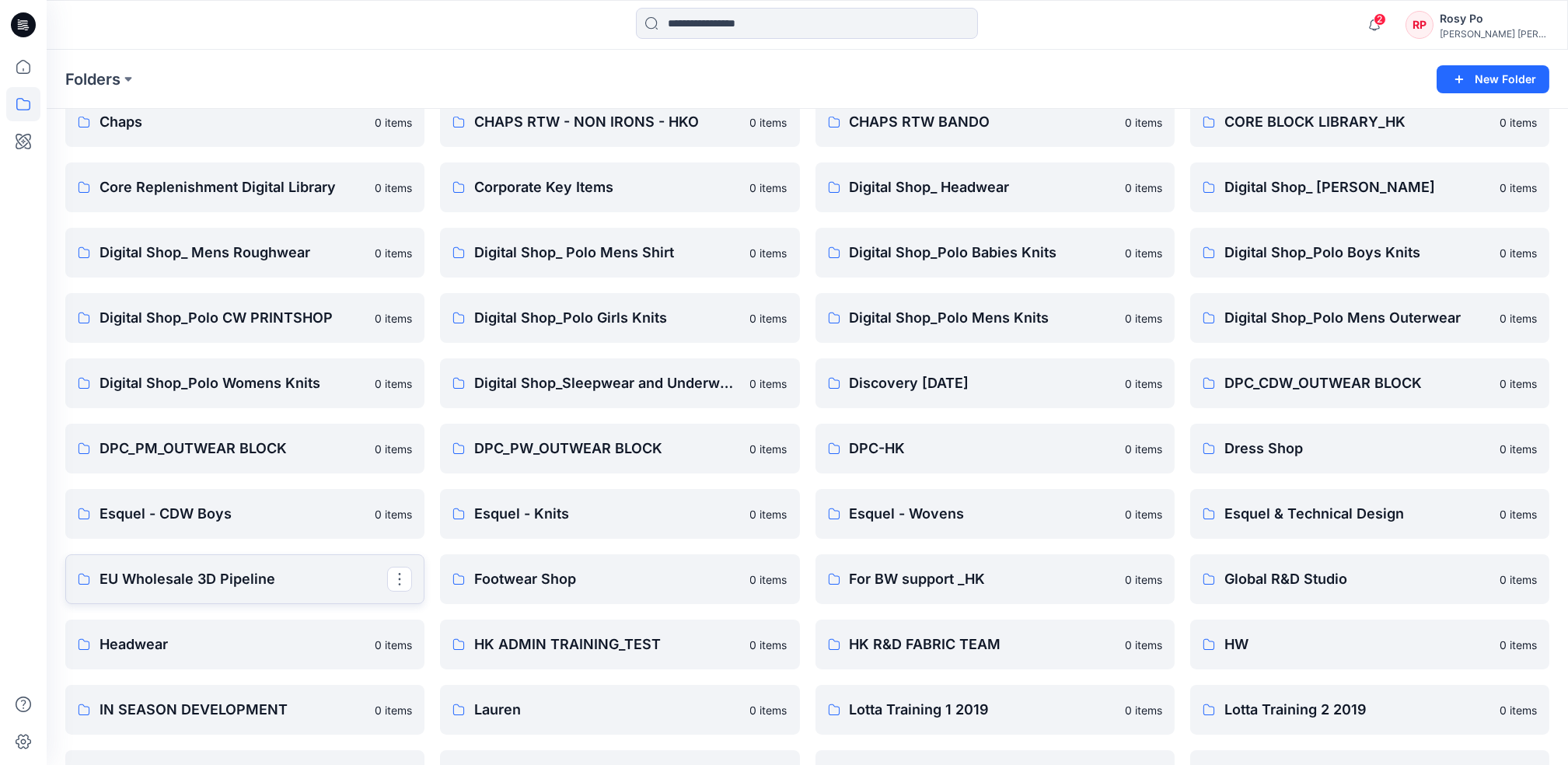
click at [182, 564] on link "EU Wholesale 3D Pipeline" at bounding box center [245, 579] width 359 height 50
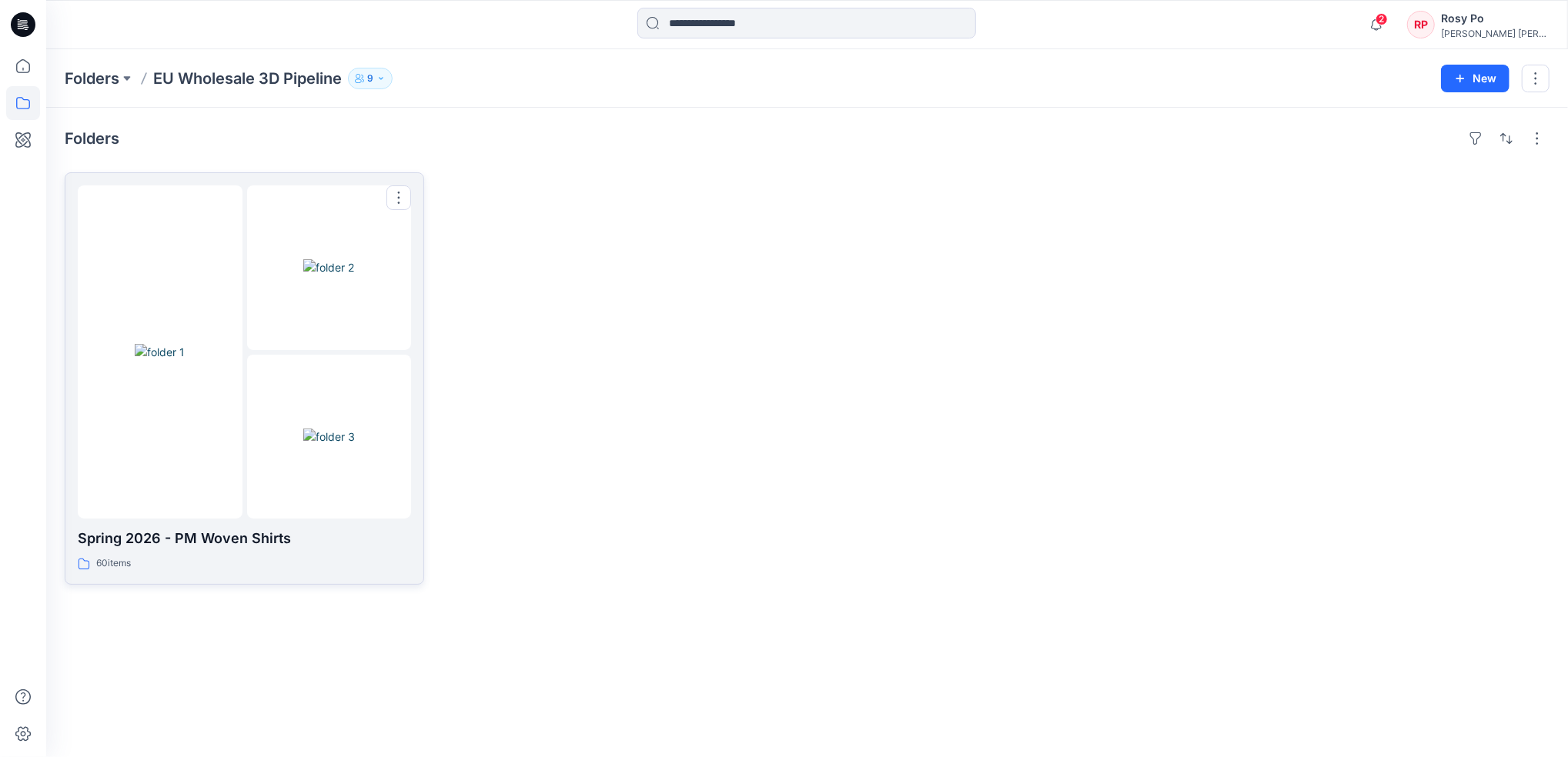
click at [300, 389] on div at bounding box center [330, 437] width 165 height 165
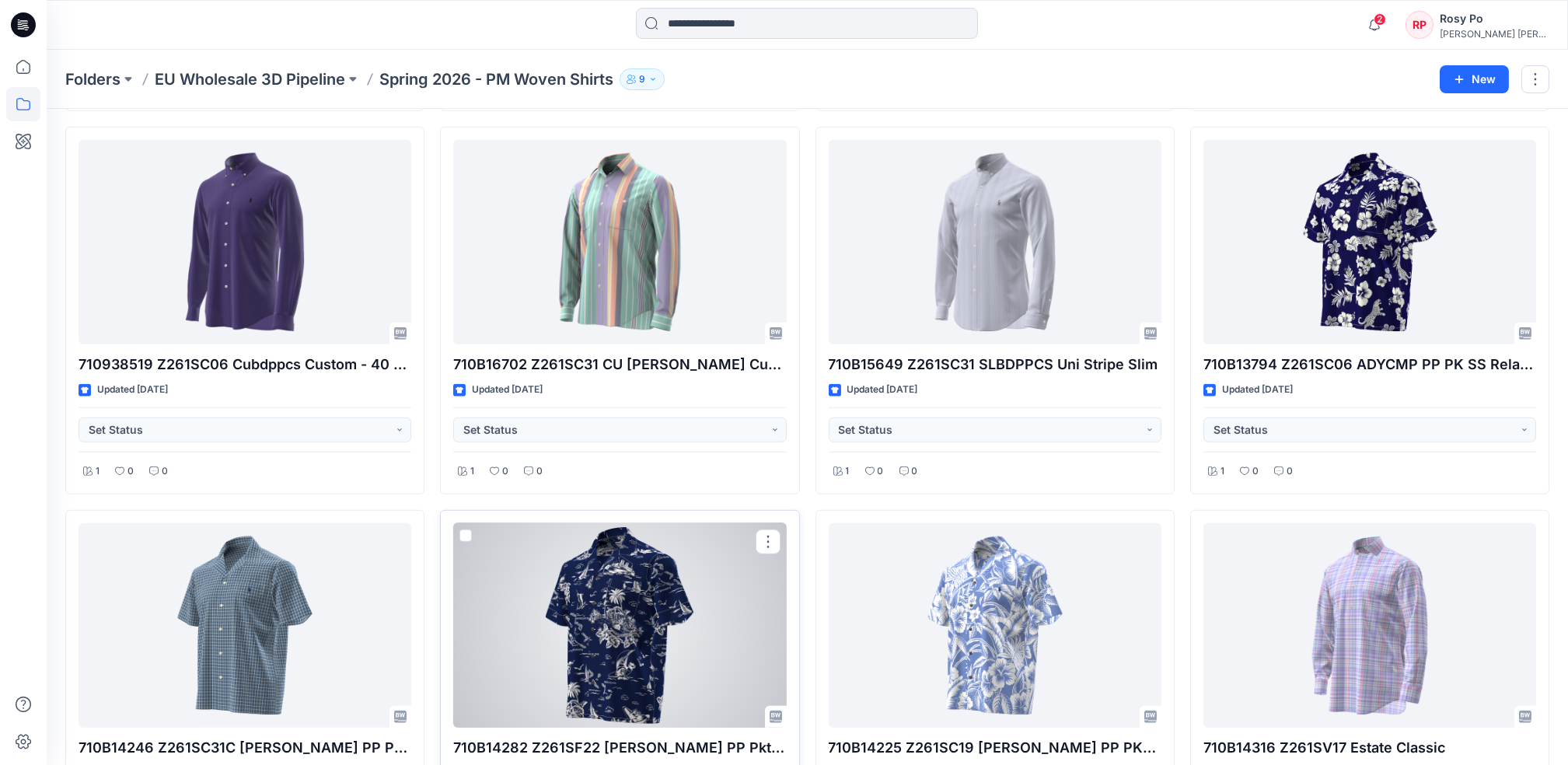
scroll to position [4226, 0]
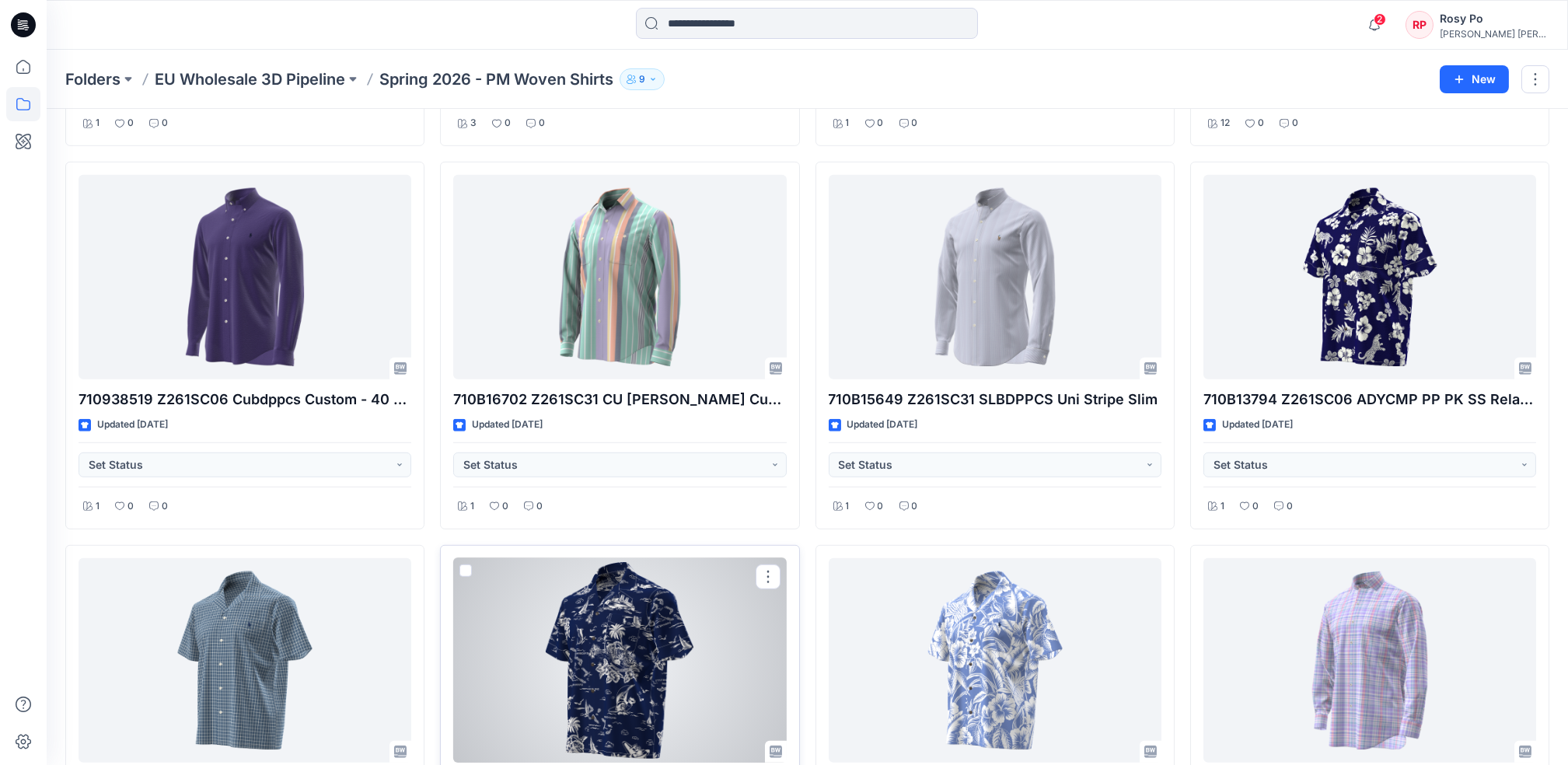
click at [605, 628] on div at bounding box center [619, 660] width 332 height 204
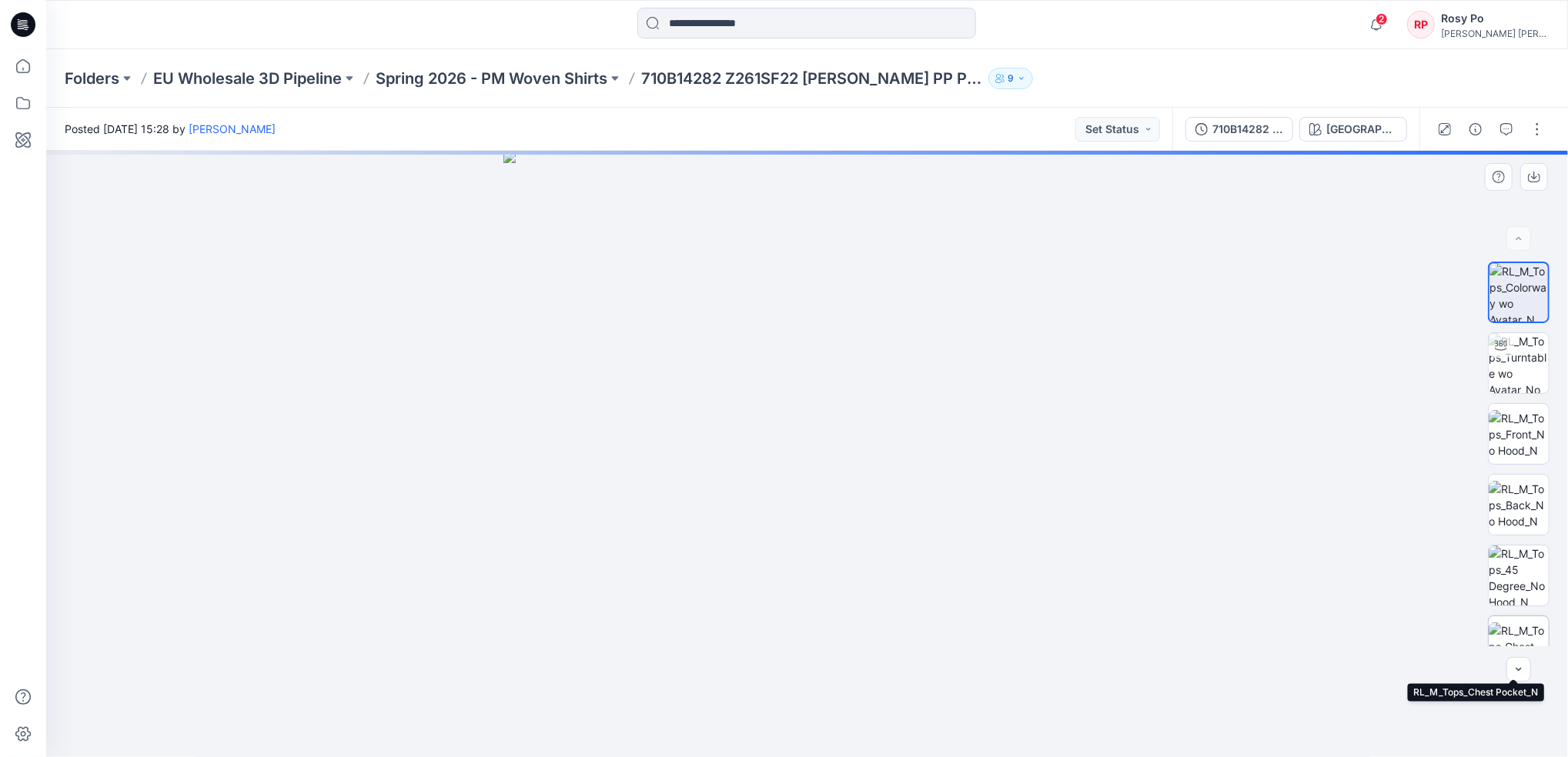
click at [1505, 627] on img at bounding box center [1518, 647] width 60 height 48
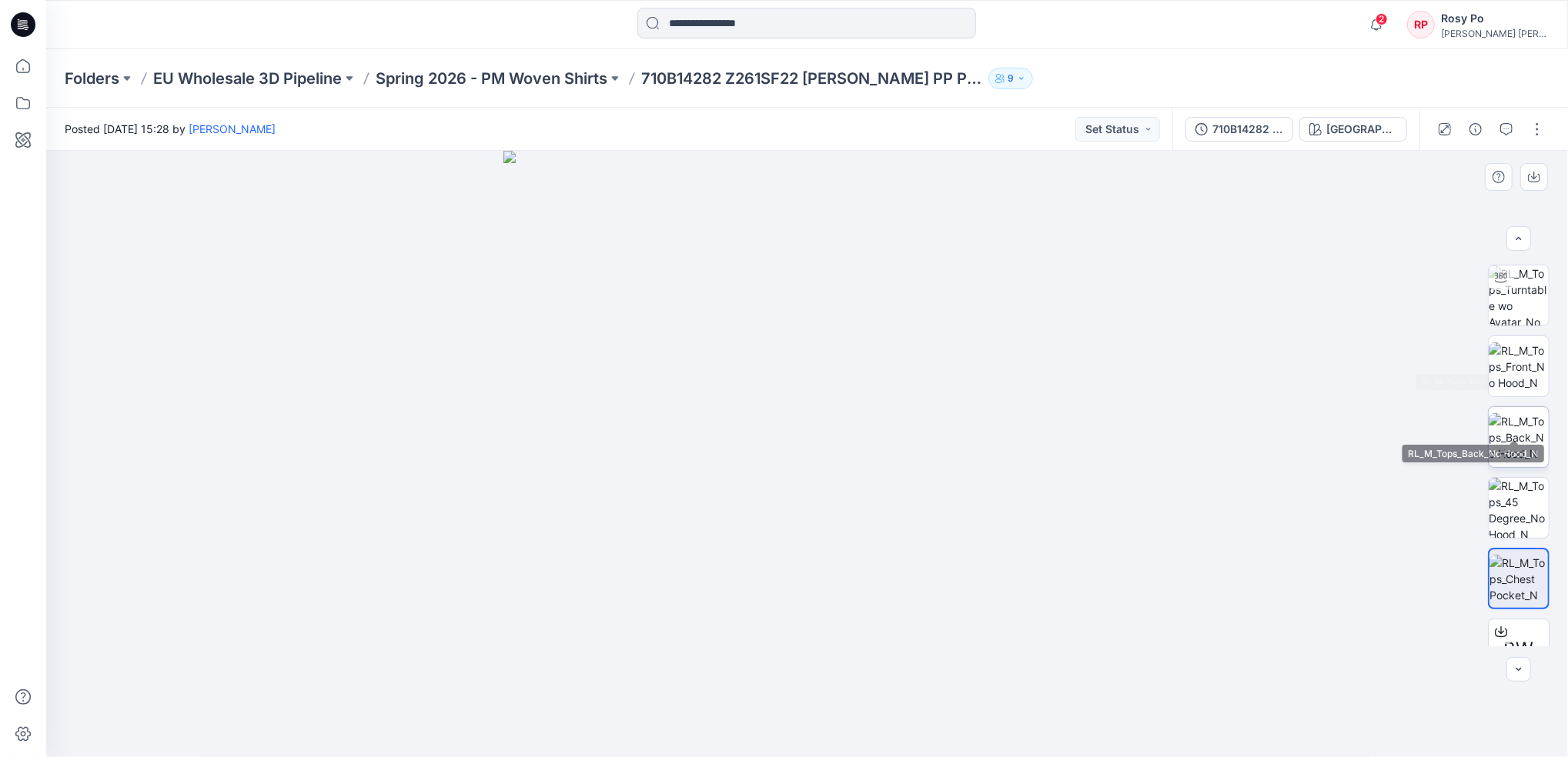
scroll to position [101, 0]
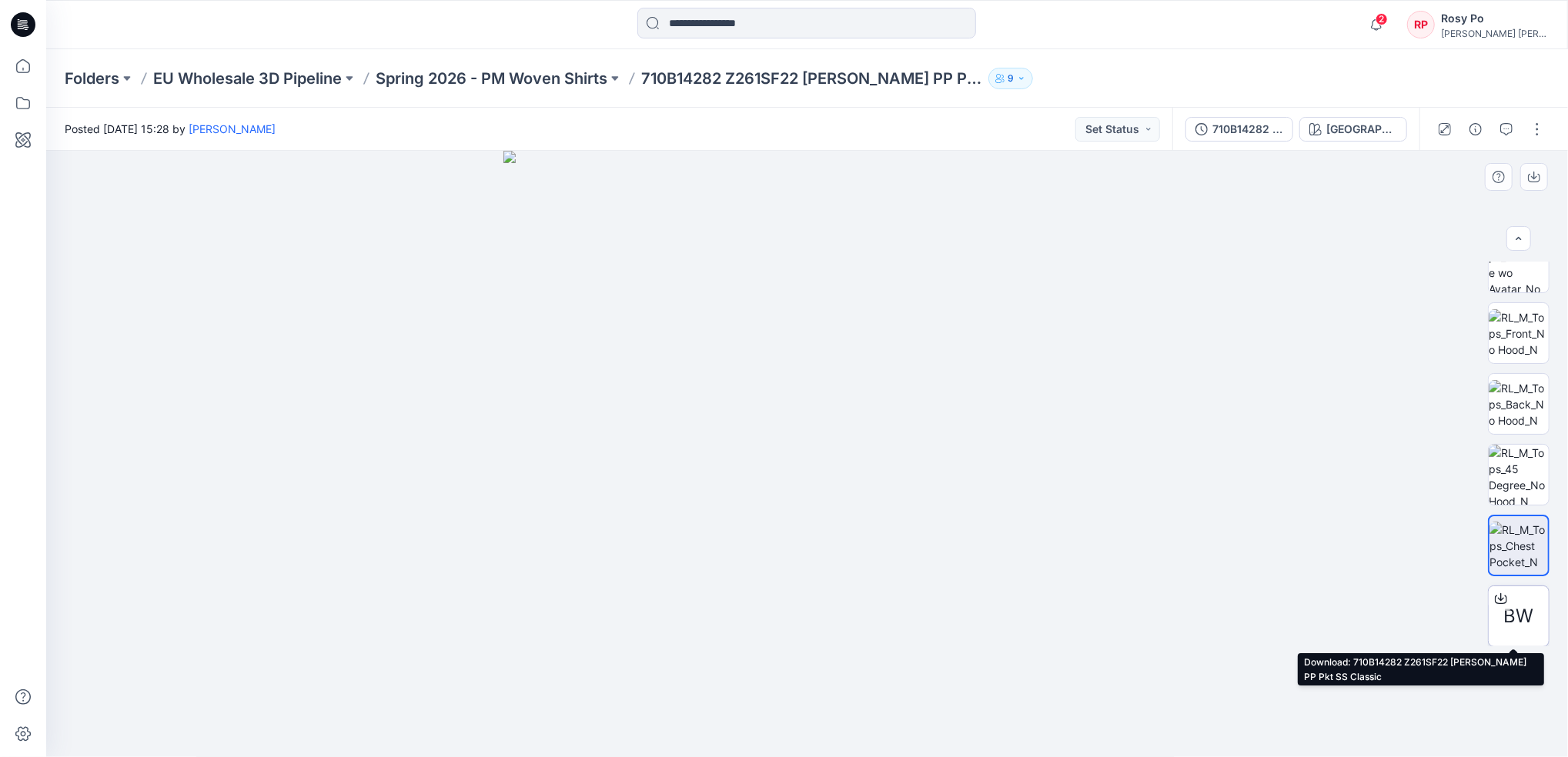
click at [1495, 603] on icon at bounding box center [1500, 599] width 12 height 8
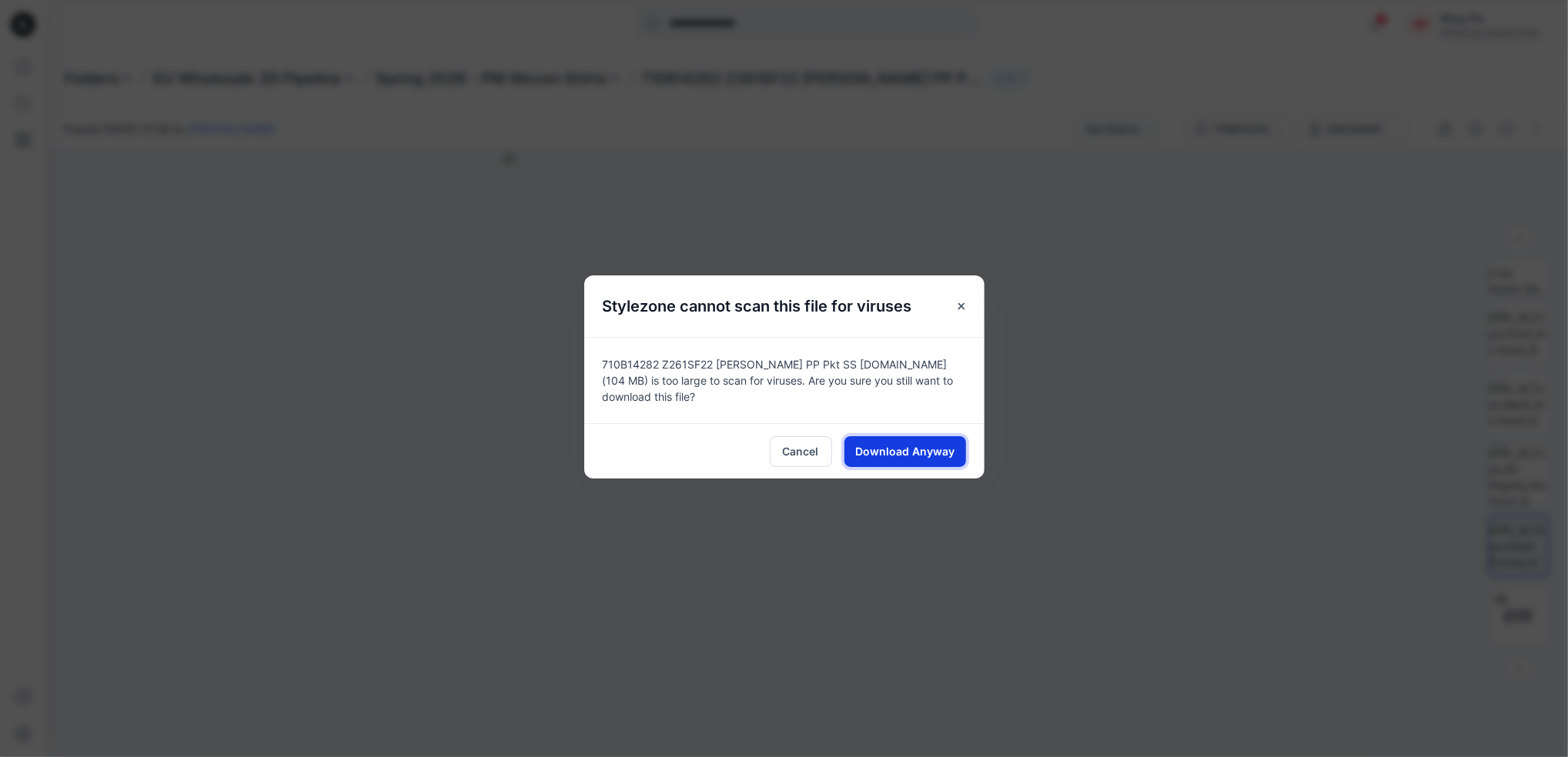
click at [897, 442] on button "Download Anyway" at bounding box center [904, 451] width 121 height 31
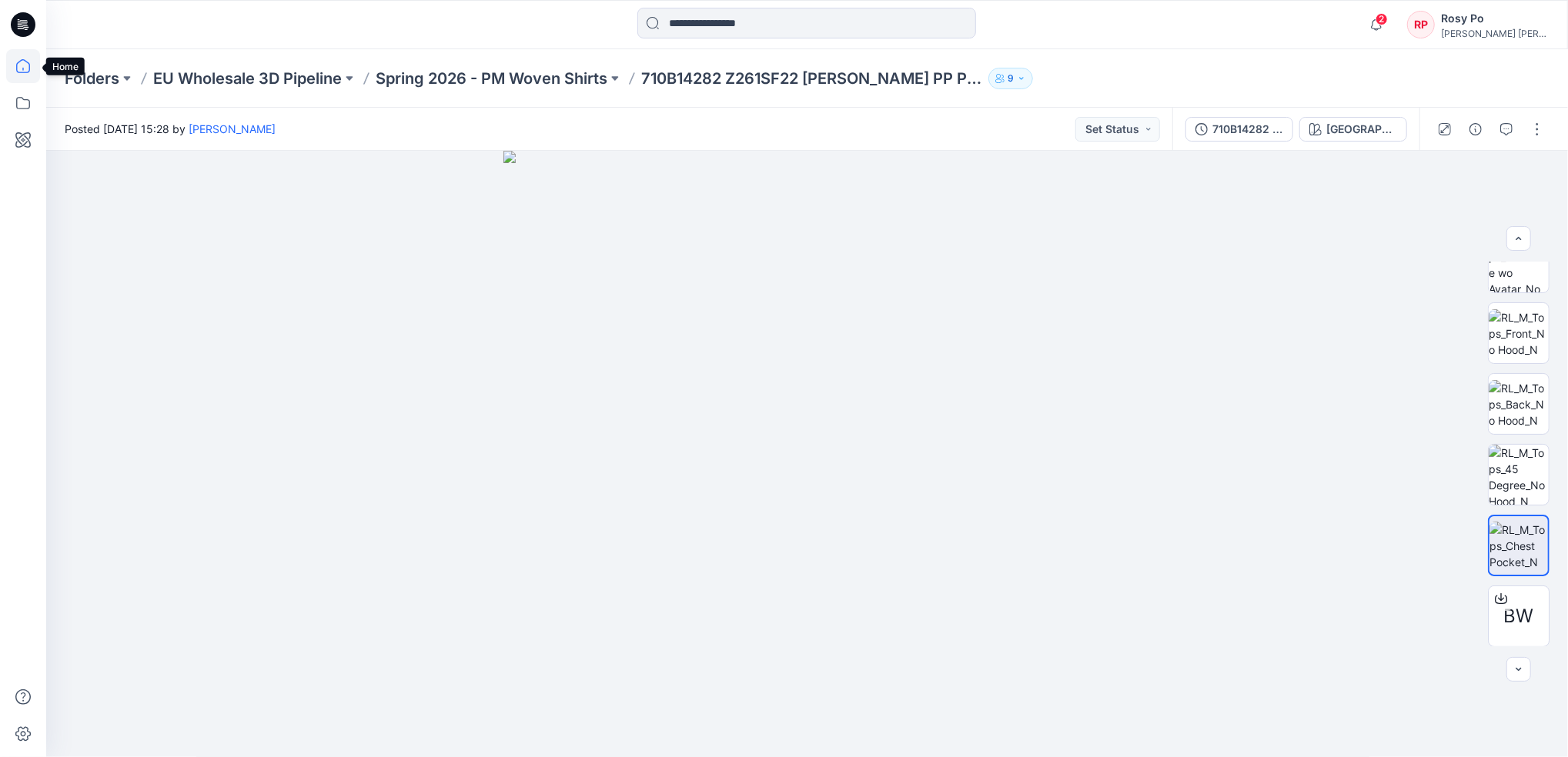
click at [27, 69] on icon at bounding box center [23, 66] width 34 height 34
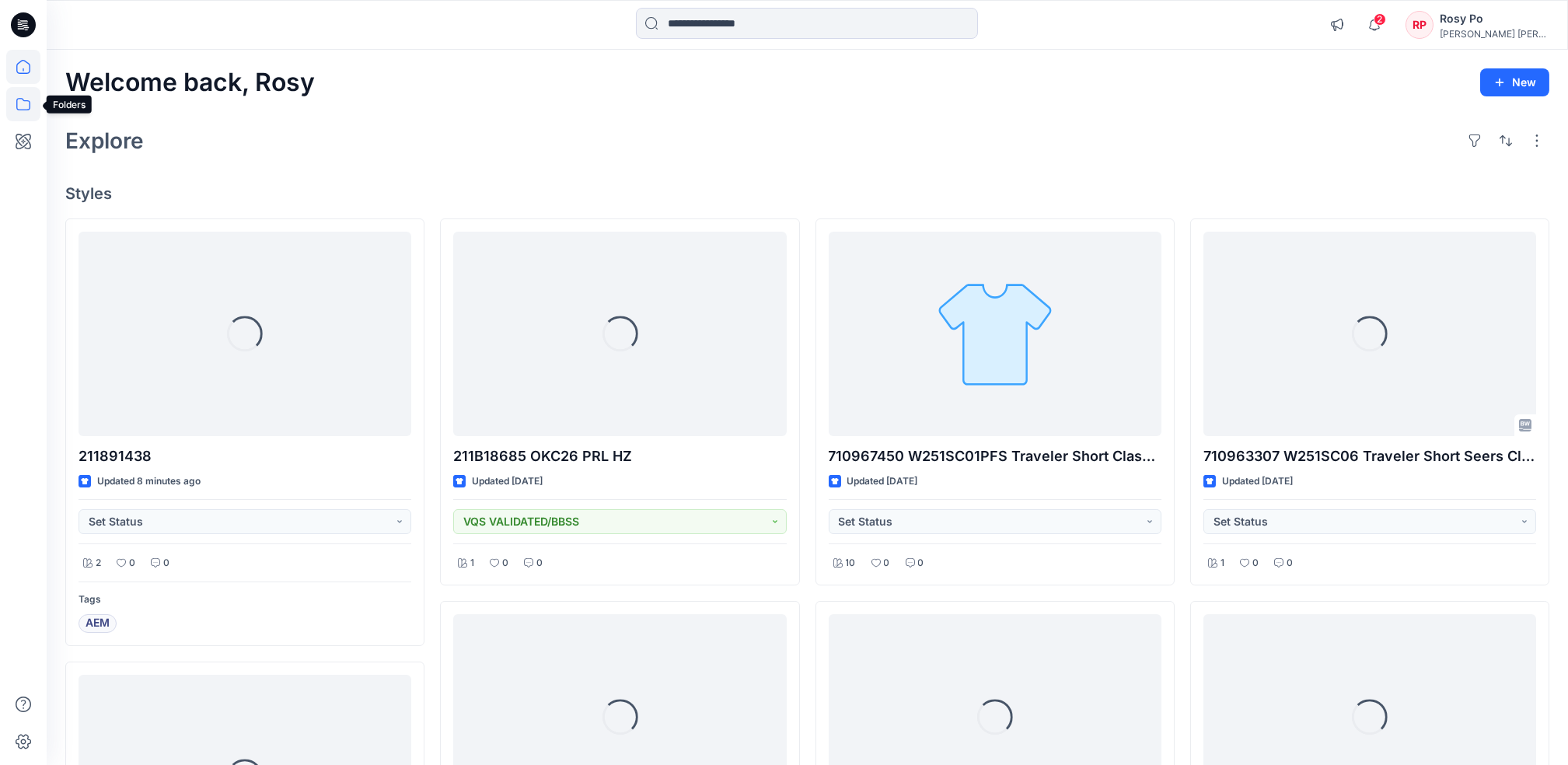
click at [32, 108] on icon at bounding box center [23, 104] width 35 height 35
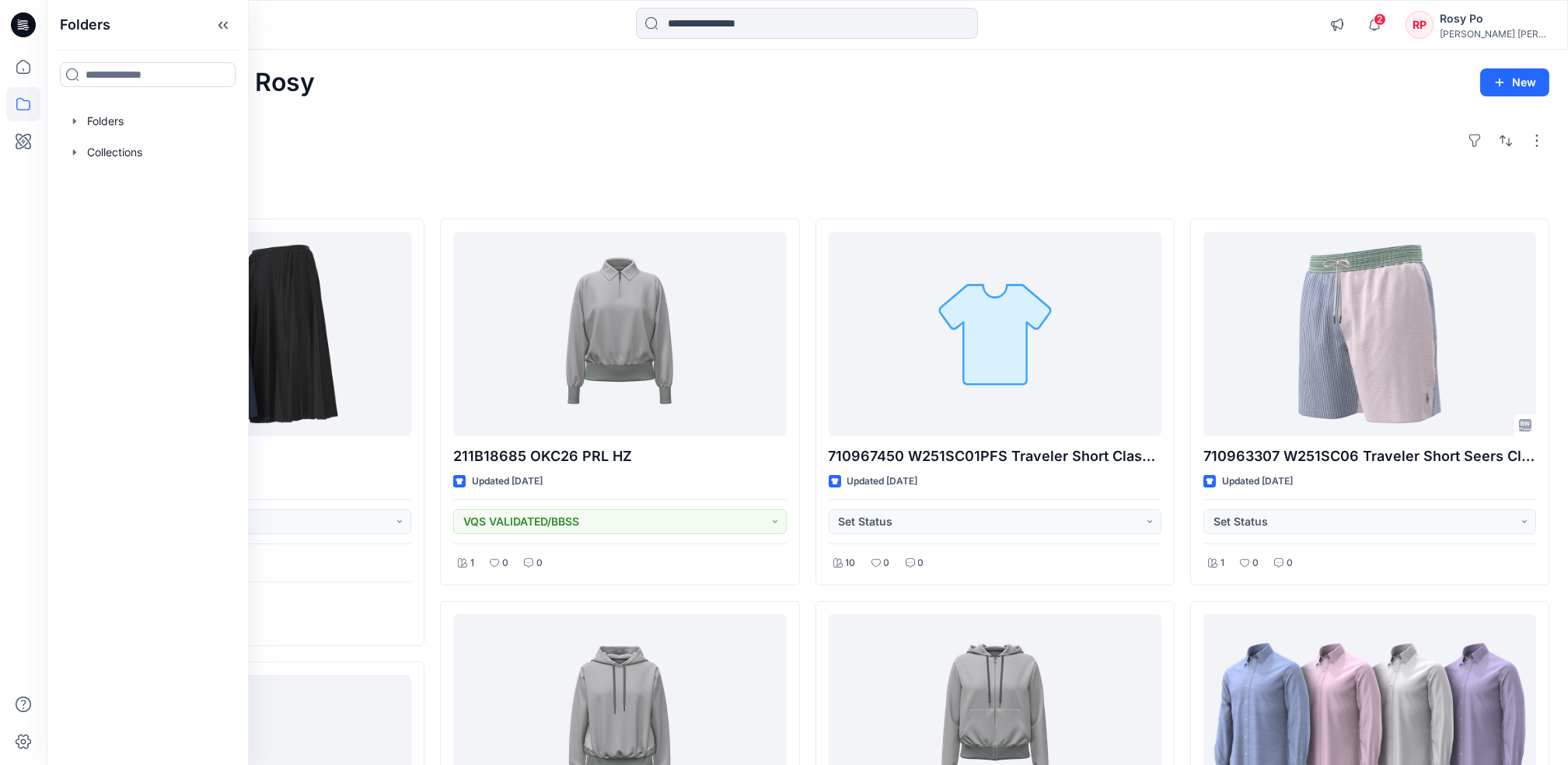
click at [411, 149] on div "Explore" at bounding box center [808, 140] width 1485 height 37
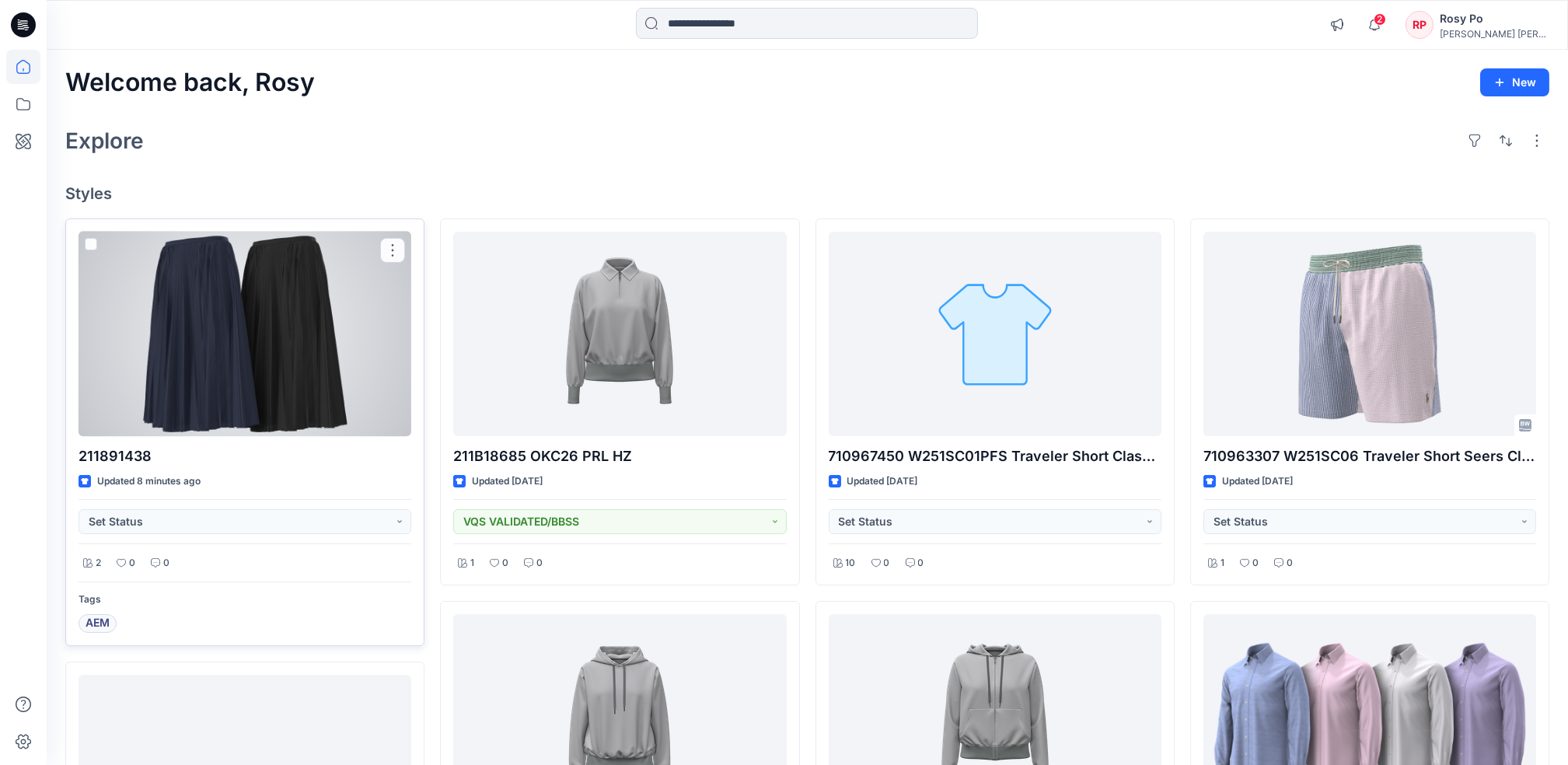
click at [296, 390] on div at bounding box center [244, 334] width 332 height 204
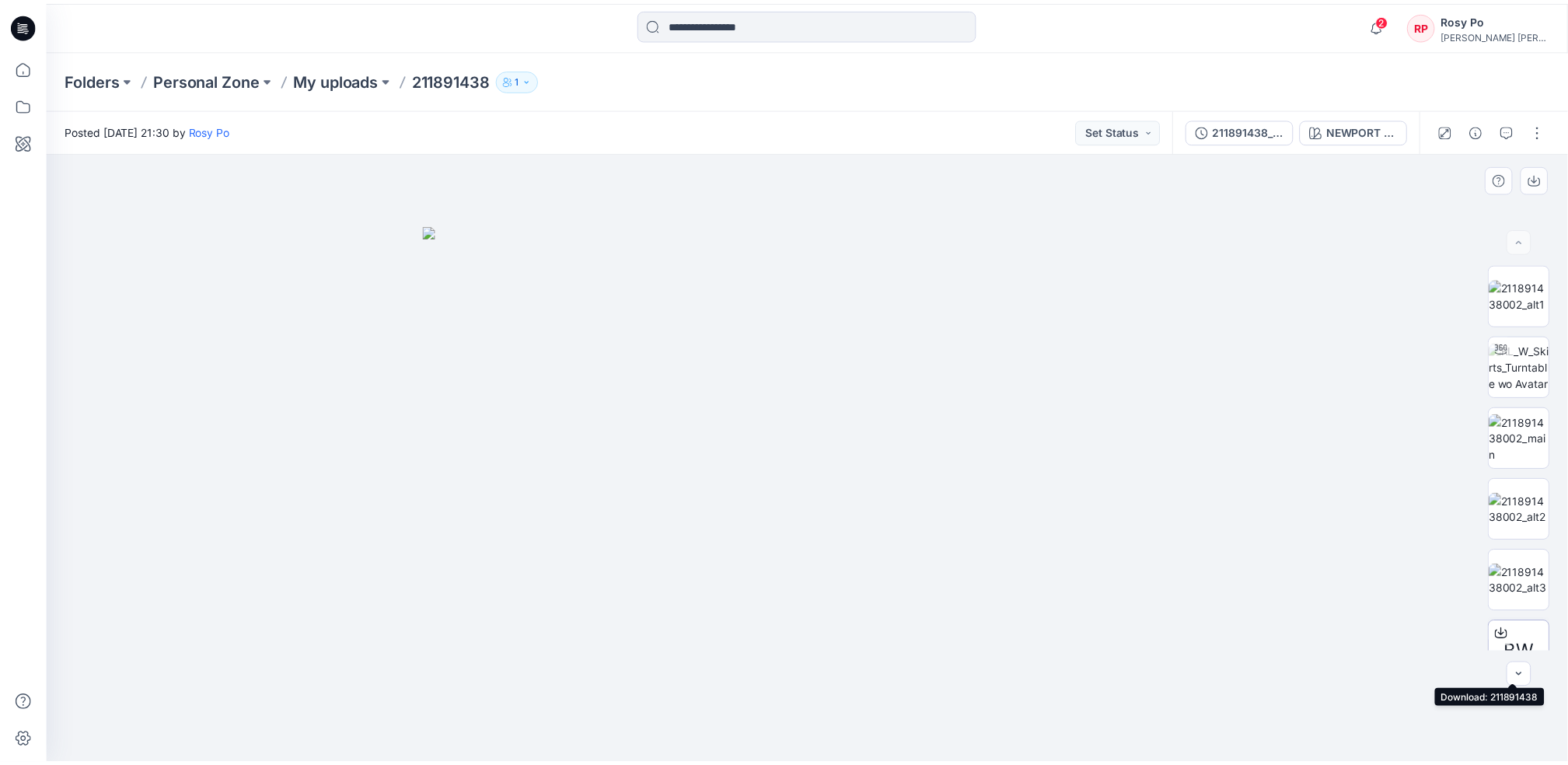
scroll to position [102, 0]
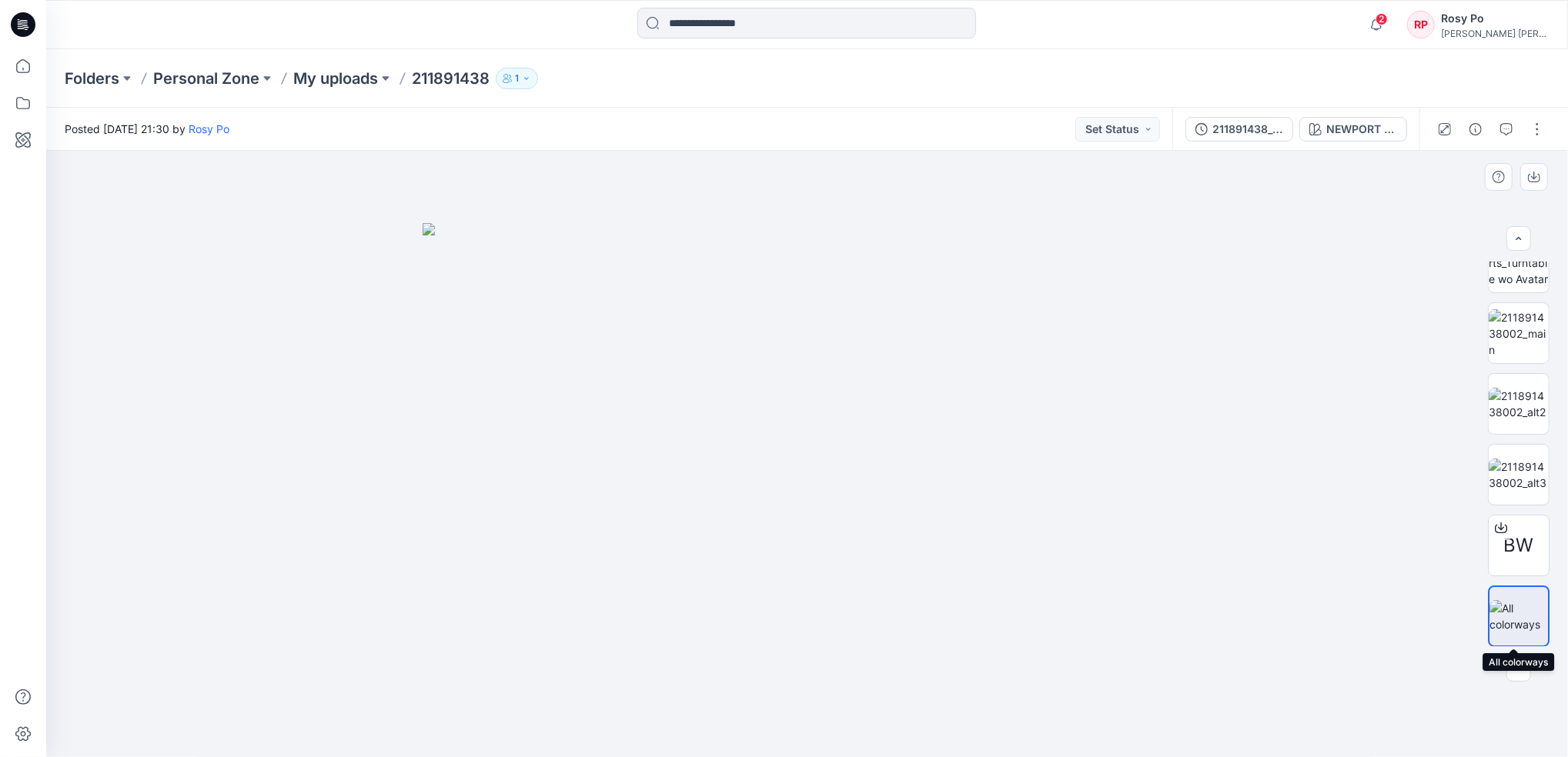
click at [1508, 618] on img at bounding box center [1518, 616] width 58 height 32
click at [1531, 180] on icon "button" at bounding box center [1534, 176] width 12 height 12
click at [31, 62] on icon at bounding box center [23, 66] width 34 height 34
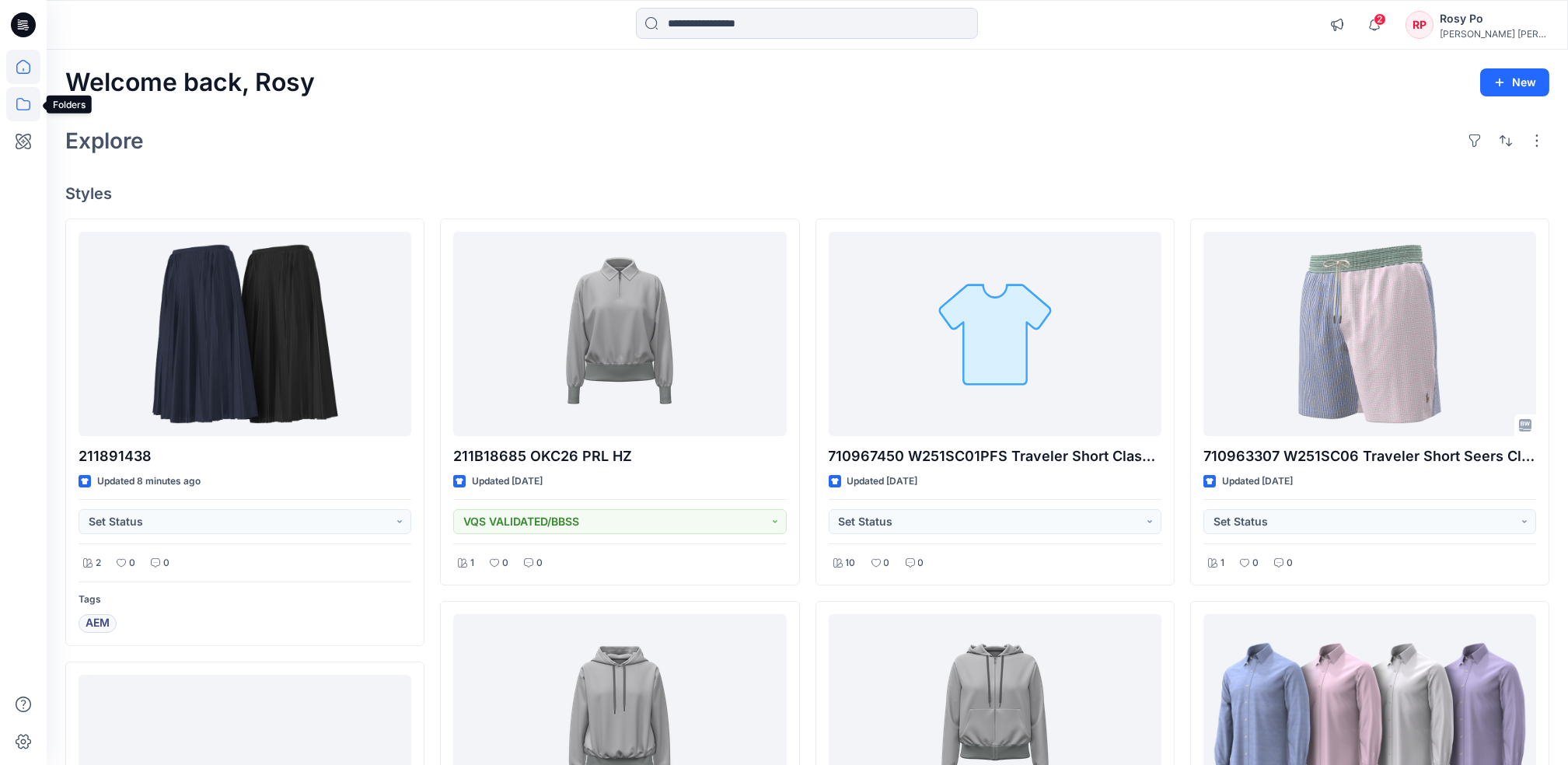
click at [25, 98] on icon at bounding box center [23, 104] width 35 height 35
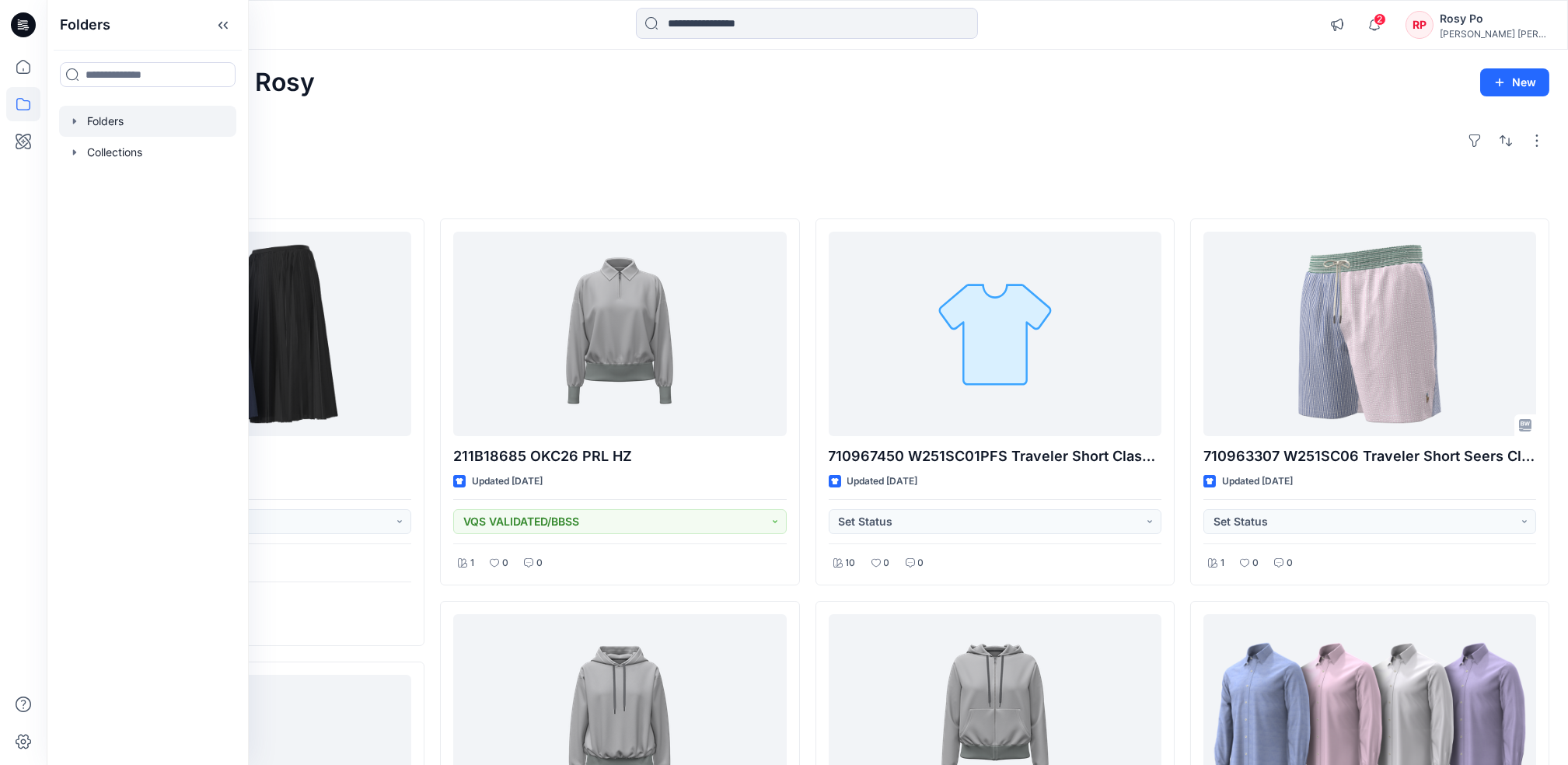
click at [175, 131] on div at bounding box center [147, 121] width 177 height 31
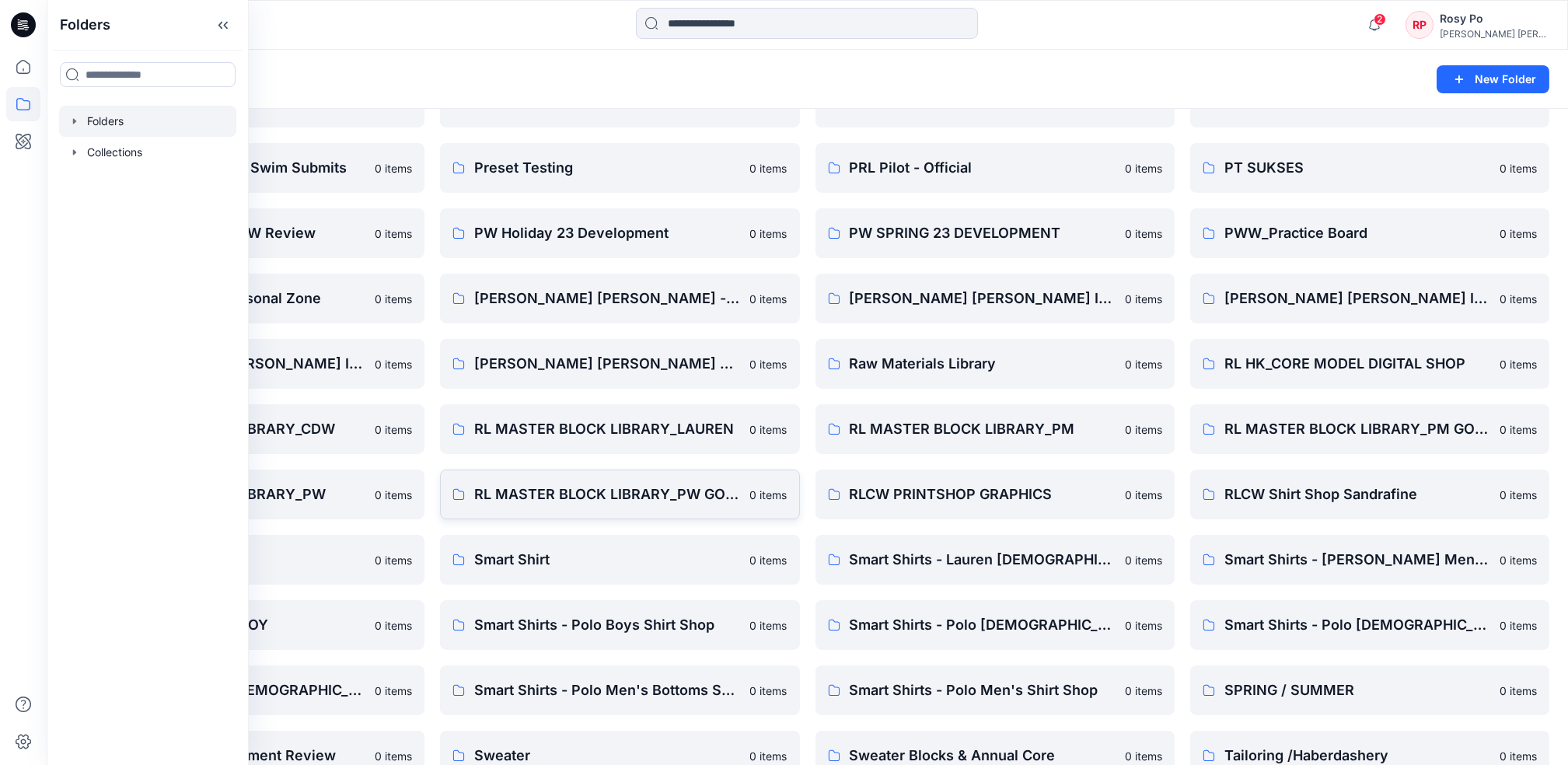
scroll to position [1451, 0]
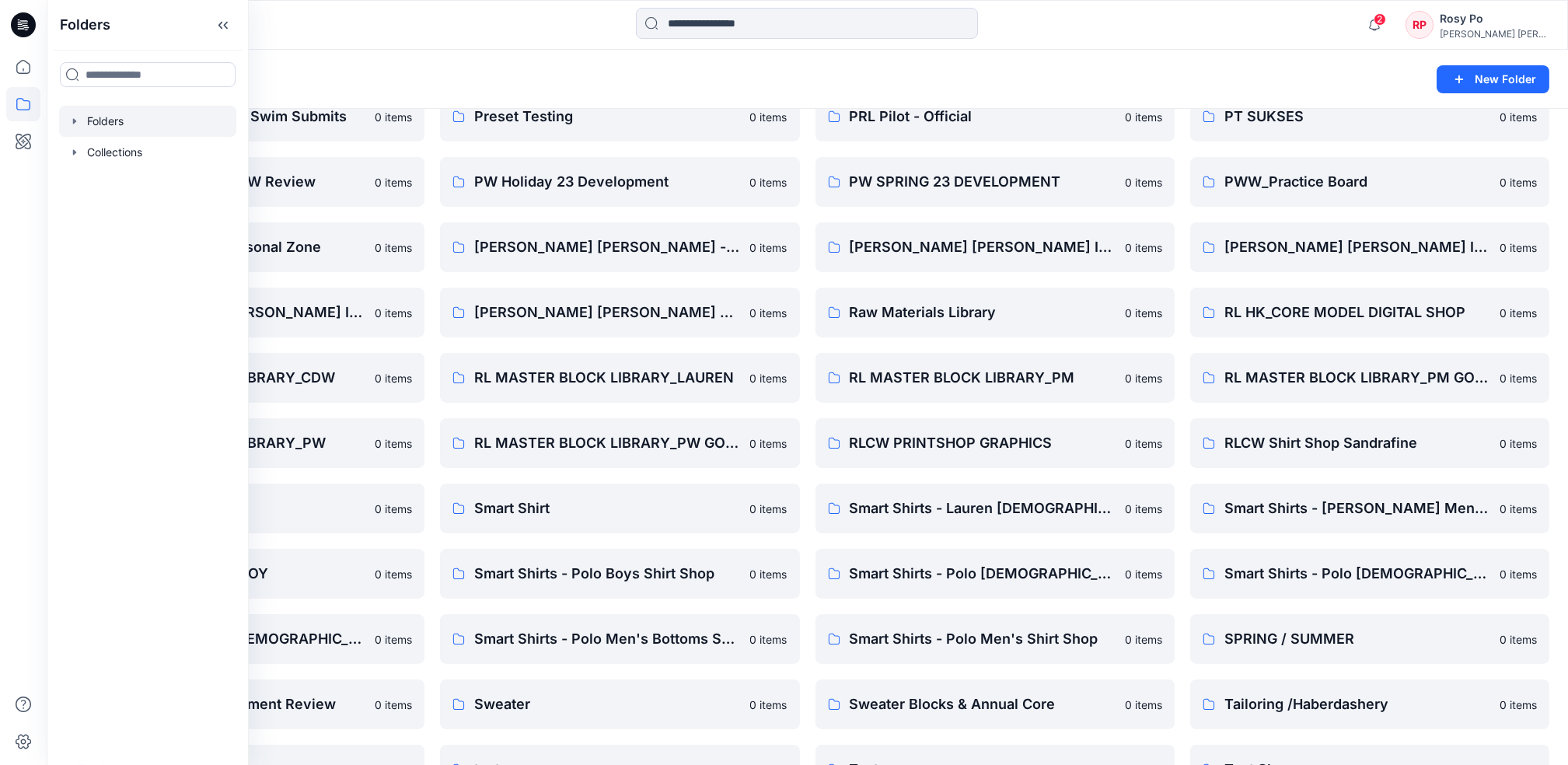
click at [782, 83] on div "Folders" at bounding box center [747, 79] width 1363 height 22
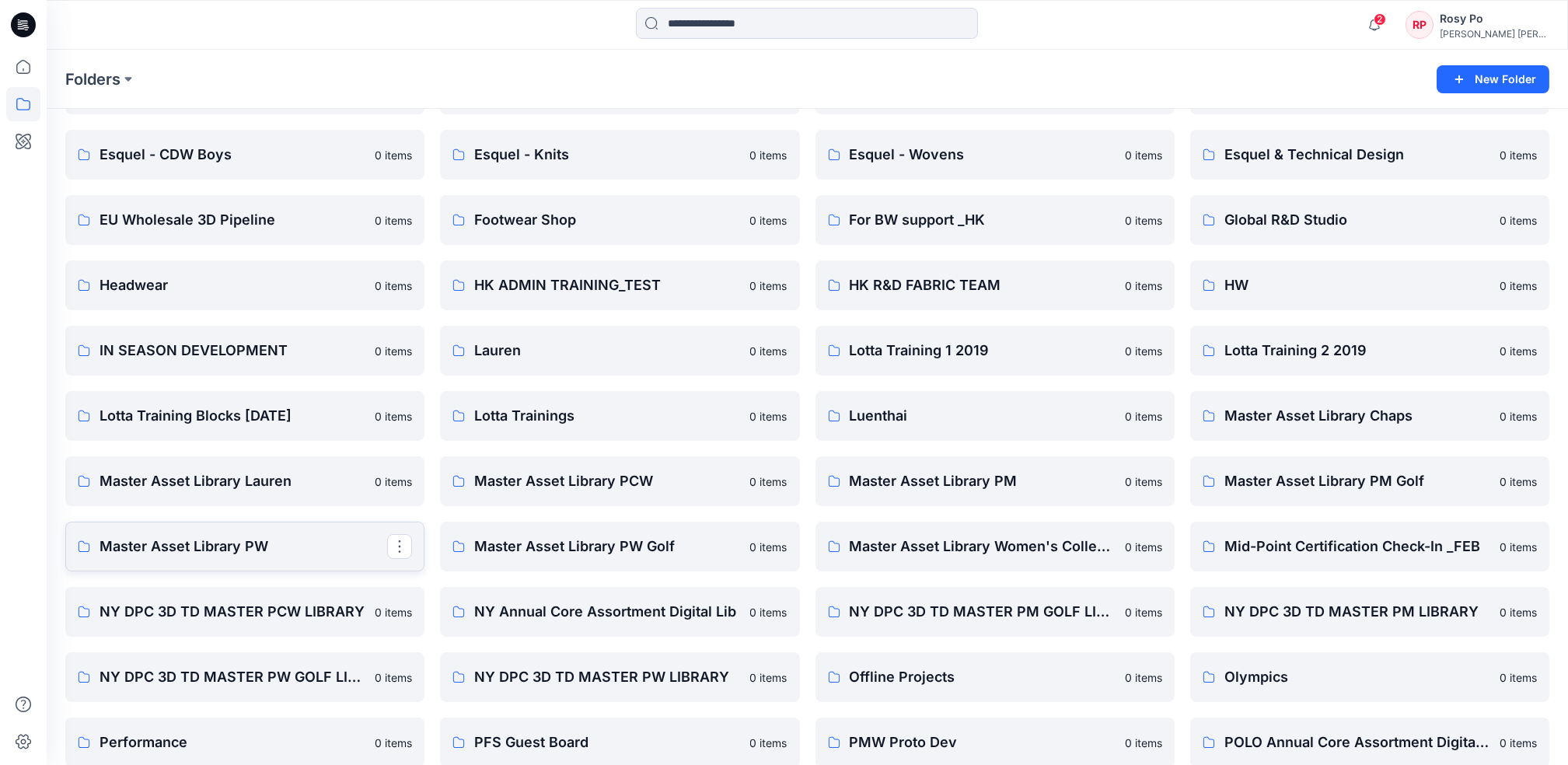
scroll to position [516, 0]
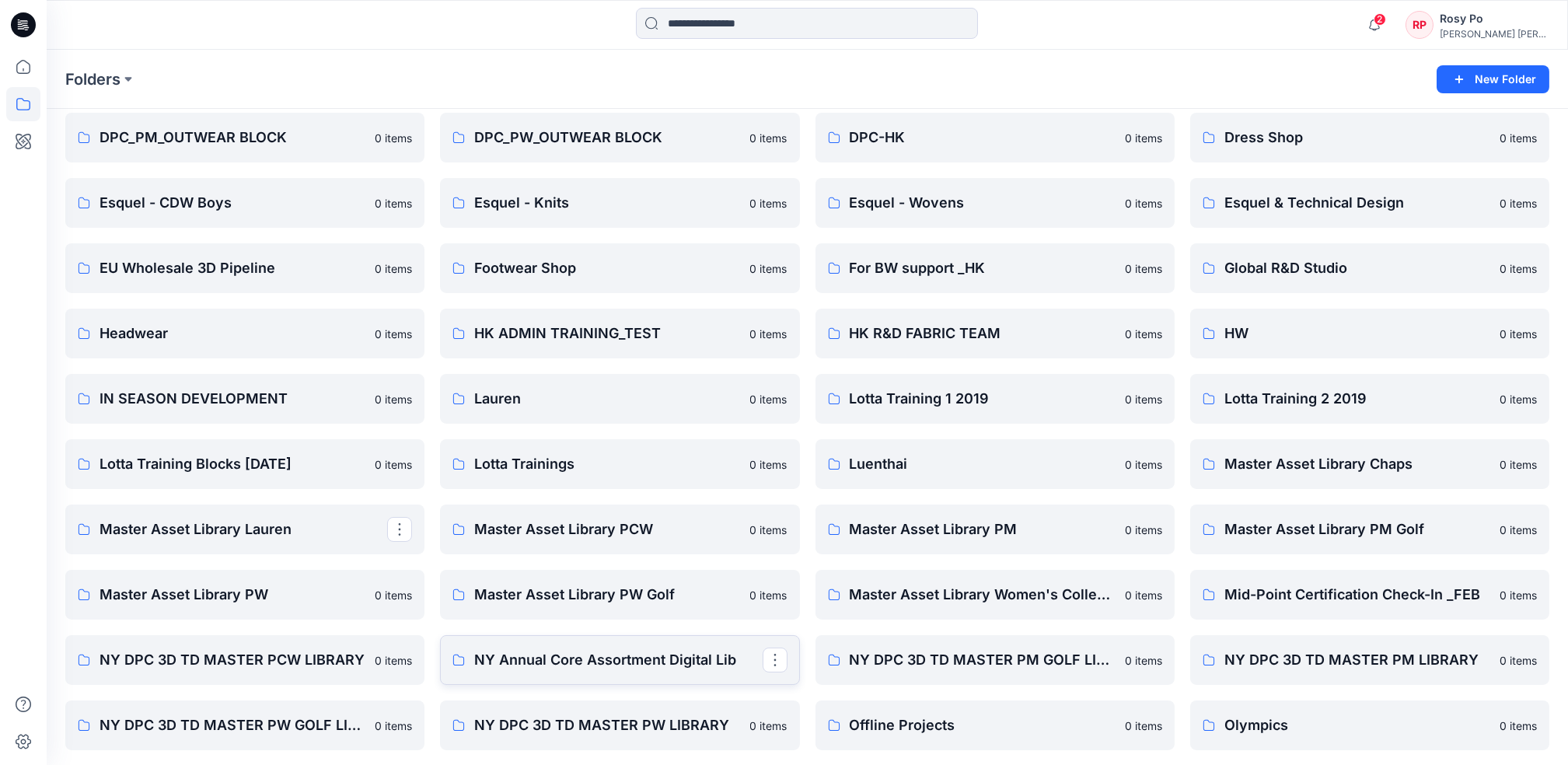
click at [525, 650] on p "NY Annual Core Assortment Digital Lib" at bounding box center [618, 660] width 287 height 22
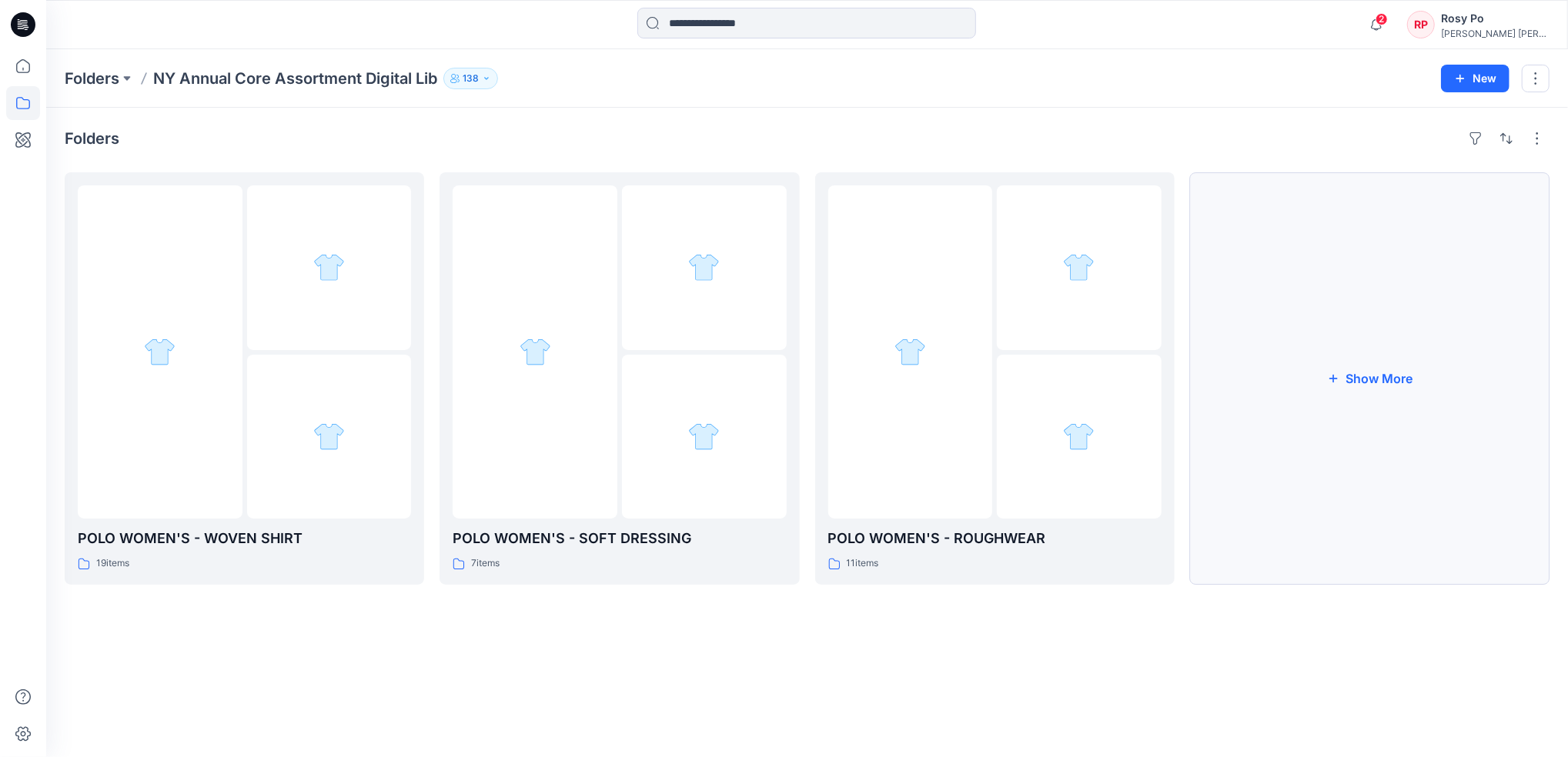
click at [1389, 398] on button "Show More" at bounding box center [1370, 378] width 360 height 412
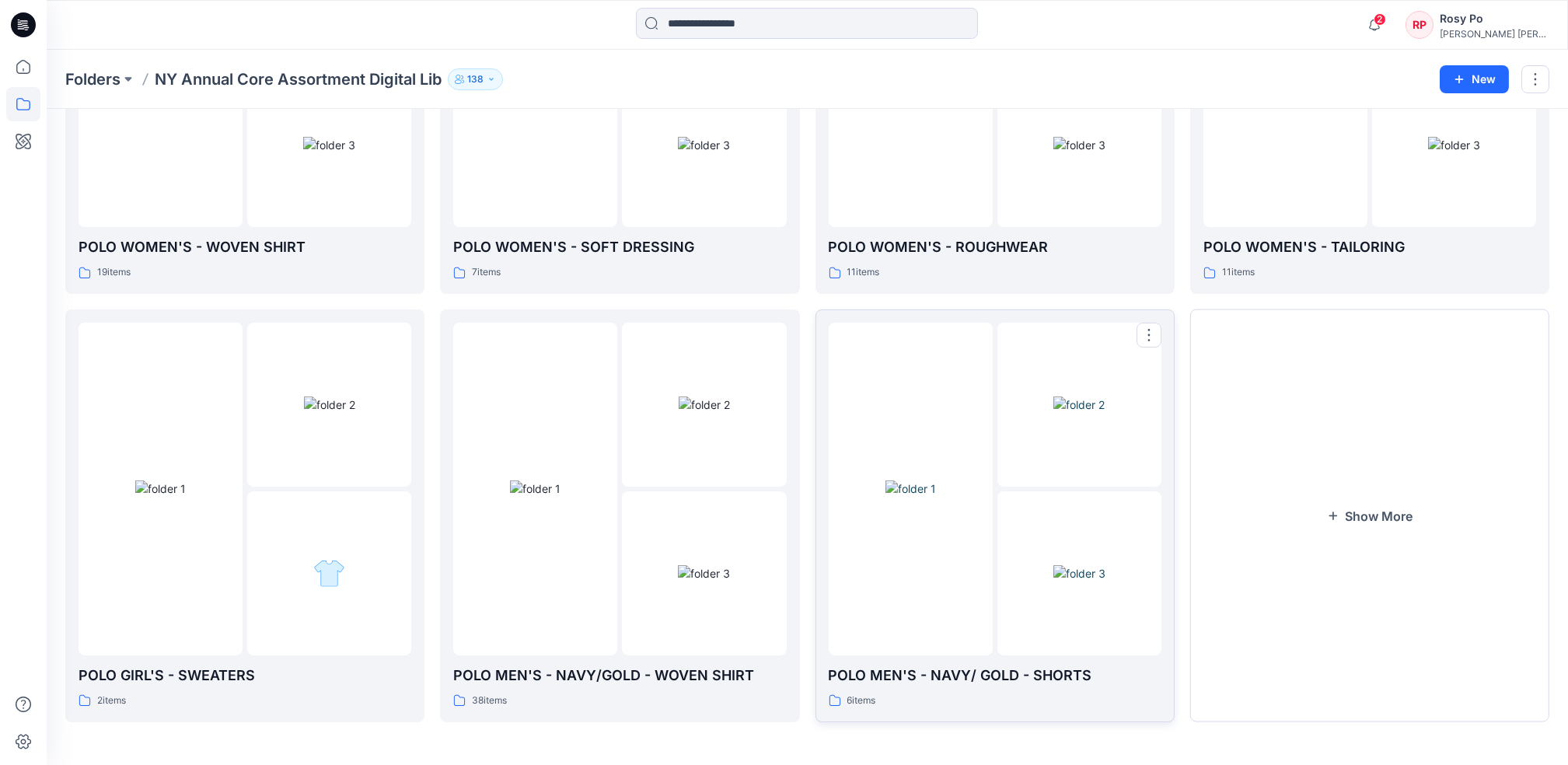
scroll to position [190, 0]
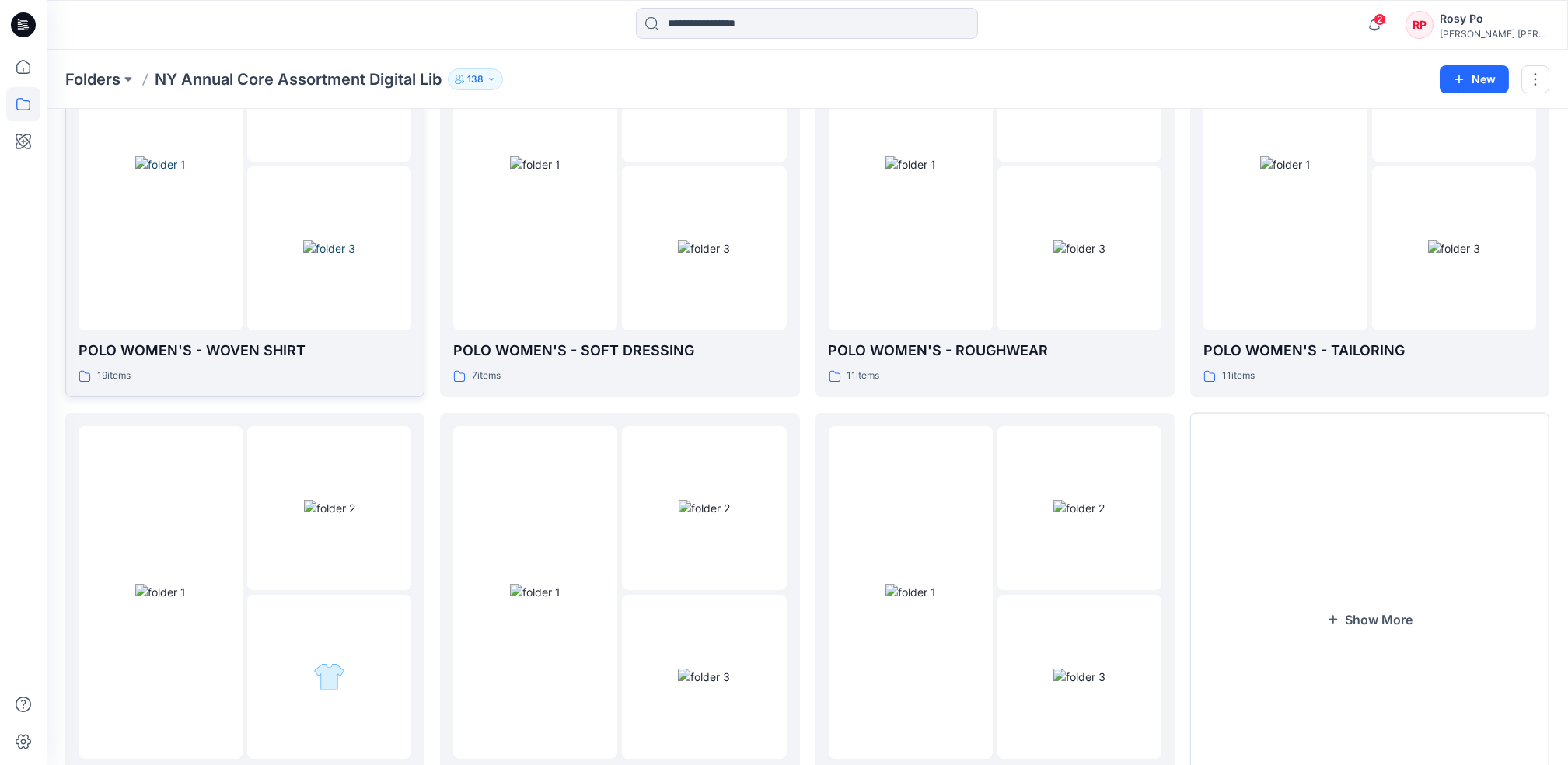
click at [181, 311] on div at bounding box center [160, 164] width 164 height 332
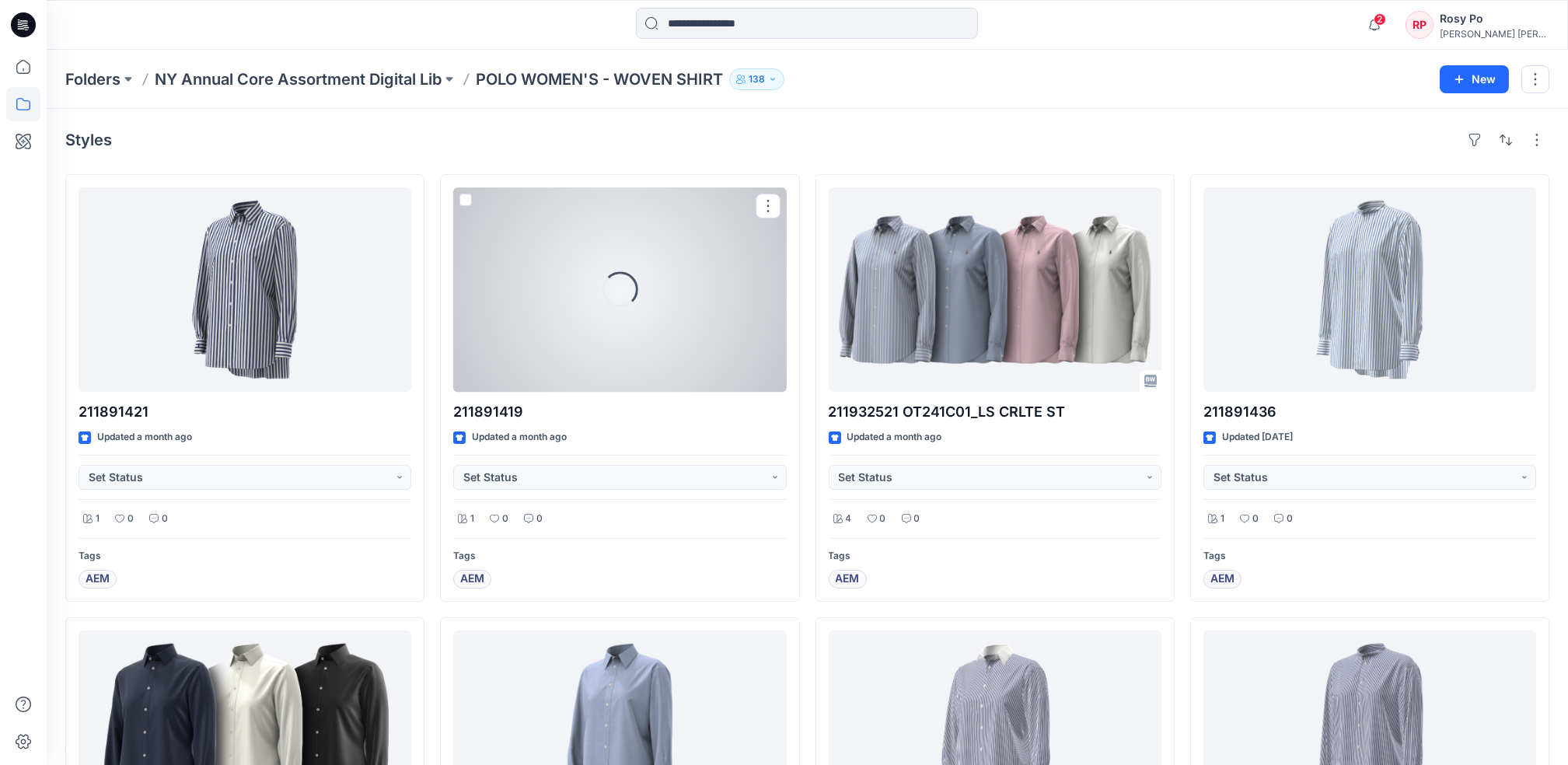
scroll to position [311, 0]
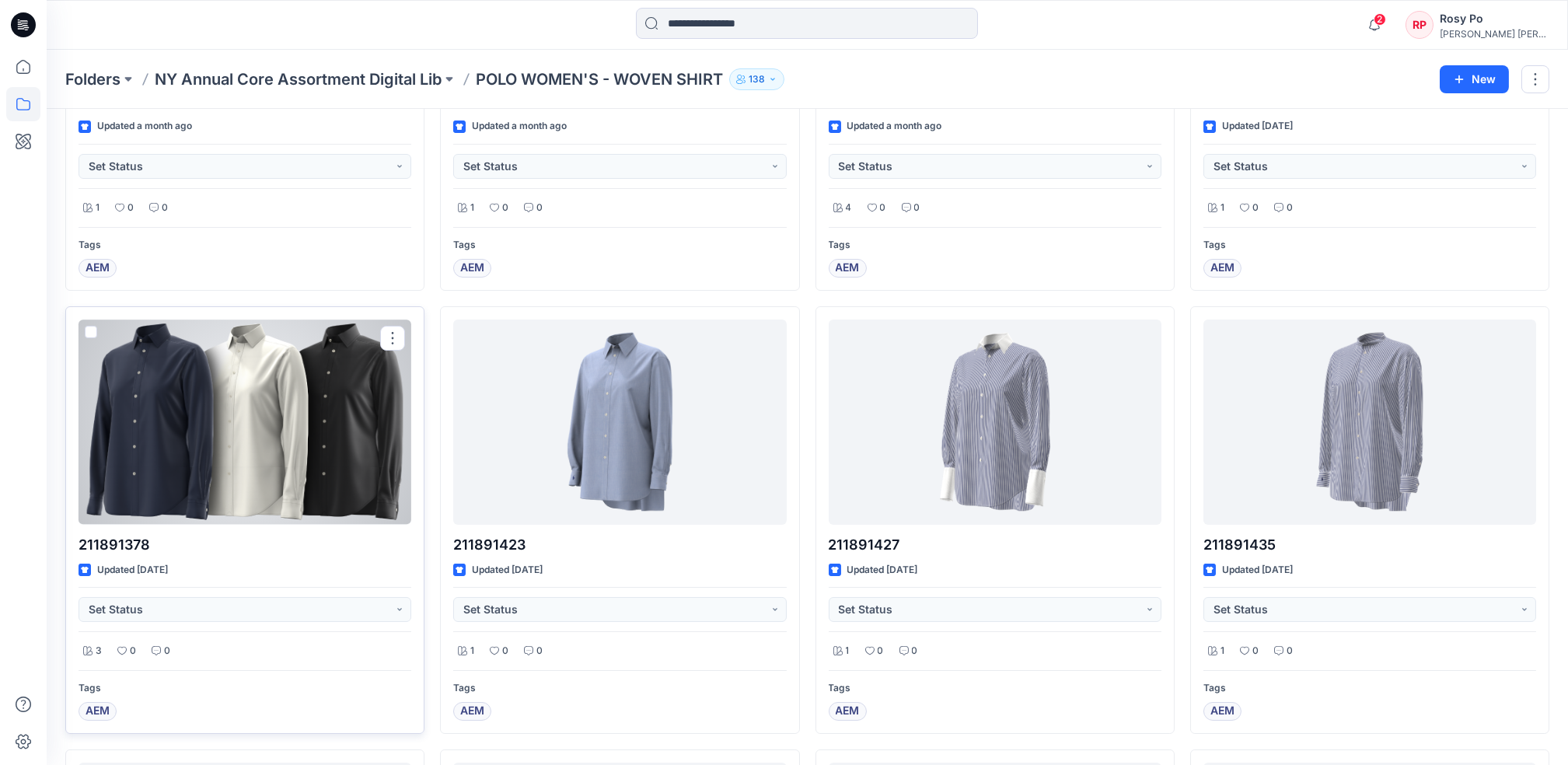
click at [338, 416] on div at bounding box center [244, 421] width 332 height 204
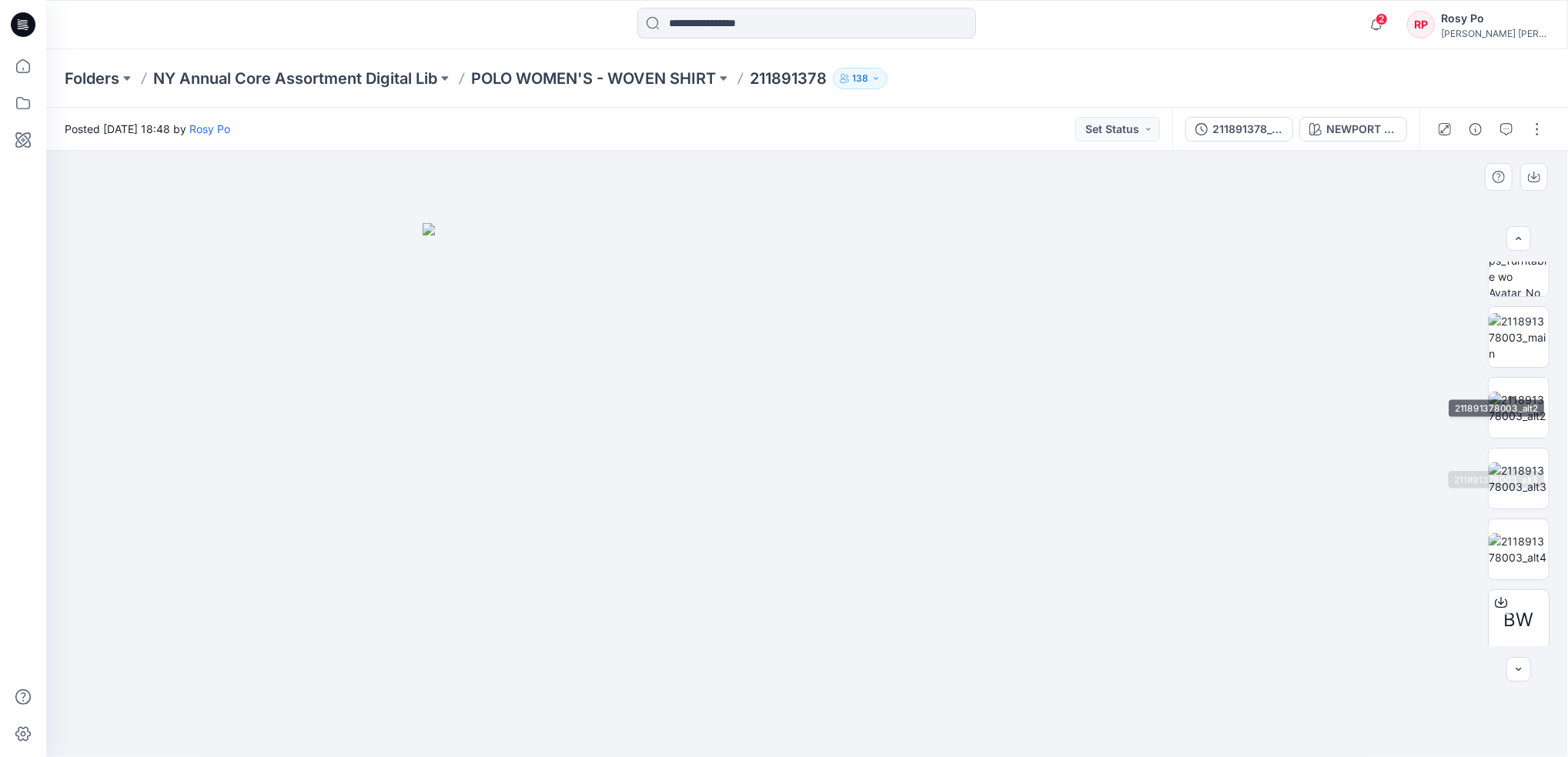
scroll to position [172, 0]
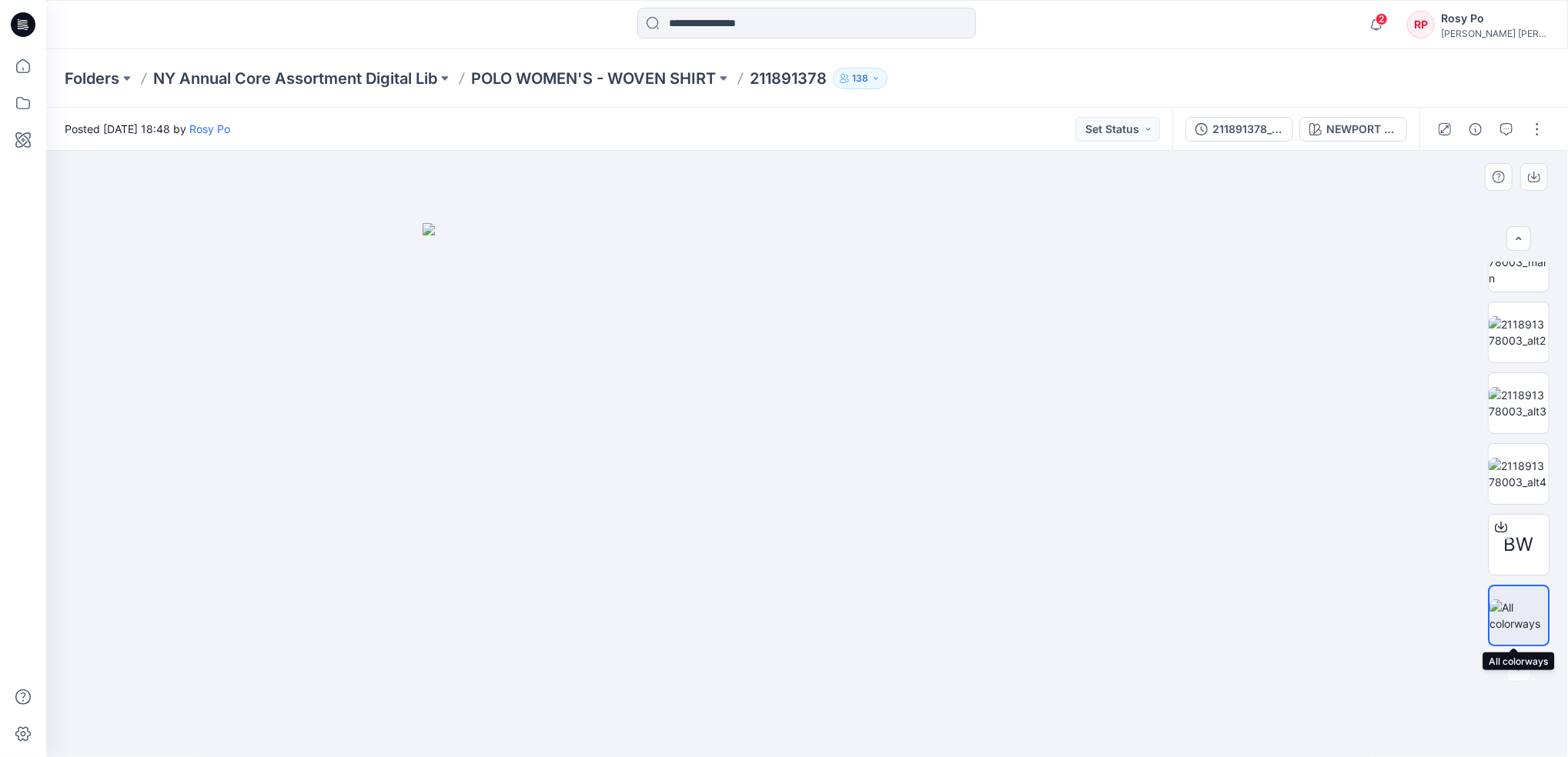
click at [1506, 610] on img at bounding box center [1518, 615] width 58 height 32
click at [1535, 176] on icon "button" at bounding box center [1534, 176] width 12 height 12
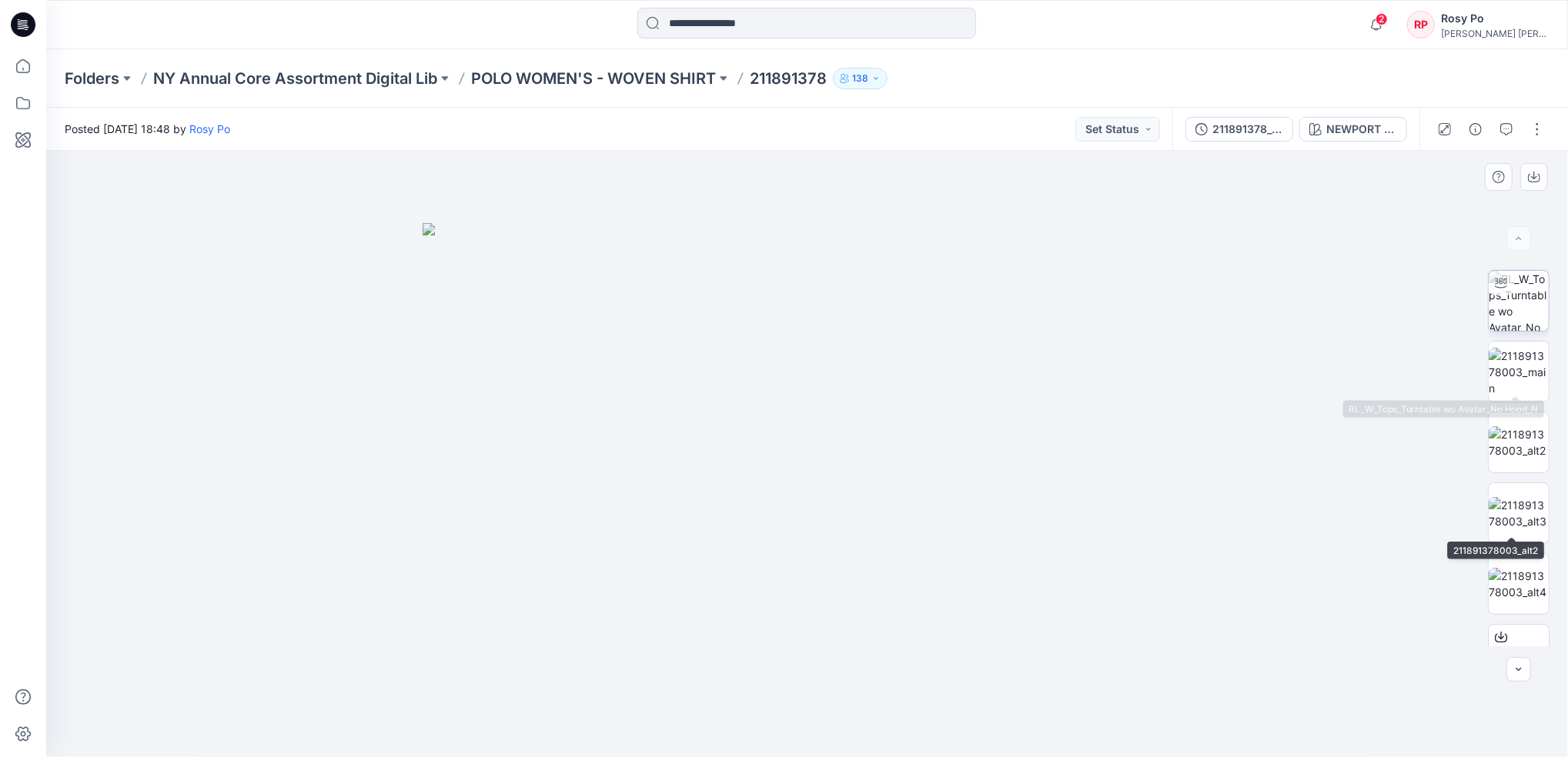
scroll to position [0, 0]
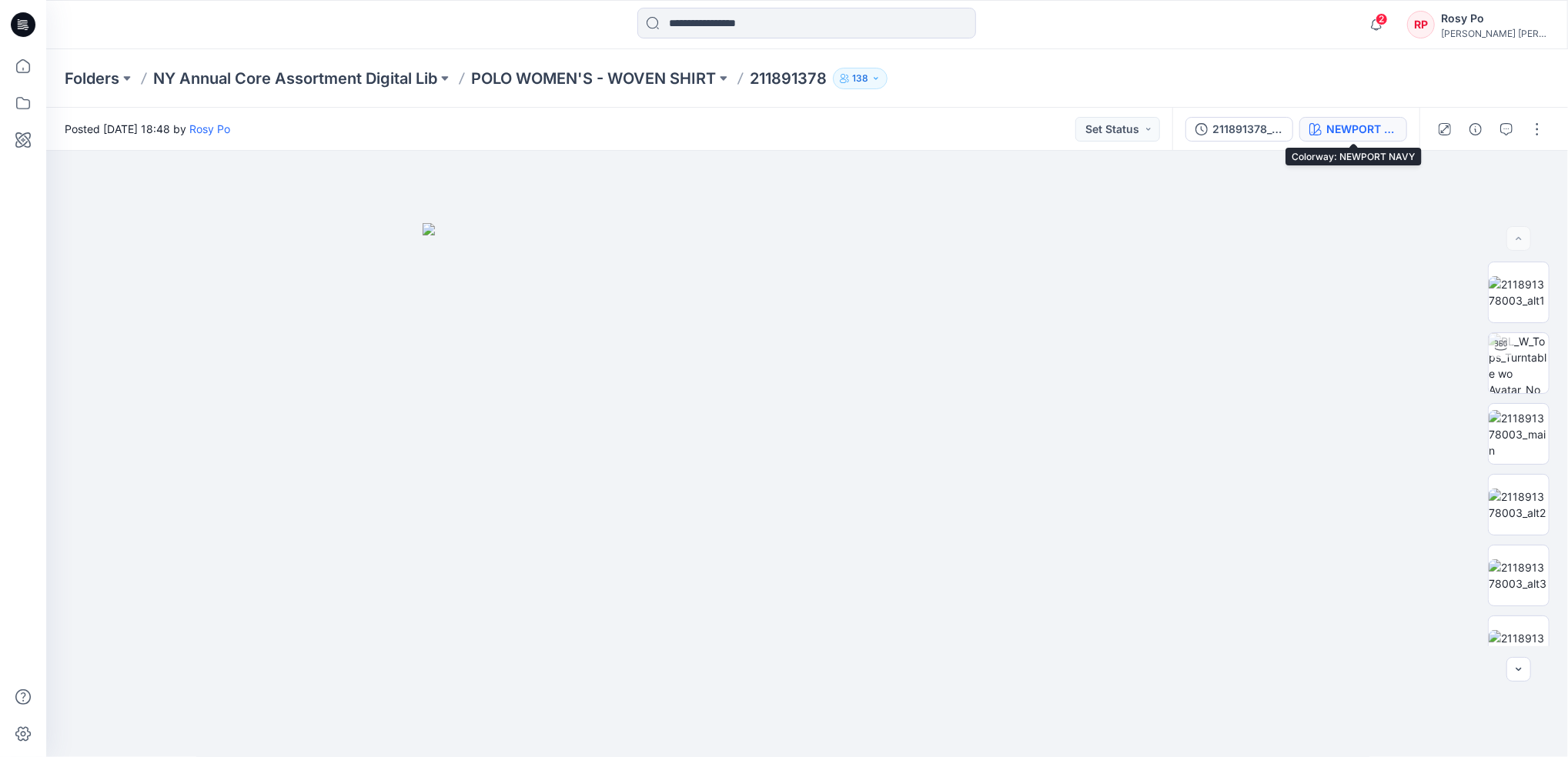
click at [1380, 135] on div "NEWPORT NAVY" at bounding box center [1361, 129] width 70 height 17
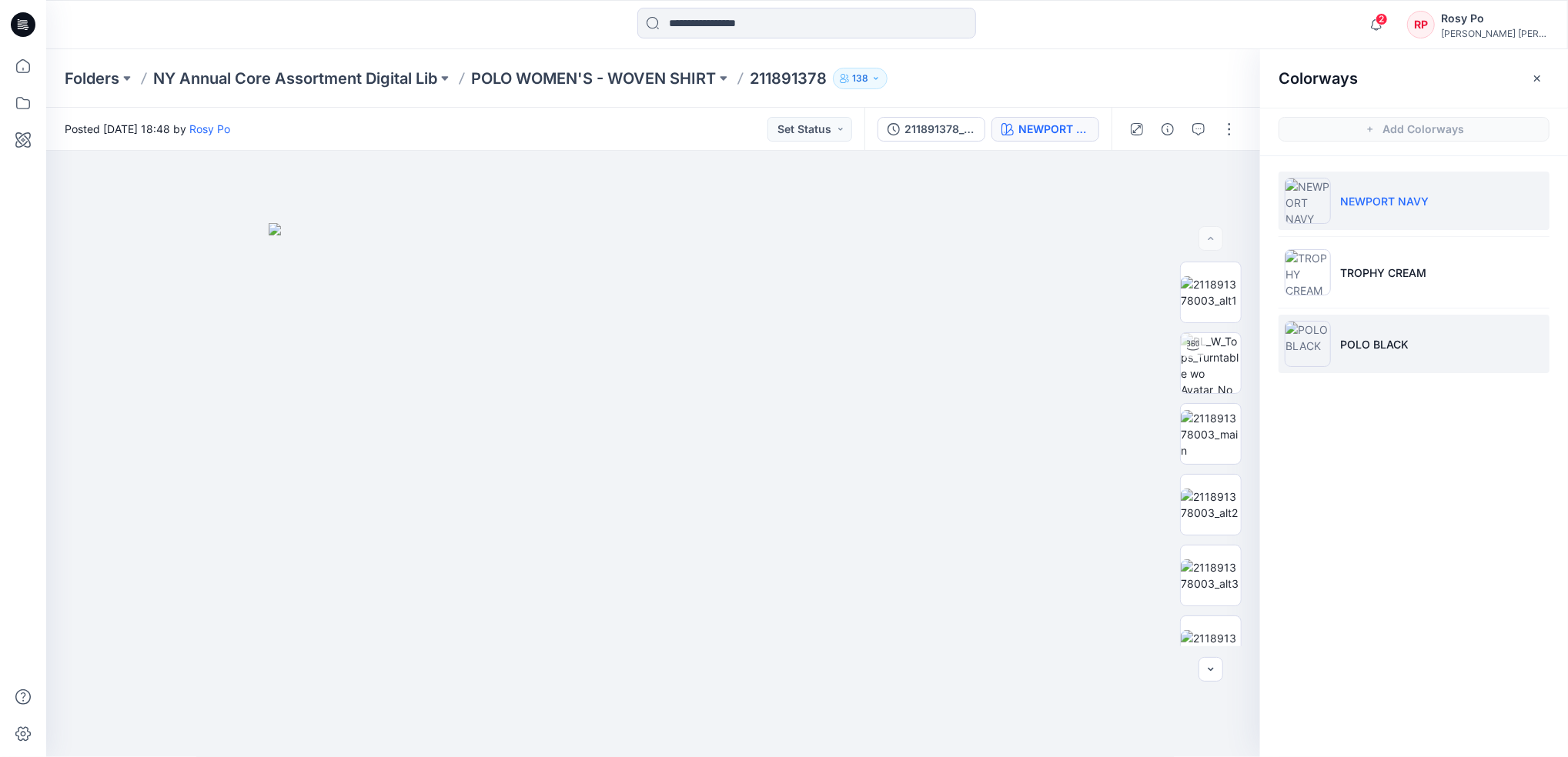
click at [1381, 347] on p "POLO BLACK" at bounding box center [1374, 344] width 69 height 16
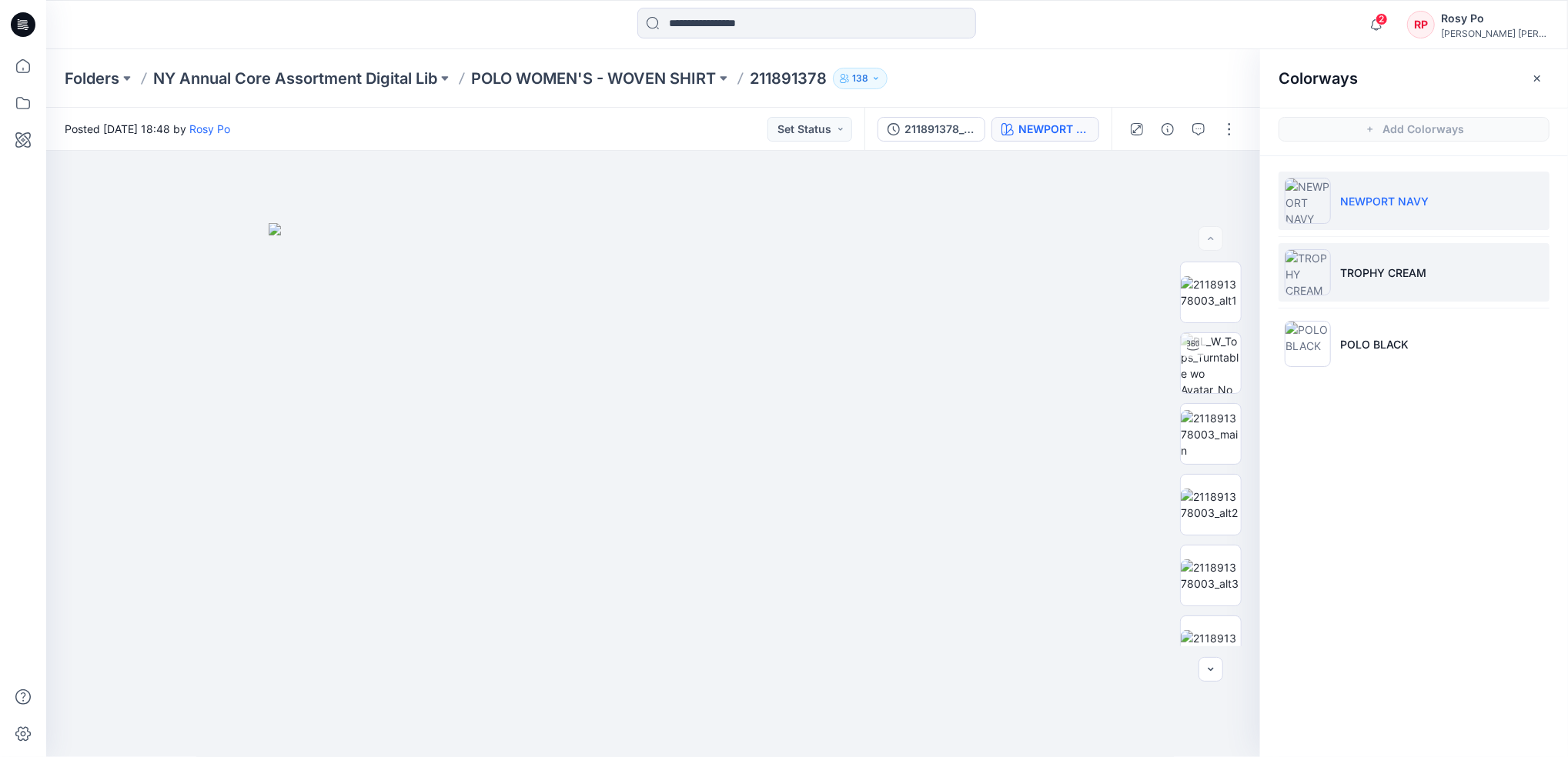
click at [1386, 275] on p "TROPHY CREAM" at bounding box center [1383, 272] width 86 height 16
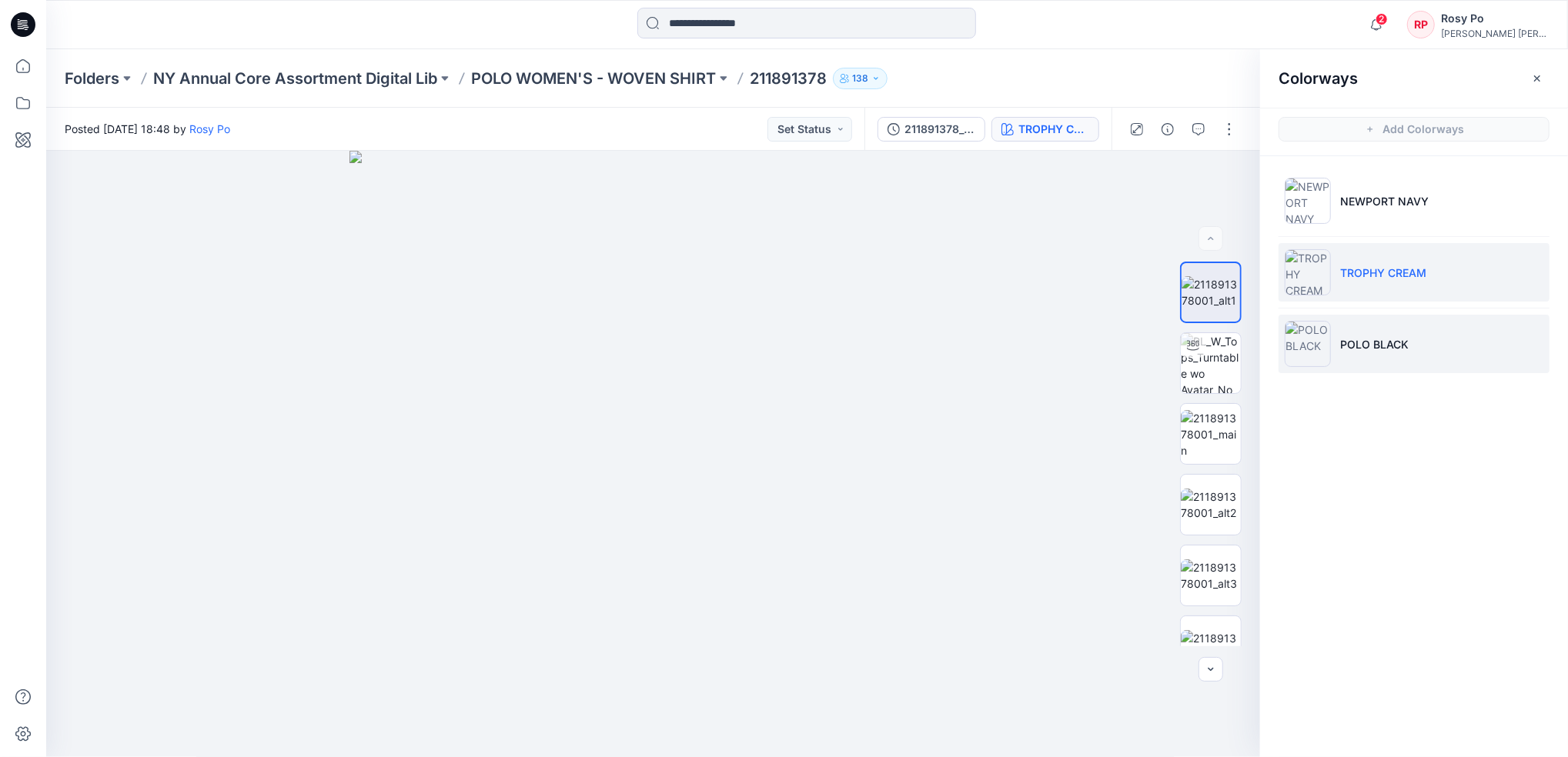
click at [1355, 346] on p "POLO BLACK" at bounding box center [1374, 344] width 69 height 16
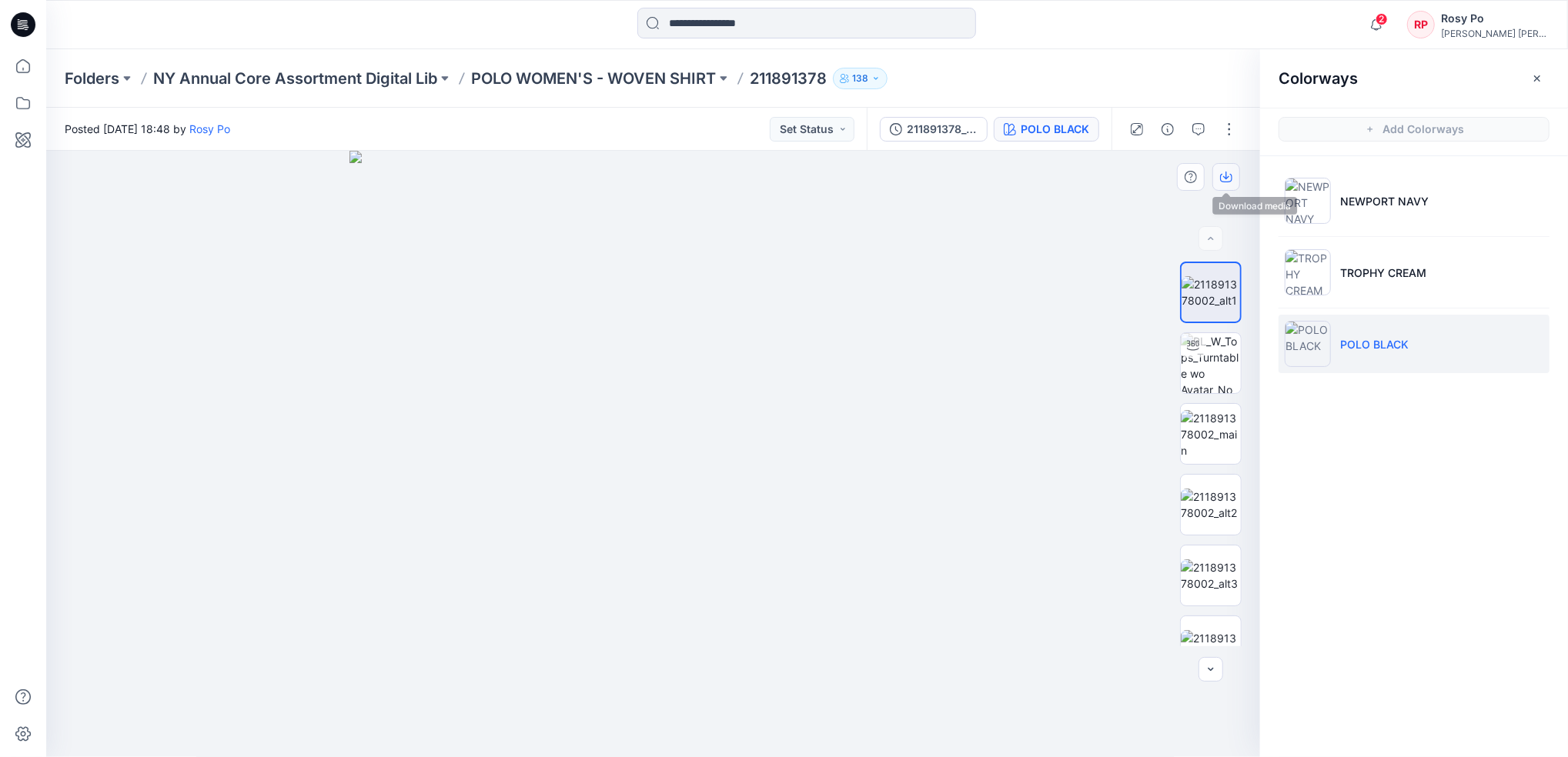
click at [1220, 173] on icon "button" at bounding box center [1225, 176] width 12 height 12
